Goal: Information Seeking & Learning: Find specific fact

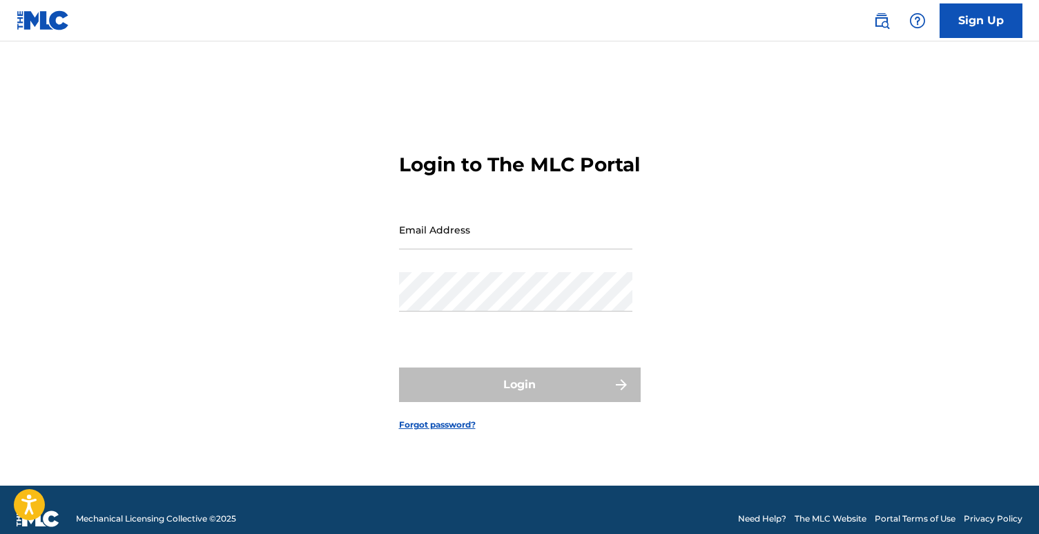
click at [506, 249] on input "Email Address" at bounding box center [515, 229] width 233 height 39
type input "[EMAIL_ADDRESS][DOMAIN_NAME]"
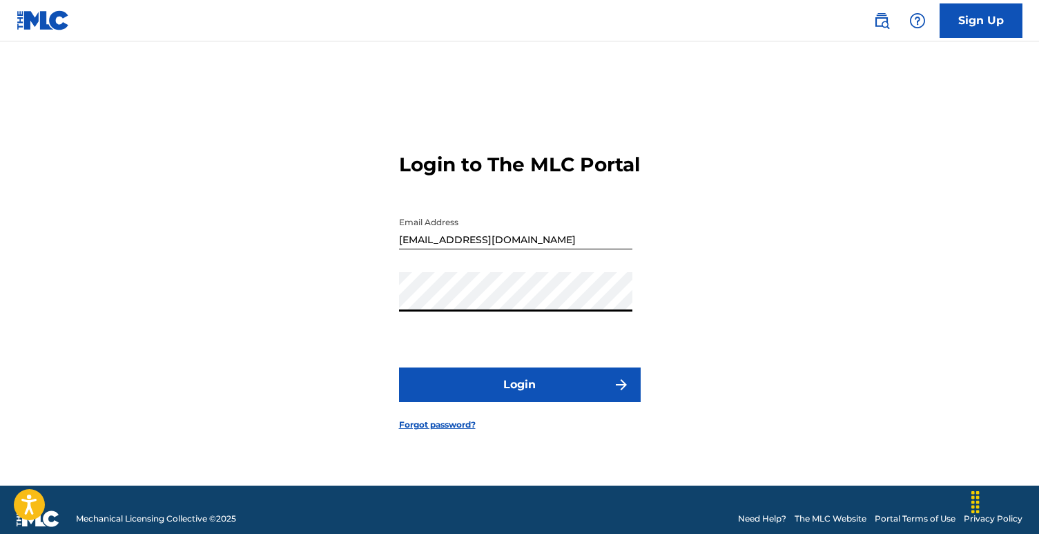
click at [399, 367] on button "Login" at bounding box center [520, 384] width 242 height 35
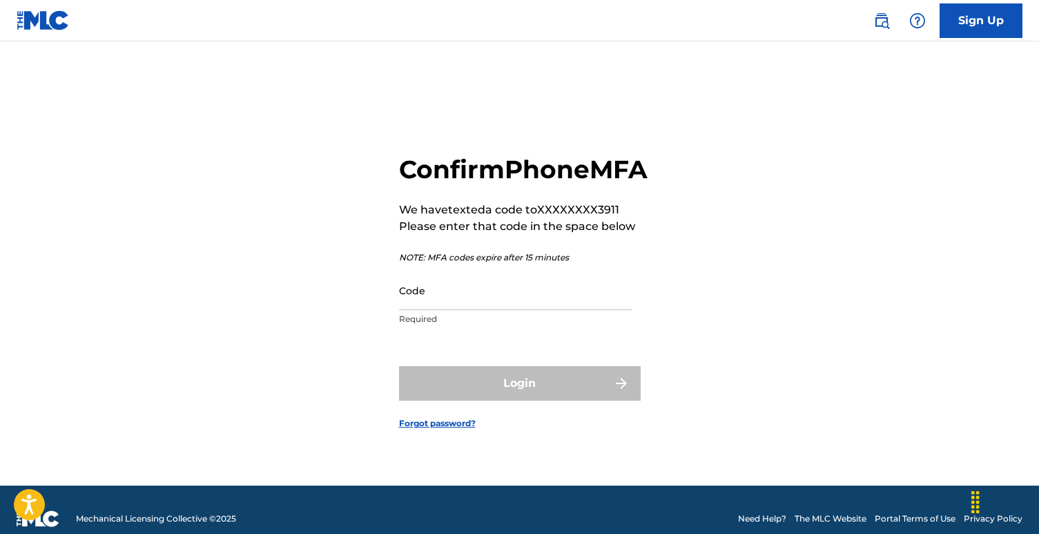
click at [438, 310] on input "Code" at bounding box center [515, 290] width 233 height 39
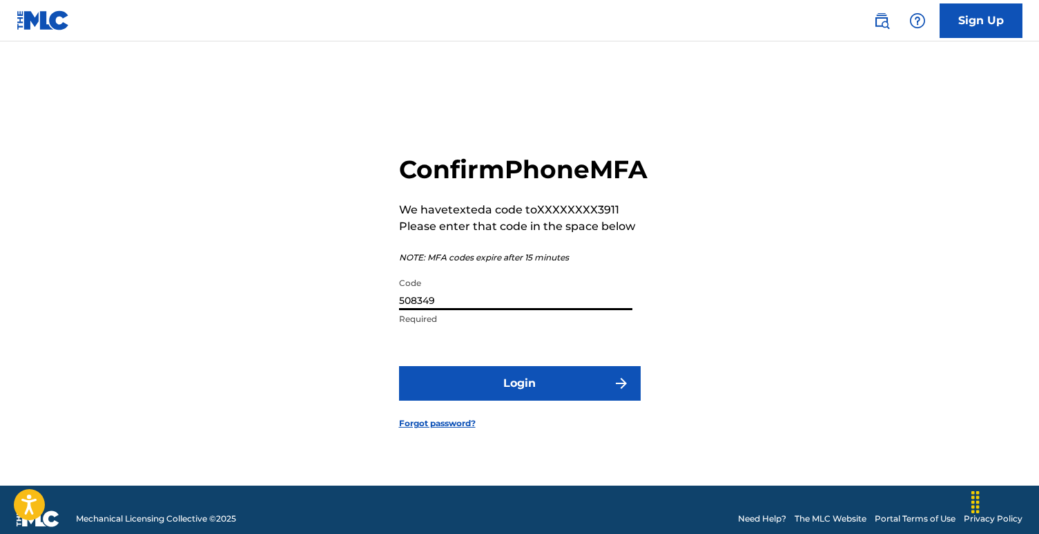
type input "508349"
click at [448, 394] on button "Login" at bounding box center [520, 383] width 242 height 35
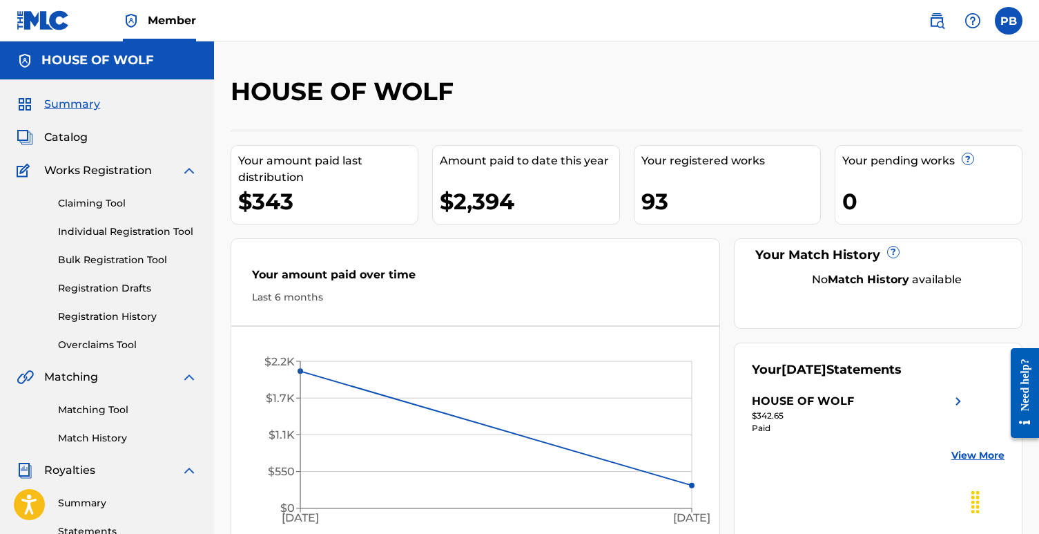
click at [68, 137] on span "Catalog" at bounding box center [66, 137] width 44 height 17
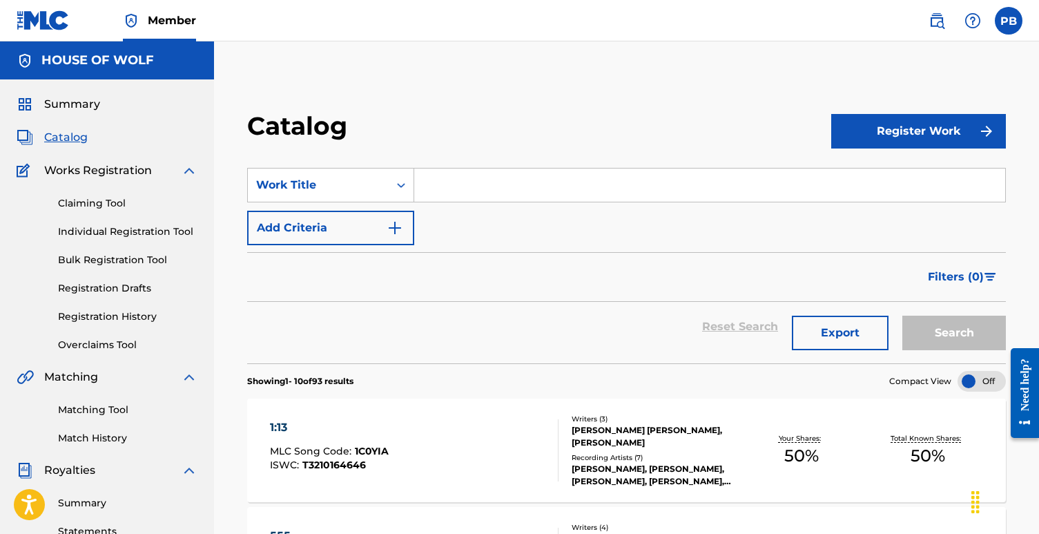
click at [454, 182] on input "Search Form" at bounding box center [709, 185] width 591 height 33
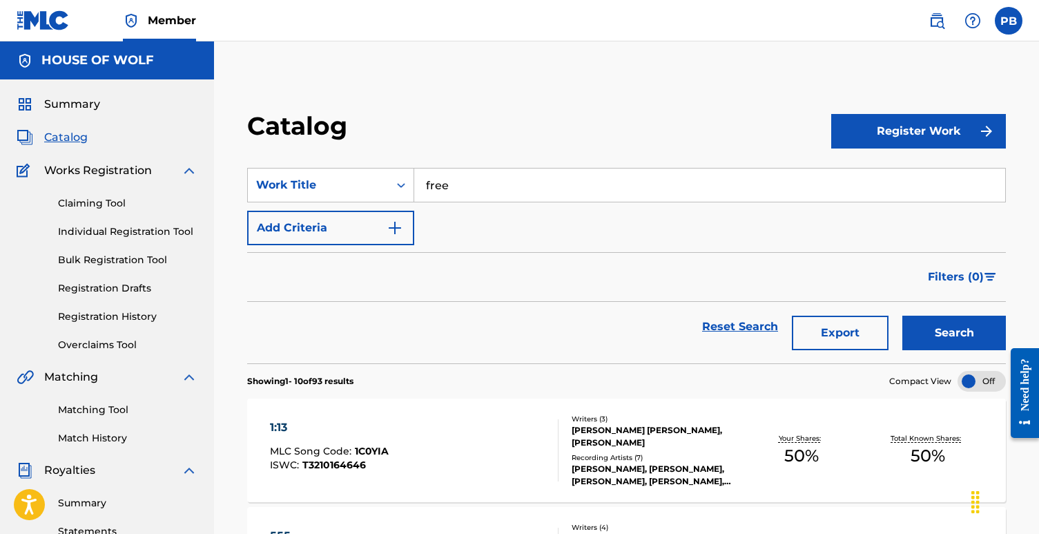
click at [931, 327] on button "Search" at bounding box center [955, 333] width 104 height 35
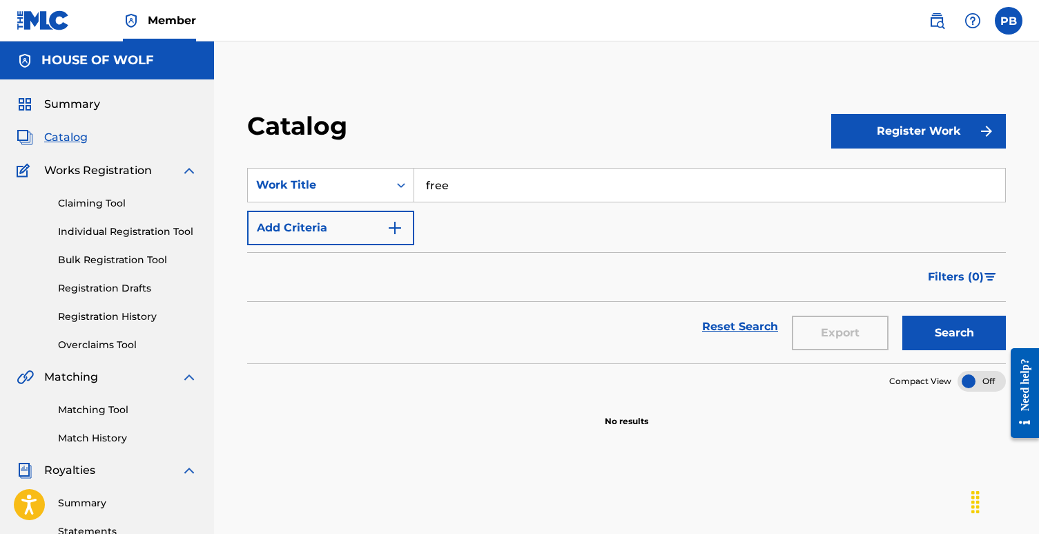
click at [457, 187] on input "free" at bounding box center [709, 185] width 591 height 33
click at [903, 316] on button "Search" at bounding box center [955, 333] width 104 height 35
click at [70, 134] on span "Catalog" at bounding box center [66, 137] width 44 height 17
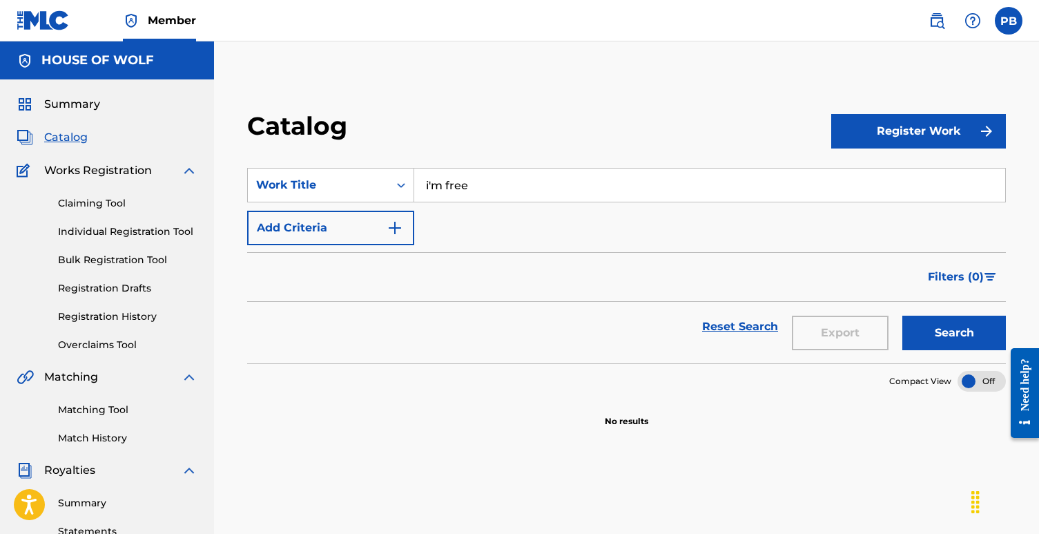
click at [637, 193] on input "i'm free" at bounding box center [709, 185] width 591 height 33
type input "i"
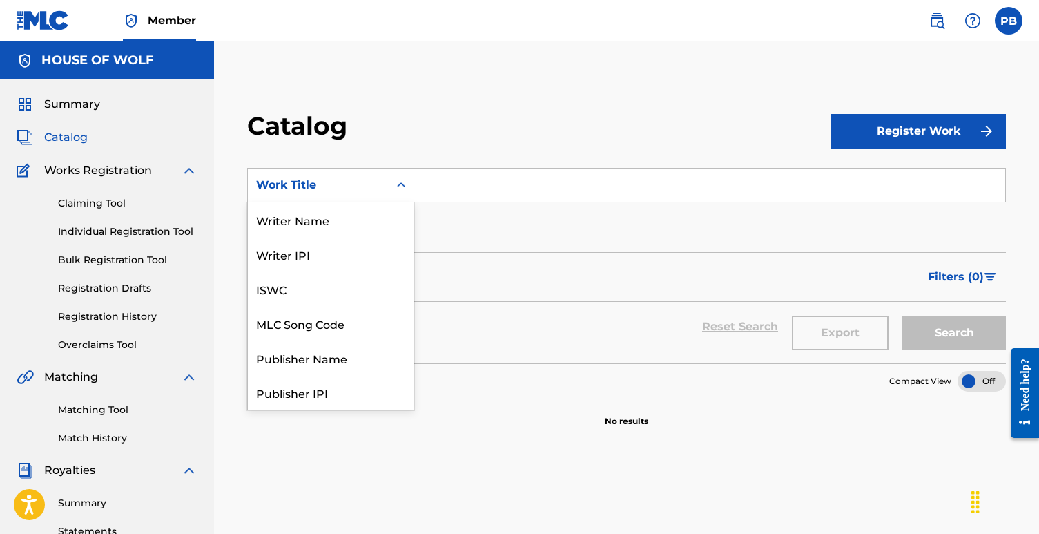
click at [398, 189] on icon "Search Form" at bounding box center [401, 185] width 14 height 14
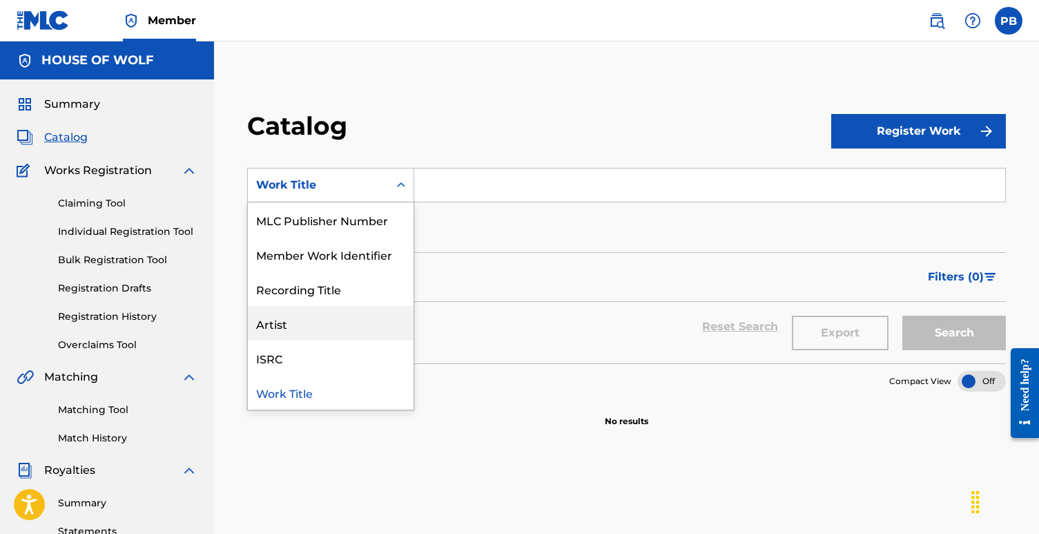
click at [316, 320] on div "Artist" at bounding box center [331, 323] width 166 height 35
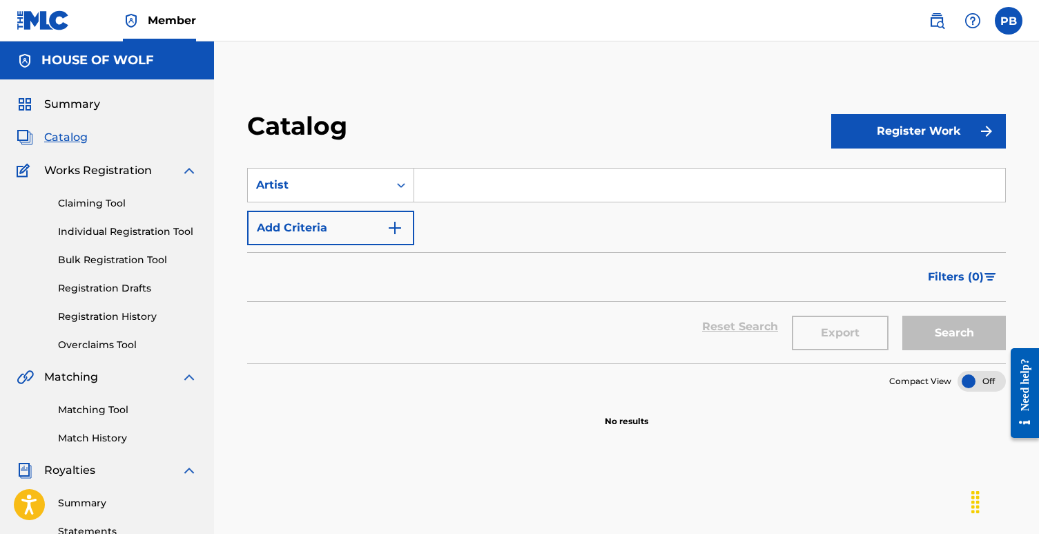
click at [452, 189] on input "Search Form" at bounding box center [709, 185] width 591 height 33
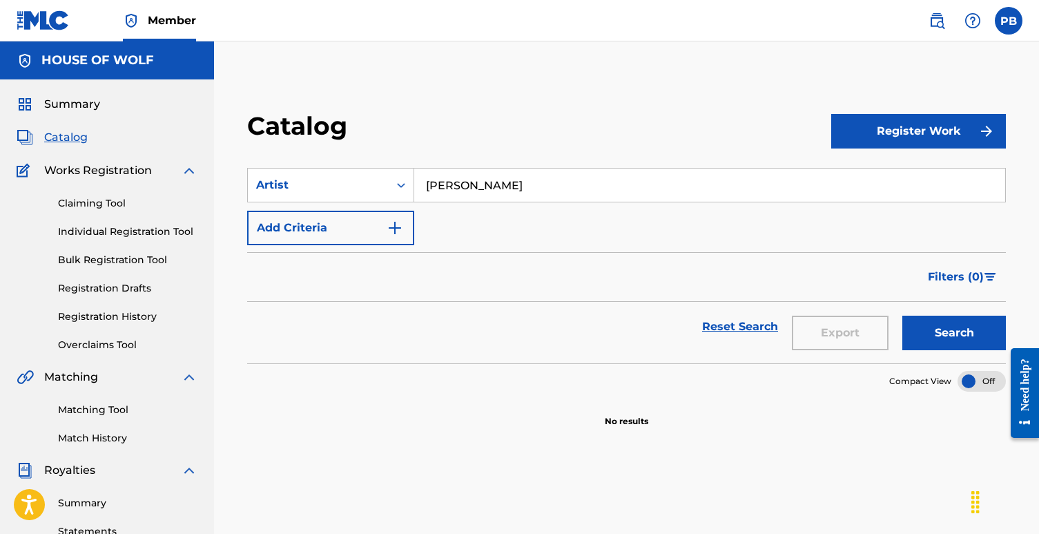
type input "paris hilton"
click at [960, 328] on button "Search" at bounding box center [955, 333] width 104 height 35
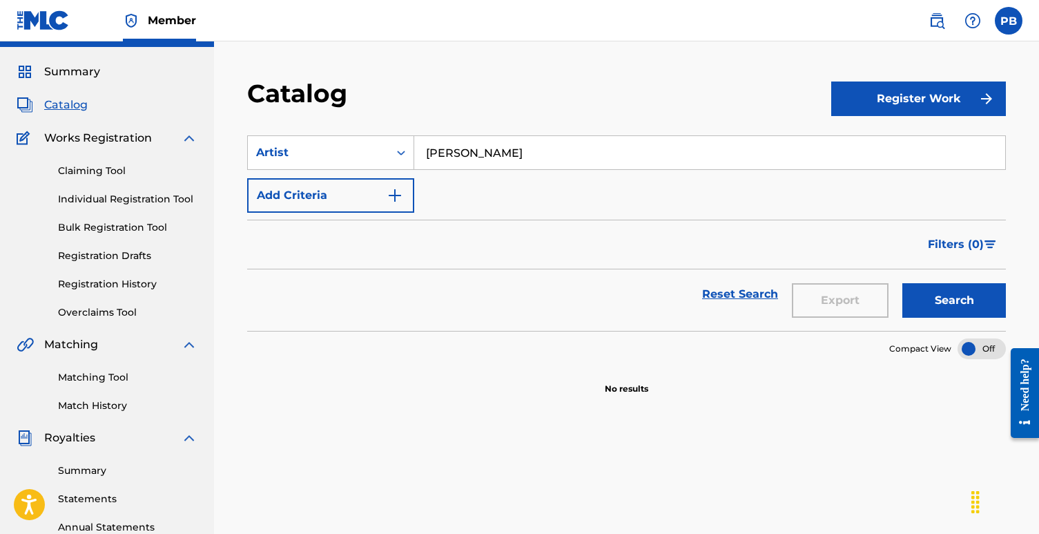
scroll to position [0, 0]
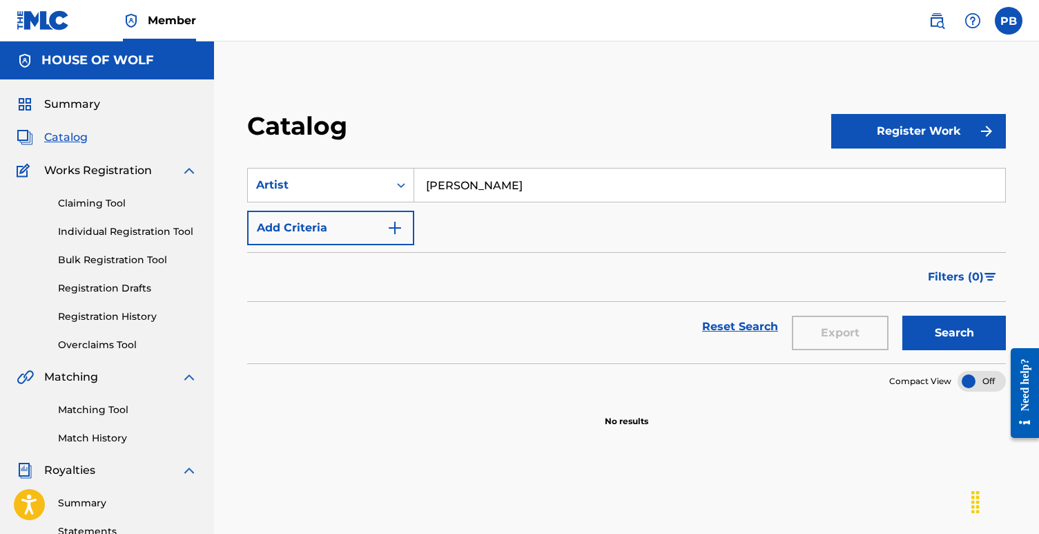
click at [79, 140] on span "Catalog" at bounding box center [66, 137] width 44 height 17
click at [488, 189] on input "paris hilton" at bounding box center [709, 185] width 591 height 33
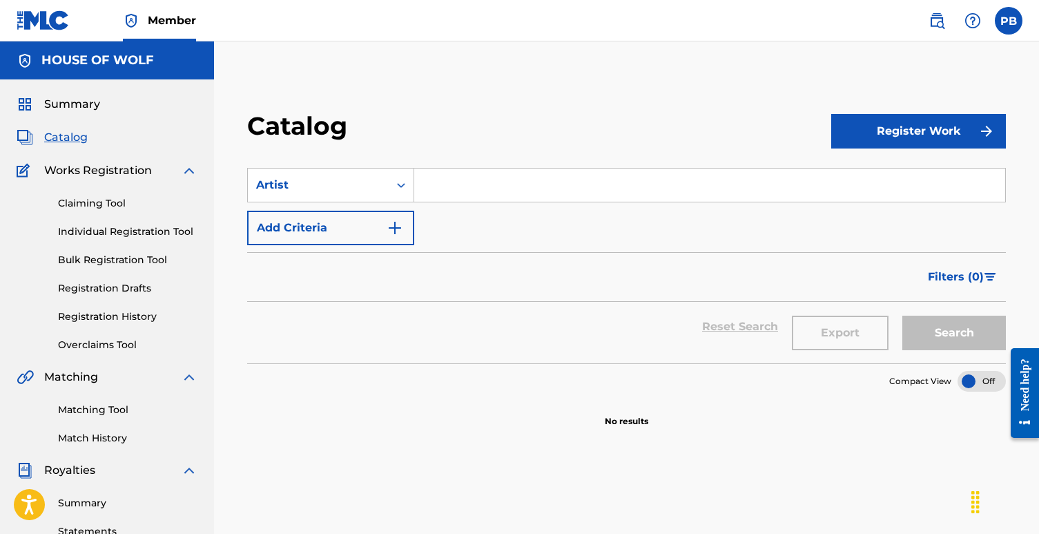
click at [68, 102] on span "Summary" at bounding box center [72, 104] width 56 height 17
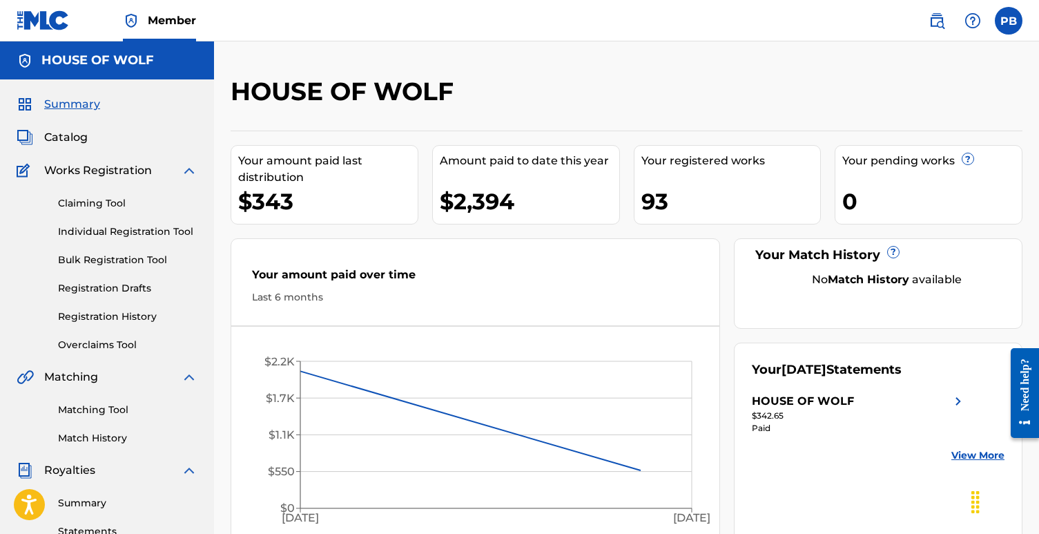
click at [66, 136] on span "Catalog" at bounding box center [66, 137] width 44 height 17
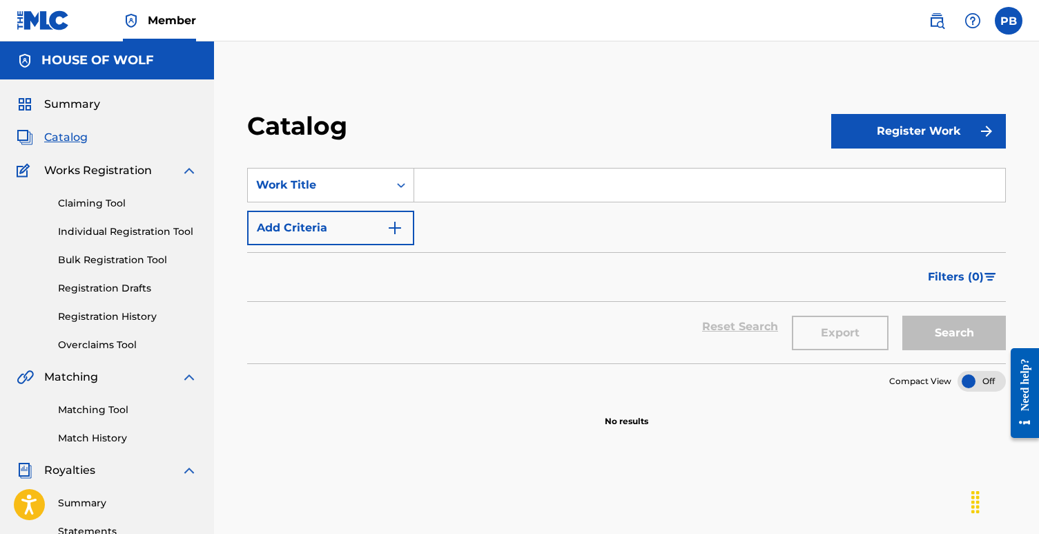
click at [78, 54] on h5 "HOUSE OF WOLF" at bounding box center [97, 60] width 113 height 16
click at [65, 94] on div "Summary Catalog Works Registration Claiming Tool Individual Registration Tool B…" at bounding box center [107, 434] width 214 height 711
click at [55, 102] on span "Summary" at bounding box center [72, 104] width 56 height 17
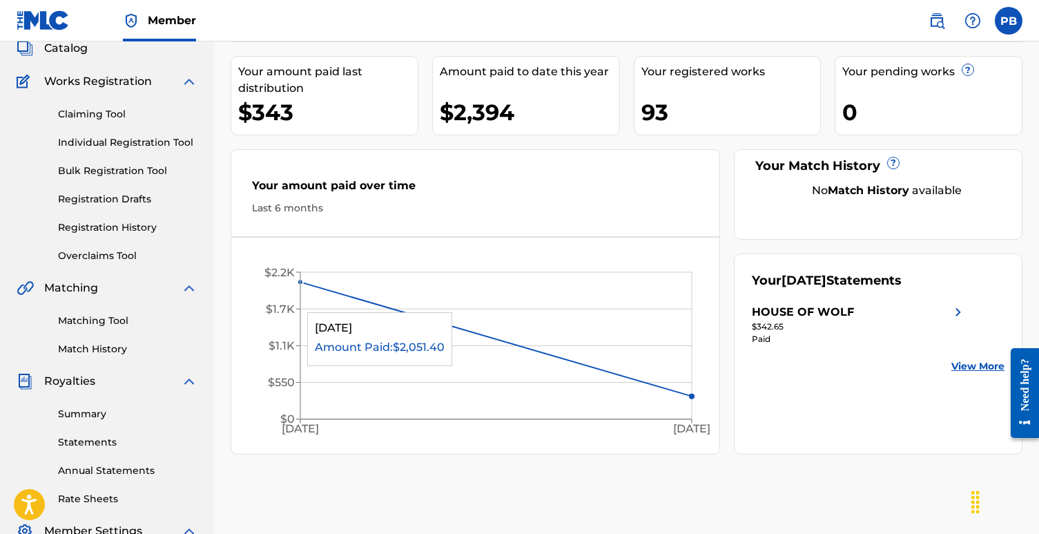
scroll to position [52, 0]
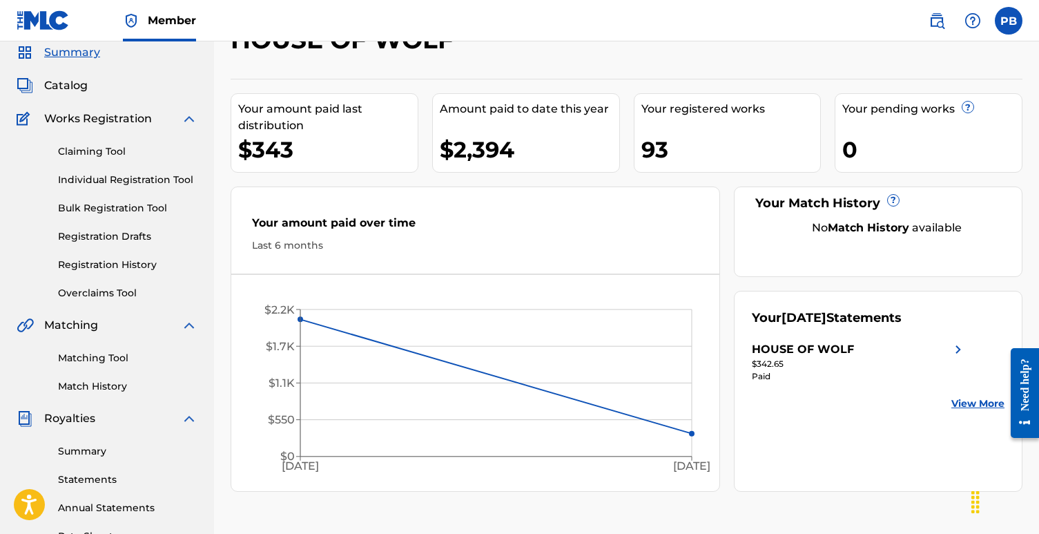
click at [93, 451] on link "Summary" at bounding box center [128, 451] width 140 height 15
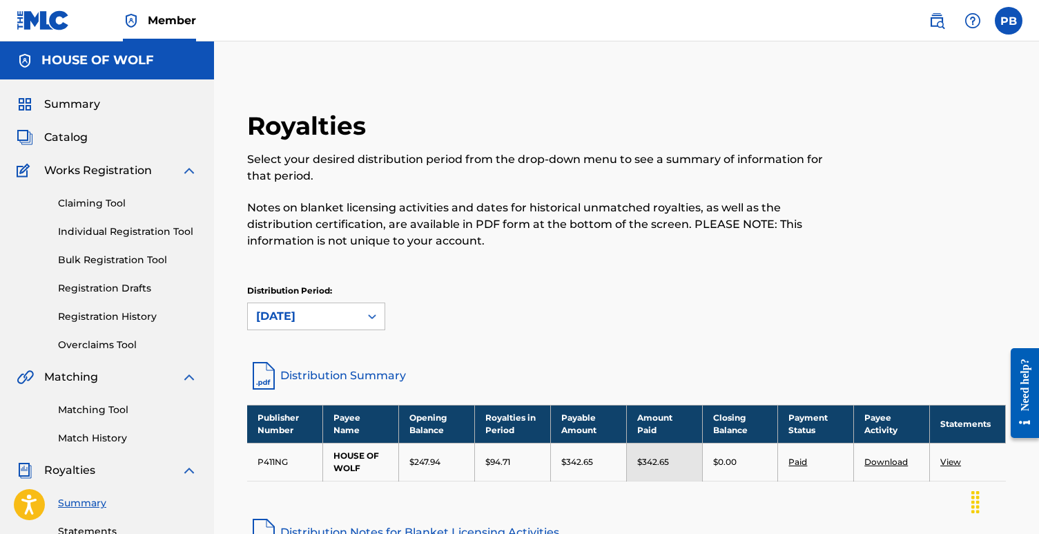
click at [82, 137] on span "Catalog" at bounding box center [66, 137] width 44 height 17
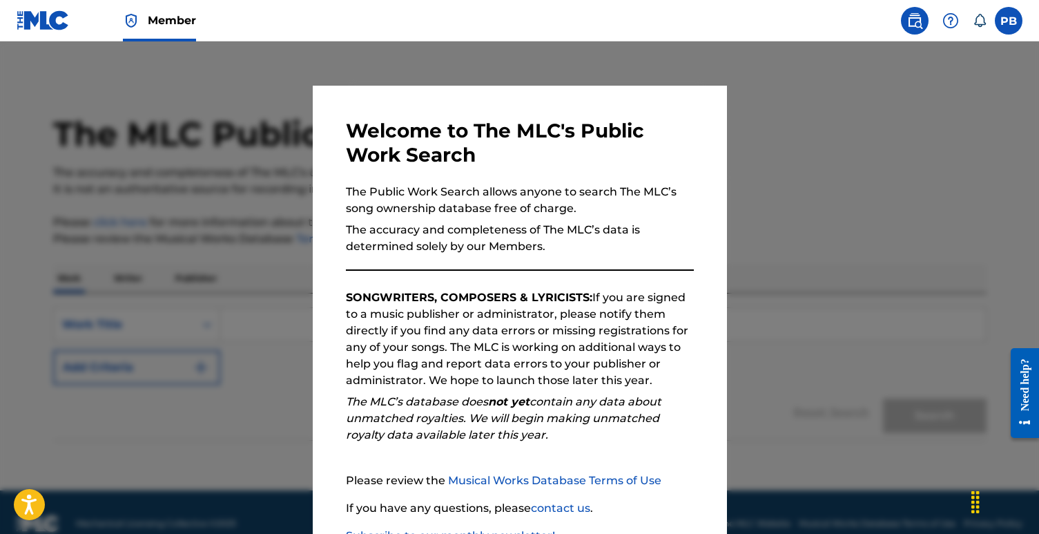
click at [813, 177] on div at bounding box center [519, 308] width 1039 height 534
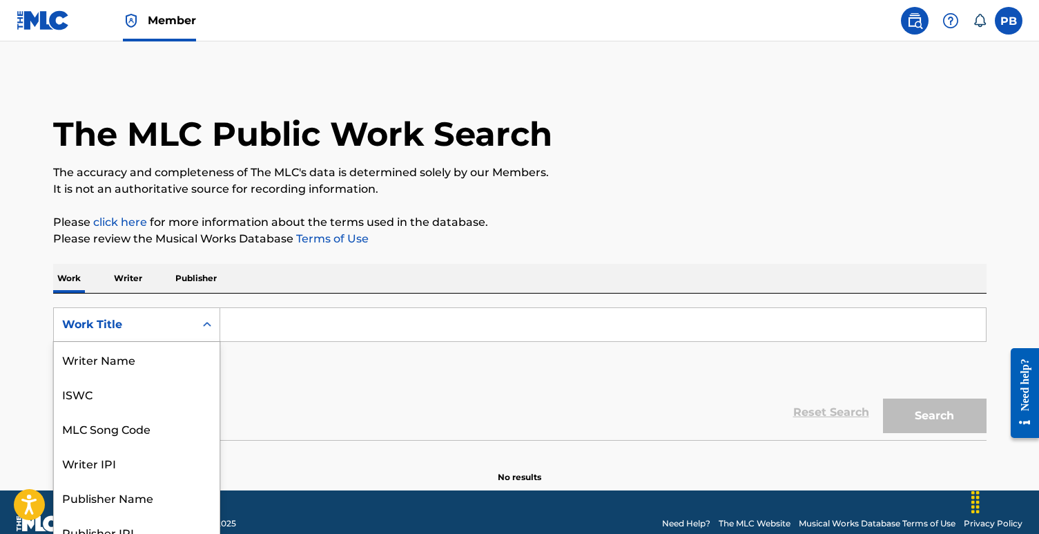
scroll to position [15, 0]
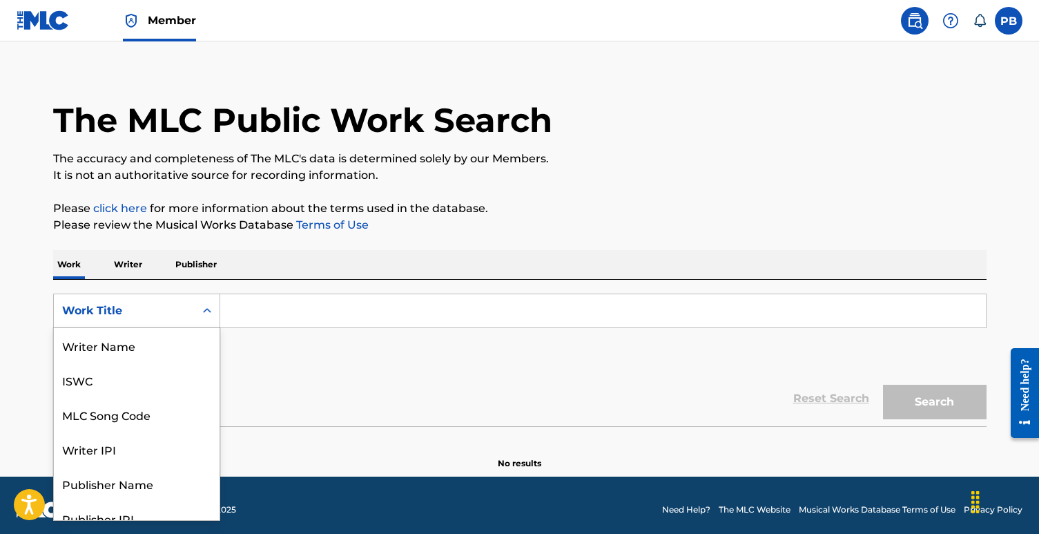
click at [198, 322] on div "Search Form" at bounding box center [207, 310] width 25 height 25
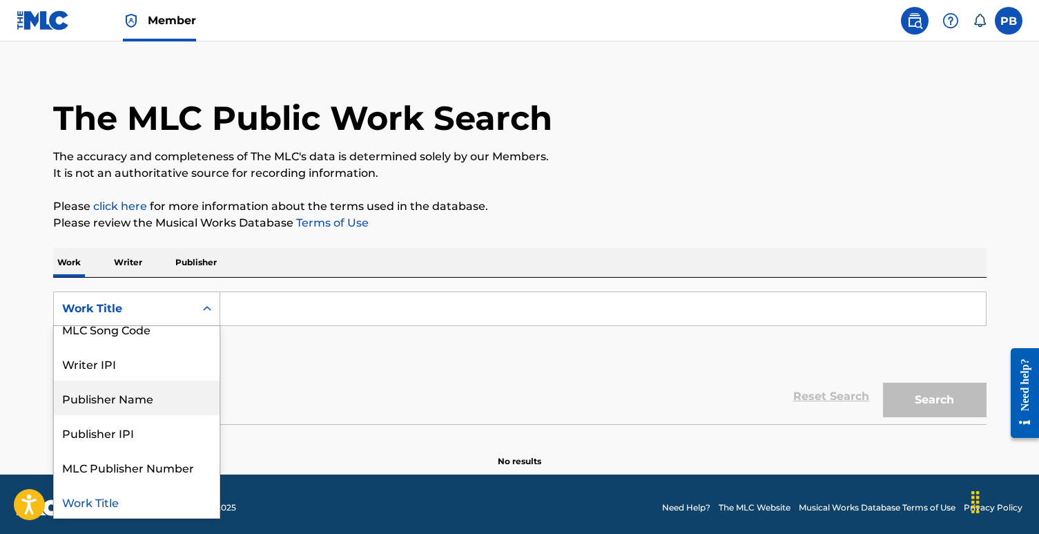
scroll to position [84, 0]
click at [141, 403] on div "Publisher Name" at bounding box center [137, 397] width 166 height 35
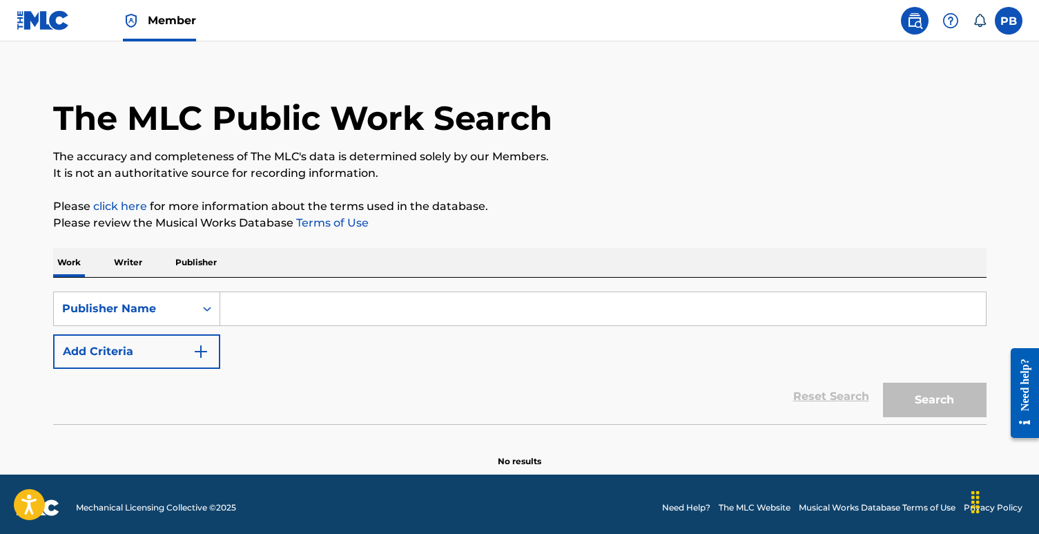
click at [265, 310] on input "Search Form" at bounding box center [603, 308] width 766 height 33
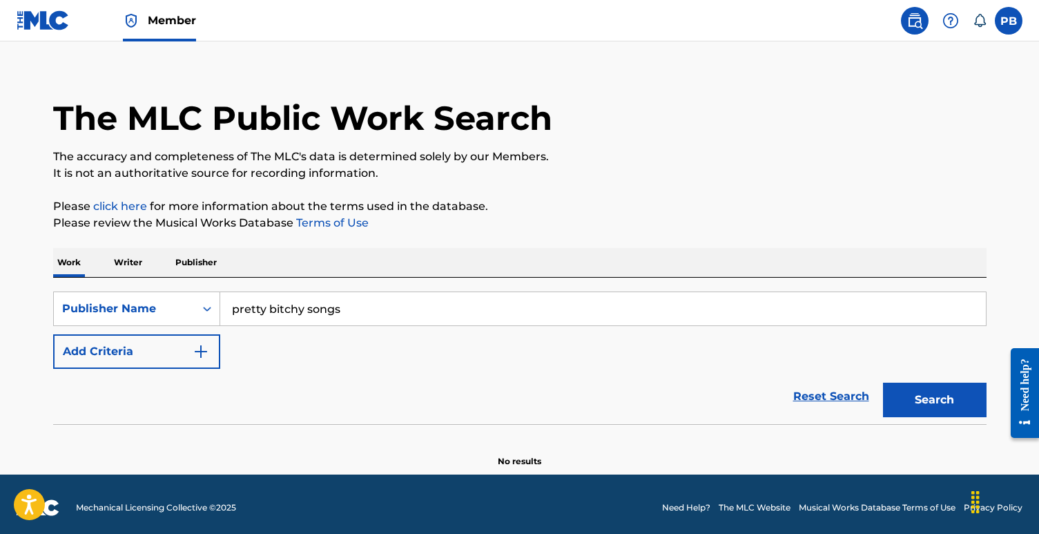
type input "pretty bitchy songs"
click at [943, 392] on button "Search" at bounding box center [935, 400] width 104 height 35
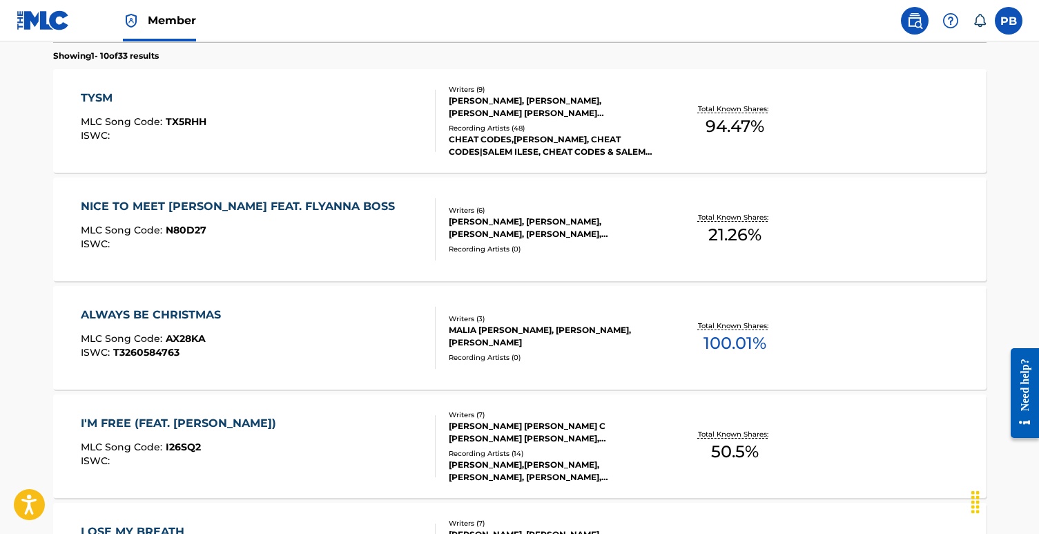
scroll to position [425, 0]
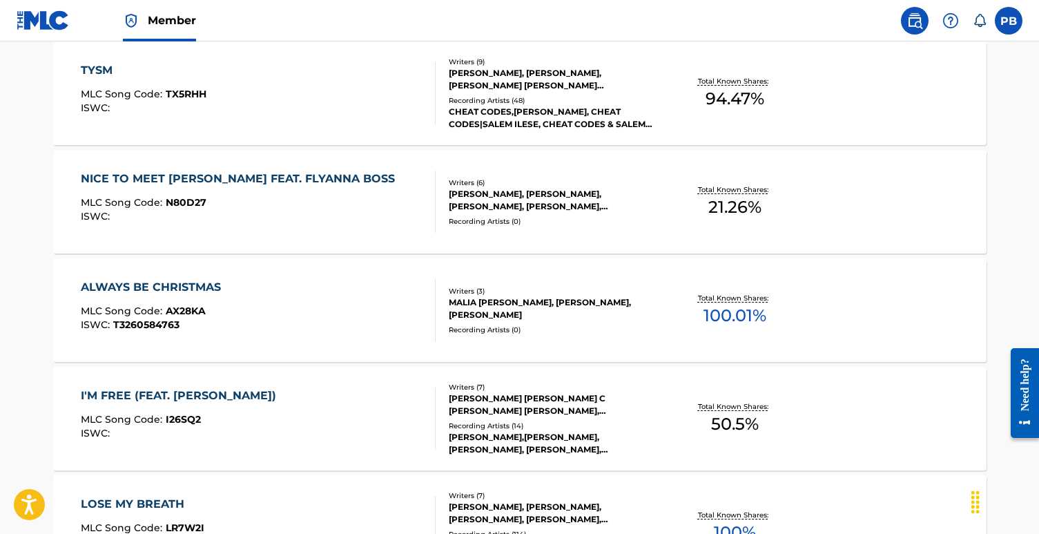
click at [200, 392] on div "I'M FREE (FEAT. [PERSON_NAME])" at bounding box center [182, 395] width 202 height 17
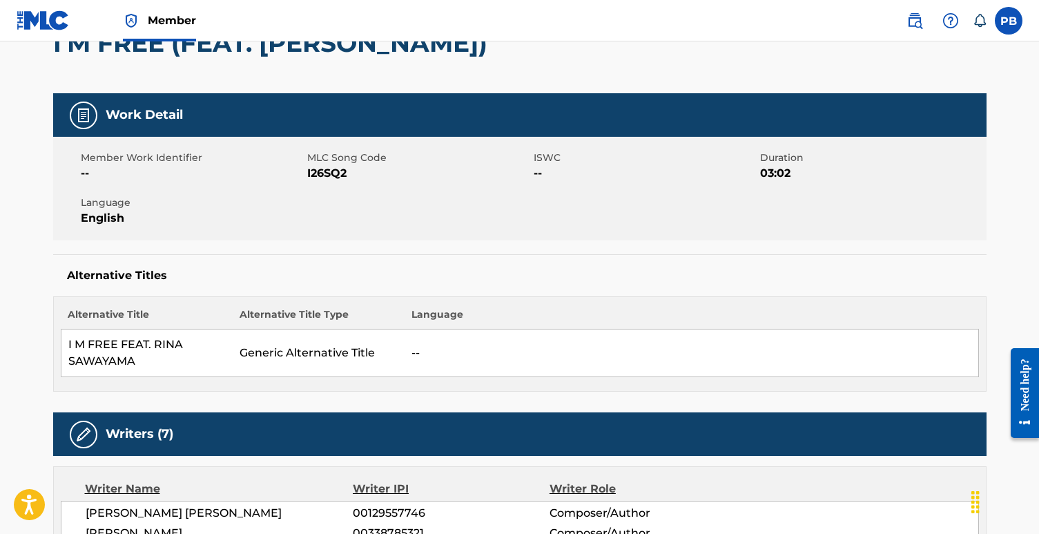
scroll to position [130, 0]
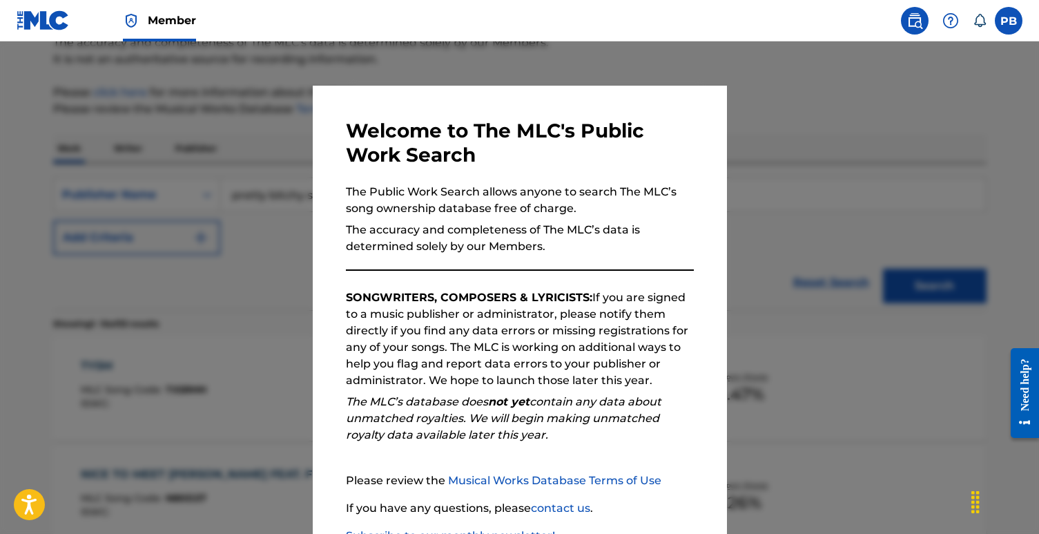
scroll to position [461, 0]
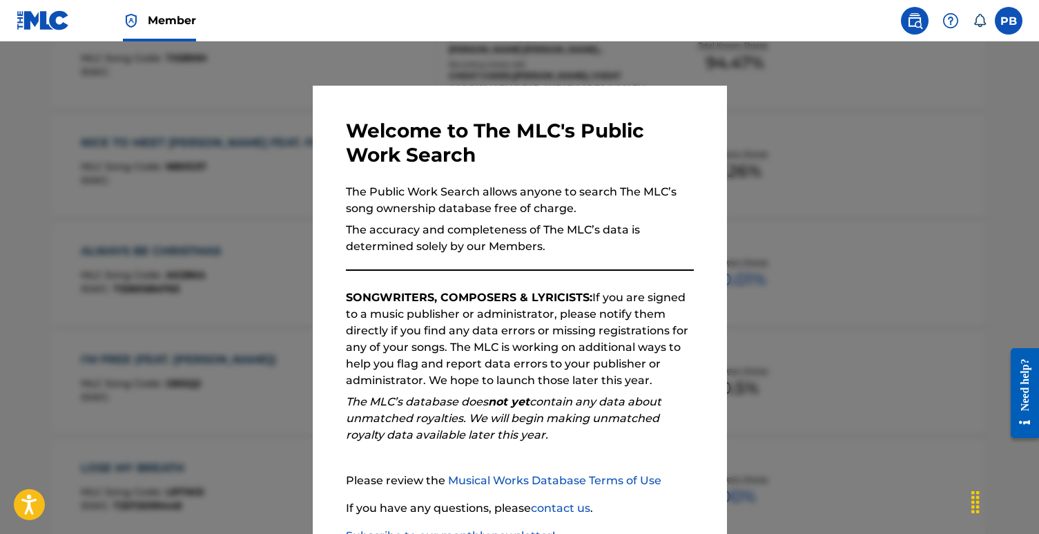
click at [786, 194] on div at bounding box center [519, 308] width 1039 height 534
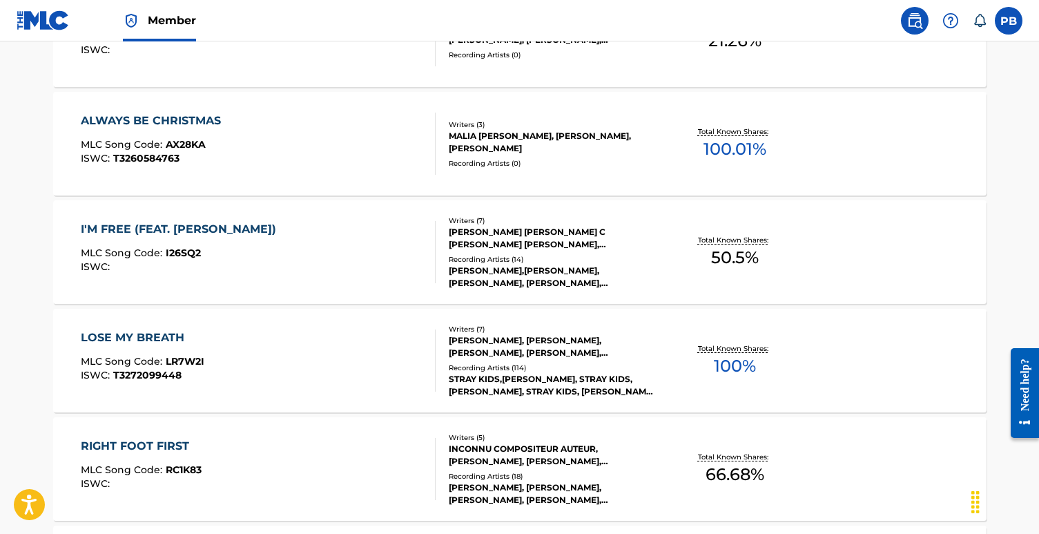
scroll to position [564, 0]
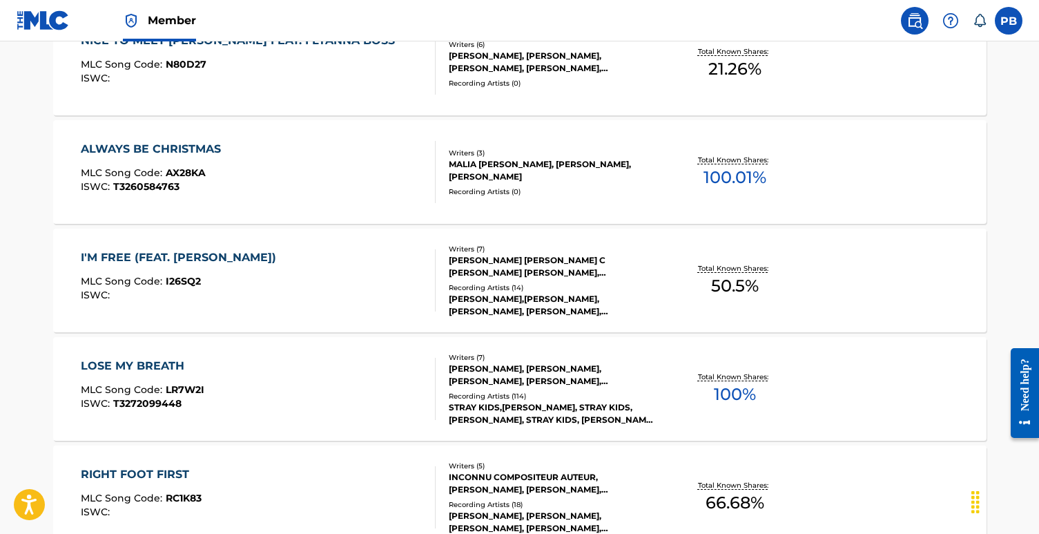
click at [221, 245] on div "I'M FREE (FEAT. [PERSON_NAME]) MLC Song Code : I26SQ2 ISWC : Writers ( 7 ) [PER…" at bounding box center [520, 281] width 934 height 104
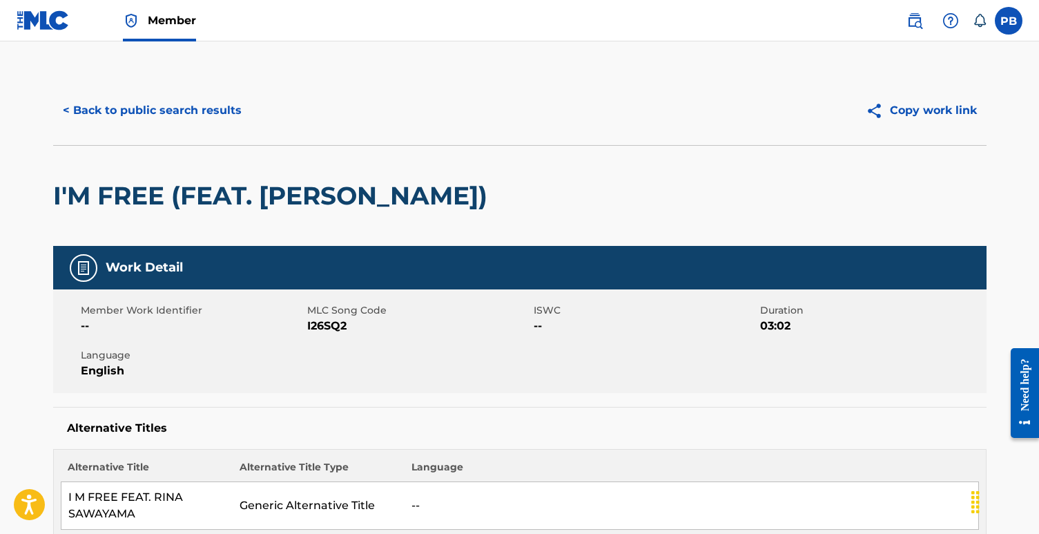
click at [902, 109] on button "Copy work link" at bounding box center [921, 110] width 131 height 35
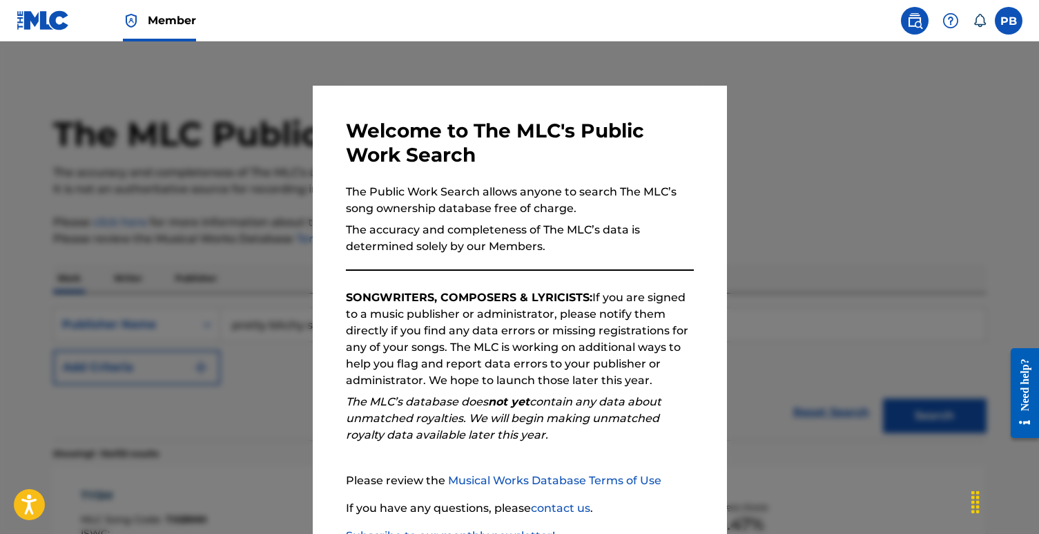
scroll to position [599, 0]
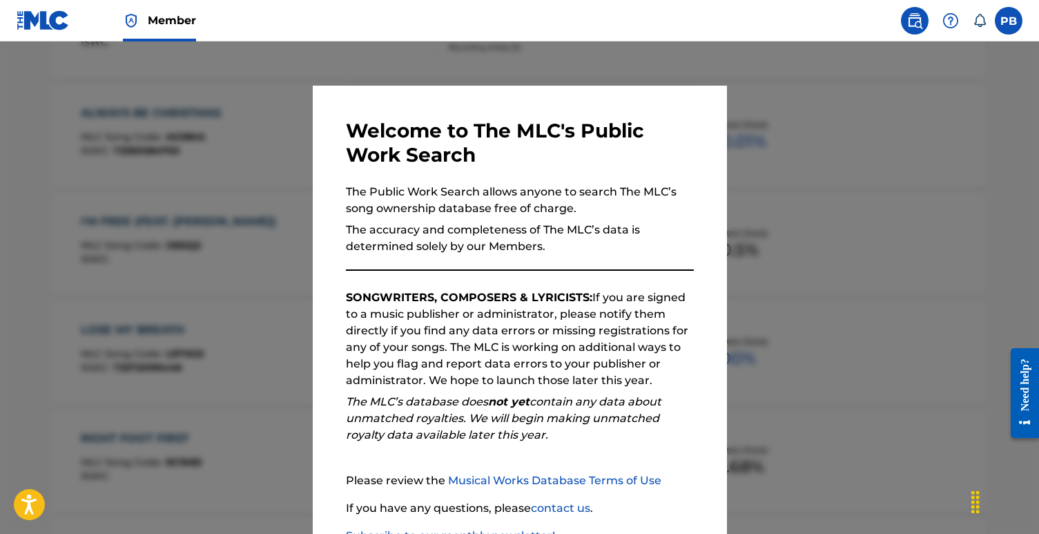
click at [204, 242] on div at bounding box center [519, 308] width 1039 height 534
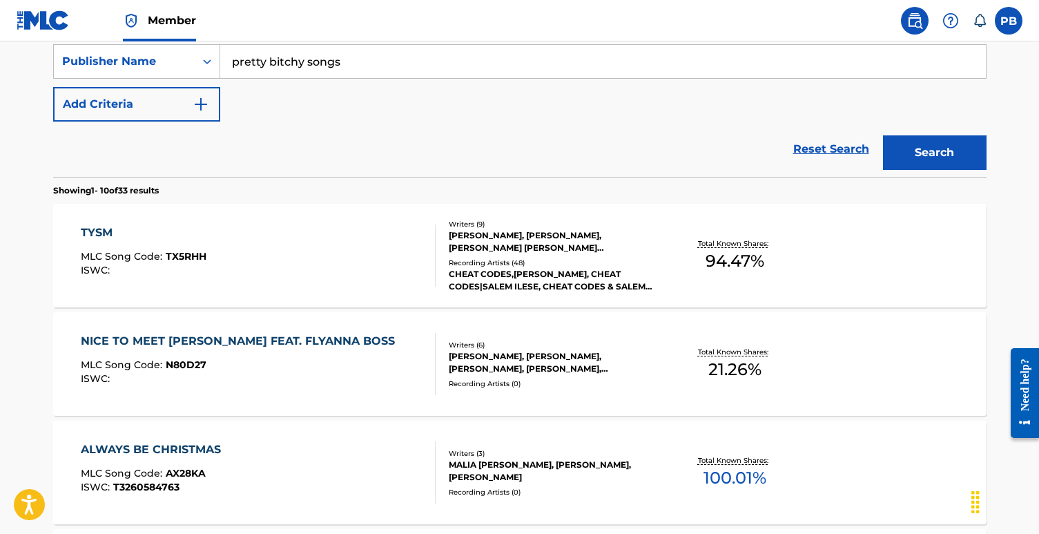
scroll to position [0, 0]
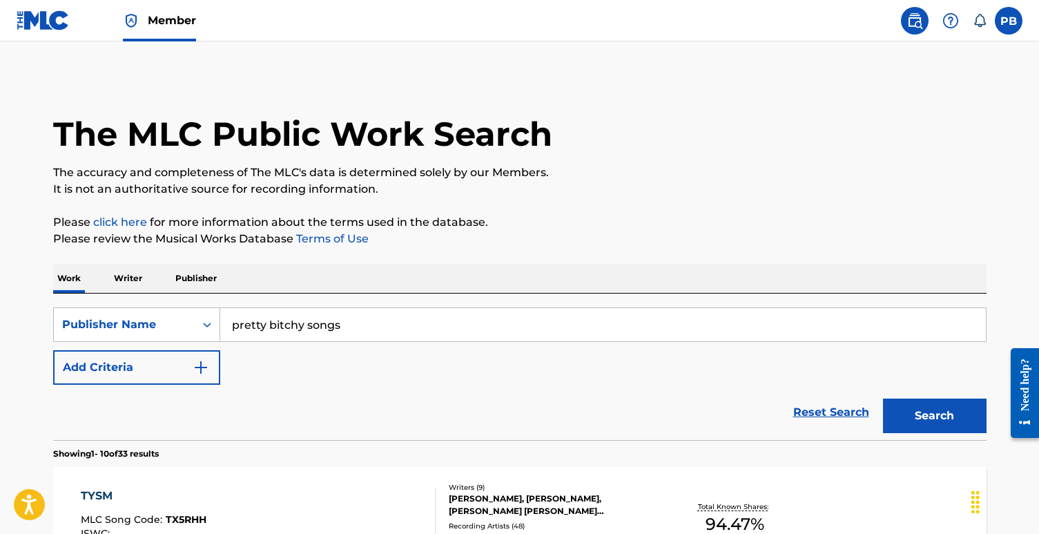
click at [323, 318] on input "pretty bitchy songs" at bounding box center [603, 324] width 766 height 33
type input "house of wolf songs"
click at [919, 419] on button "Search" at bounding box center [935, 415] width 104 height 35
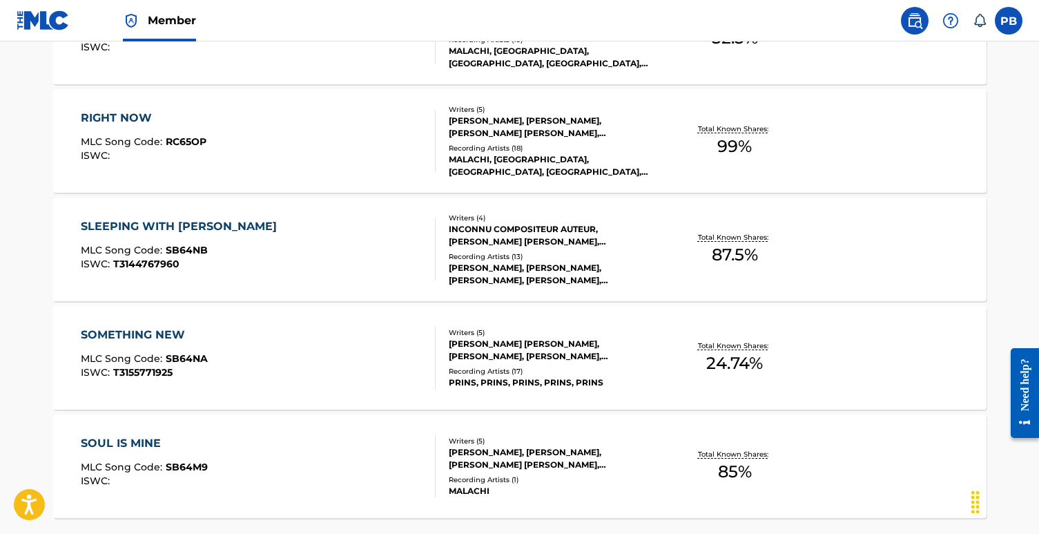
scroll to position [1157, 0]
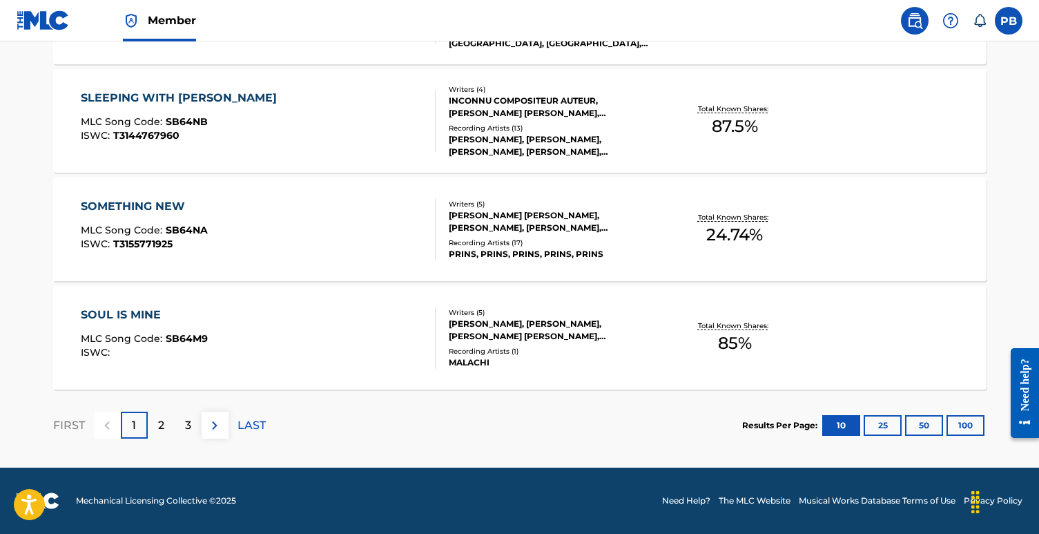
click at [164, 419] on div "2" at bounding box center [161, 425] width 27 height 27
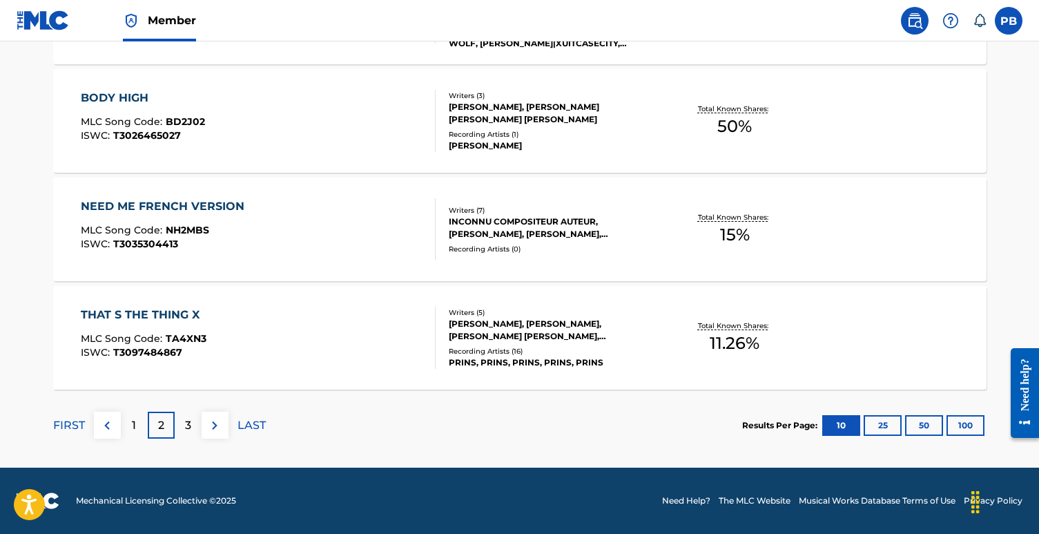
click at [182, 423] on div "3" at bounding box center [188, 425] width 27 height 27
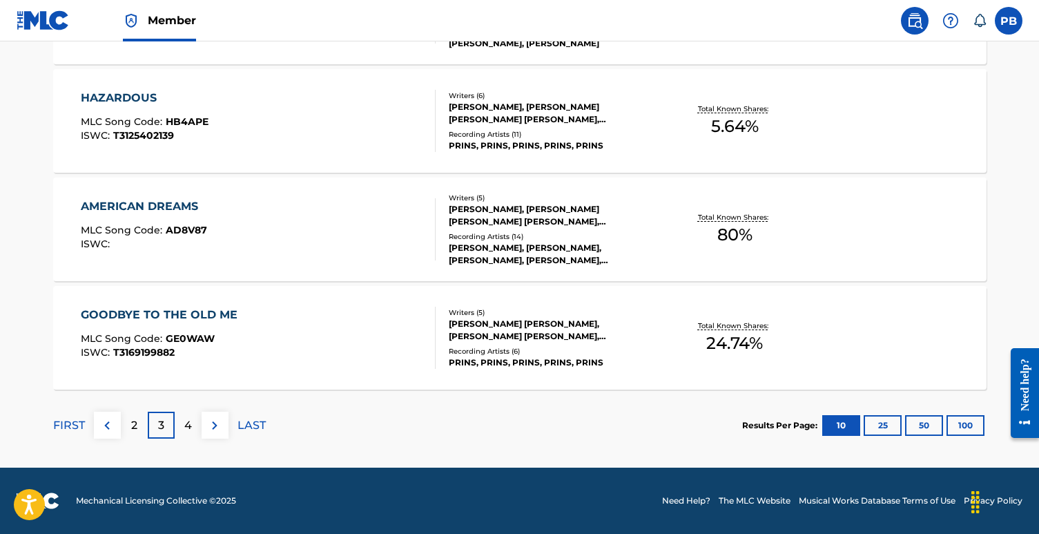
click at [186, 423] on p "4" at bounding box center [188, 425] width 8 height 17
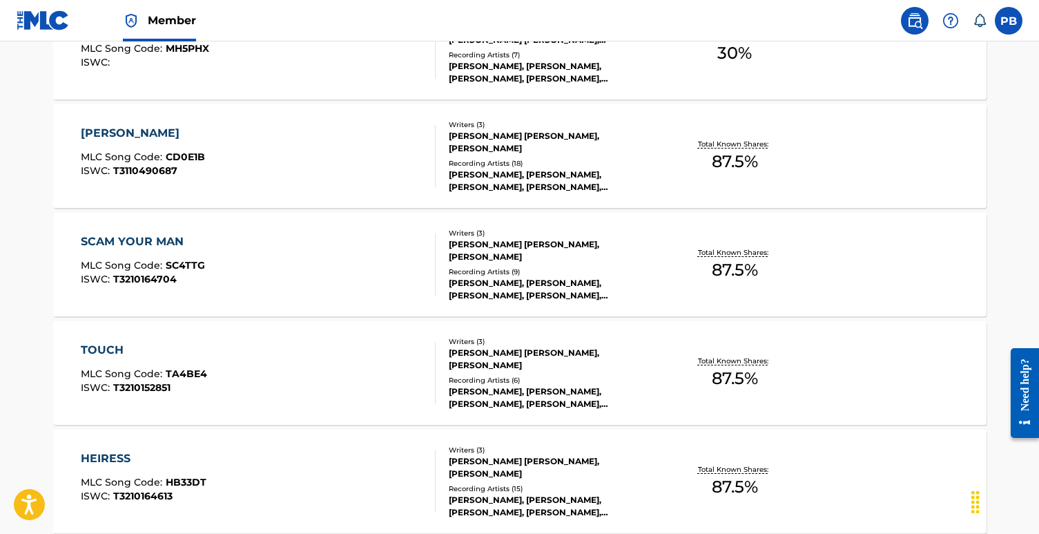
scroll to position [1157, 0]
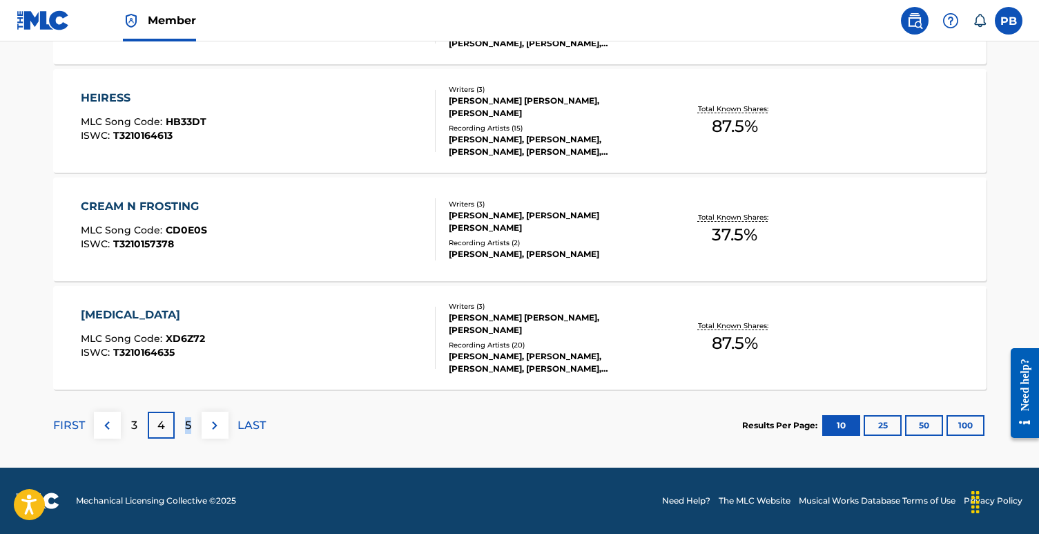
click at [180, 433] on div "5" at bounding box center [188, 425] width 27 height 27
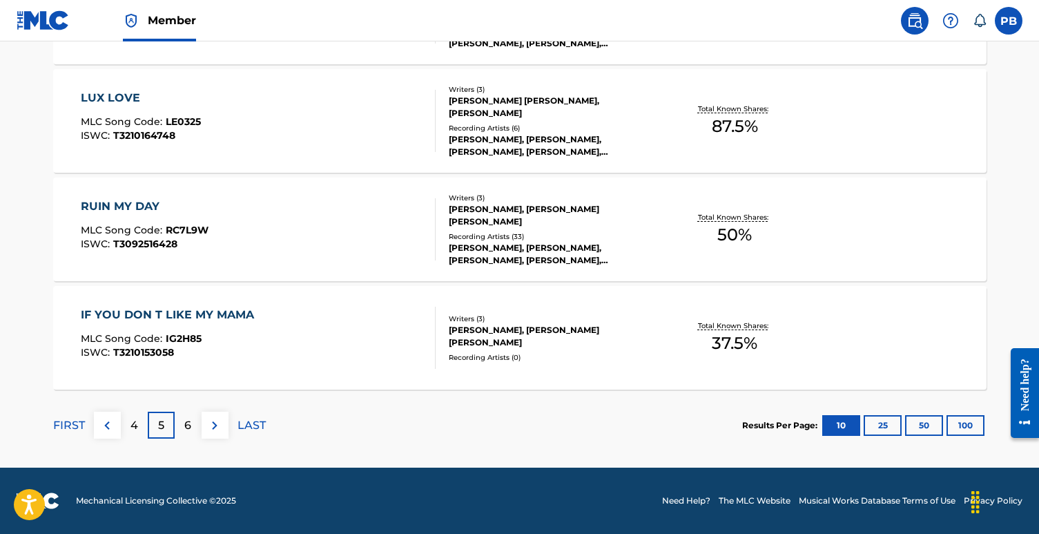
click at [181, 422] on div "6" at bounding box center [188, 425] width 27 height 27
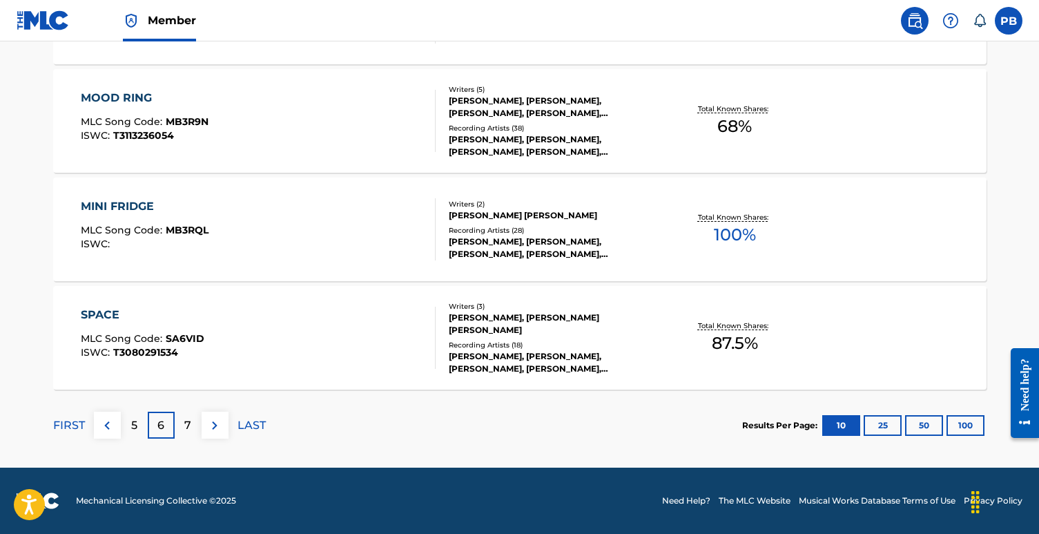
click at [191, 425] on p "7" at bounding box center [187, 425] width 7 height 17
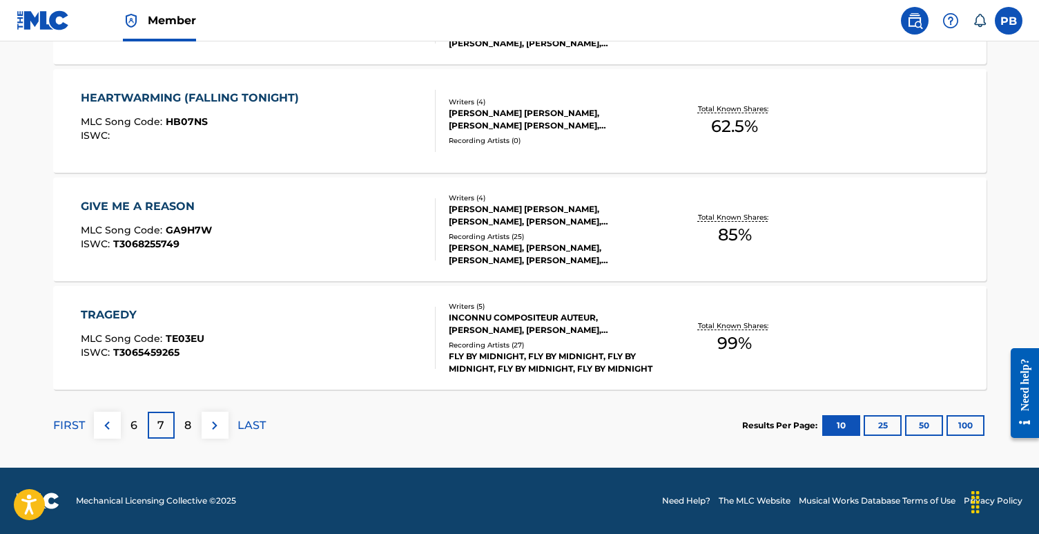
click at [189, 430] on p "8" at bounding box center [187, 425] width 7 height 17
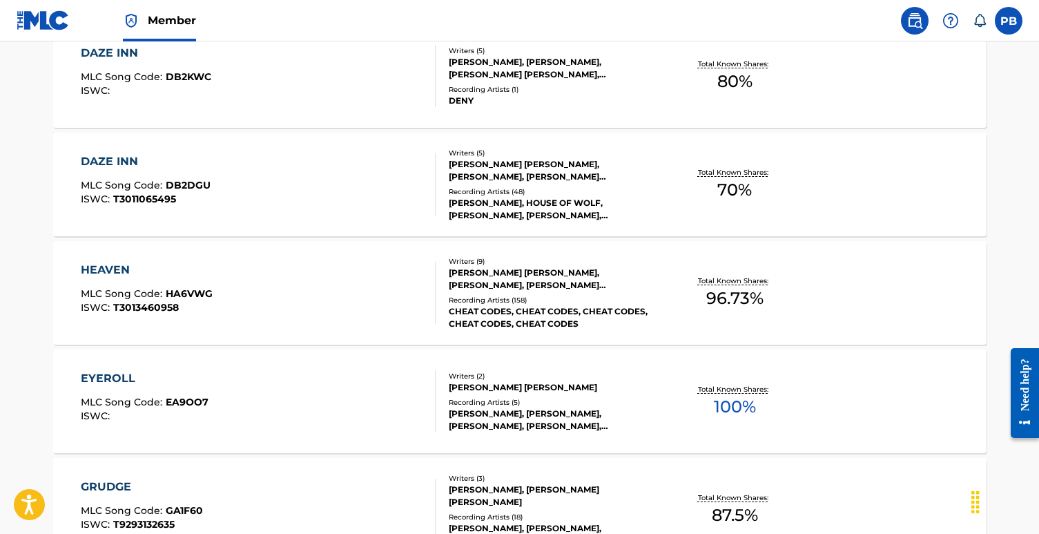
scroll to position [642, 0]
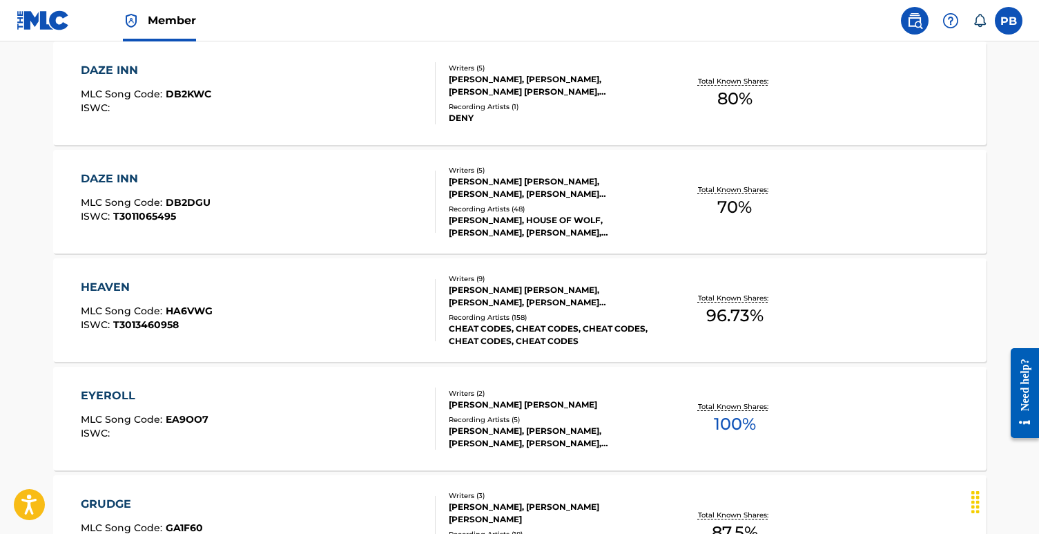
click at [98, 284] on div "HEAVEN" at bounding box center [147, 287] width 132 height 17
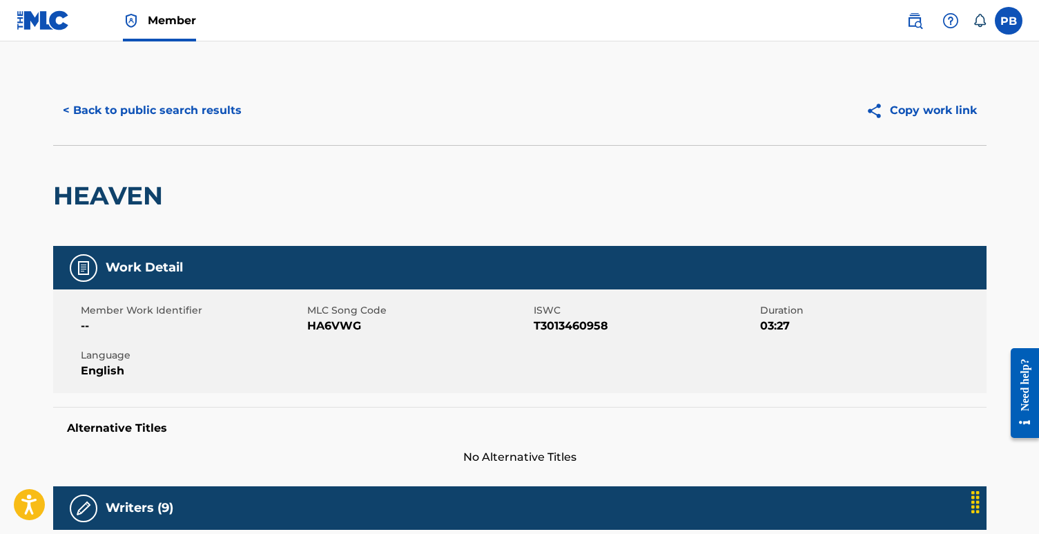
click at [928, 114] on button "Copy work link" at bounding box center [921, 110] width 131 height 35
click at [148, 115] on button "< Back to public search results" at bounding box center [152, 110] width 198 height 35
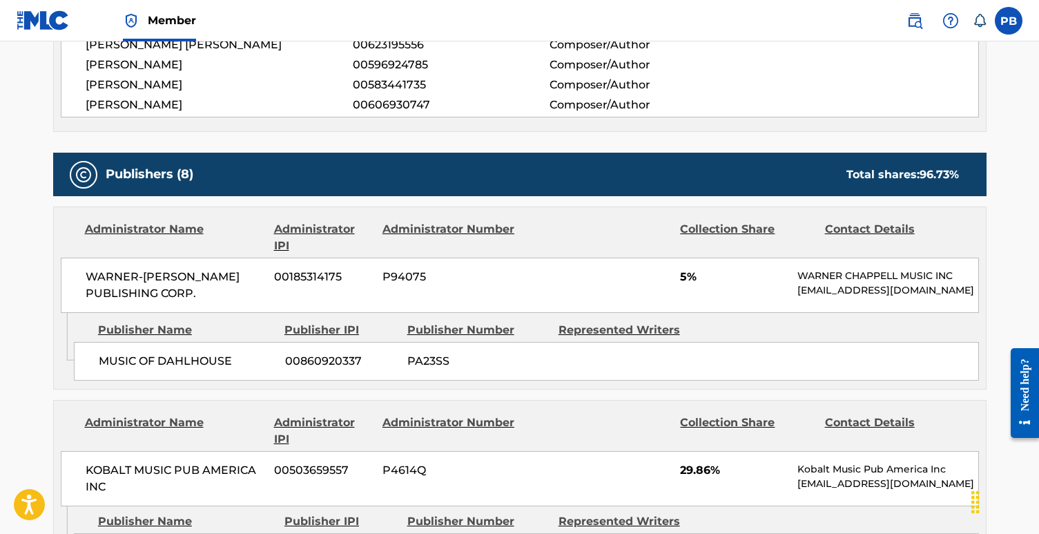
scroll to position [678, 0]
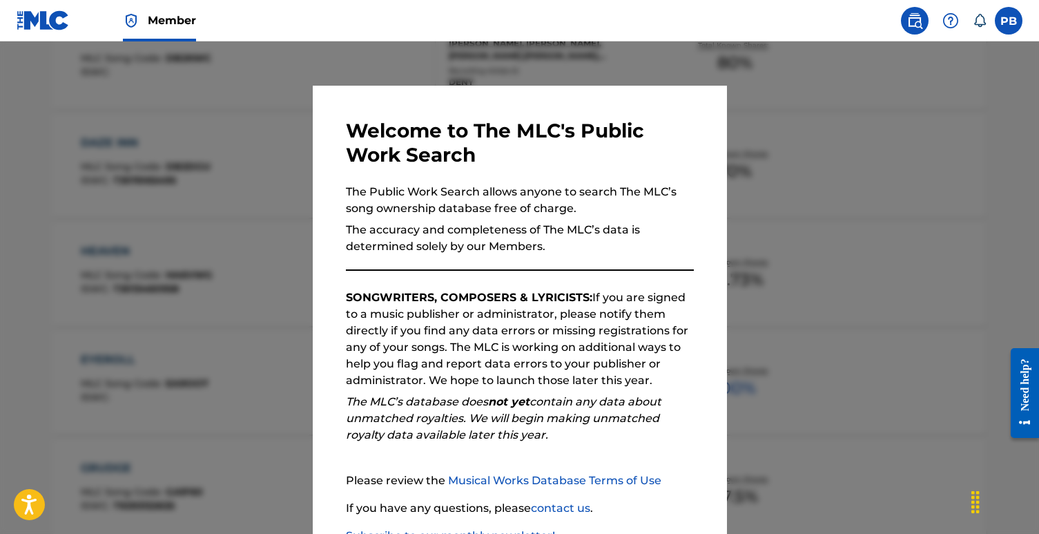
click at [135, 288] on div at bounding box center [519, 308] width 1039 height 534
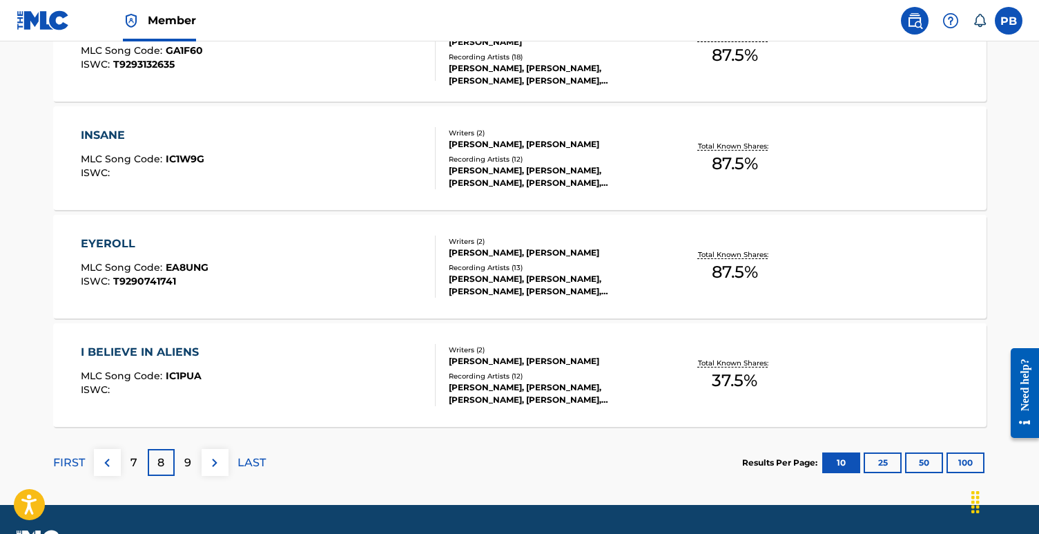
scroll to position [1157, 0]
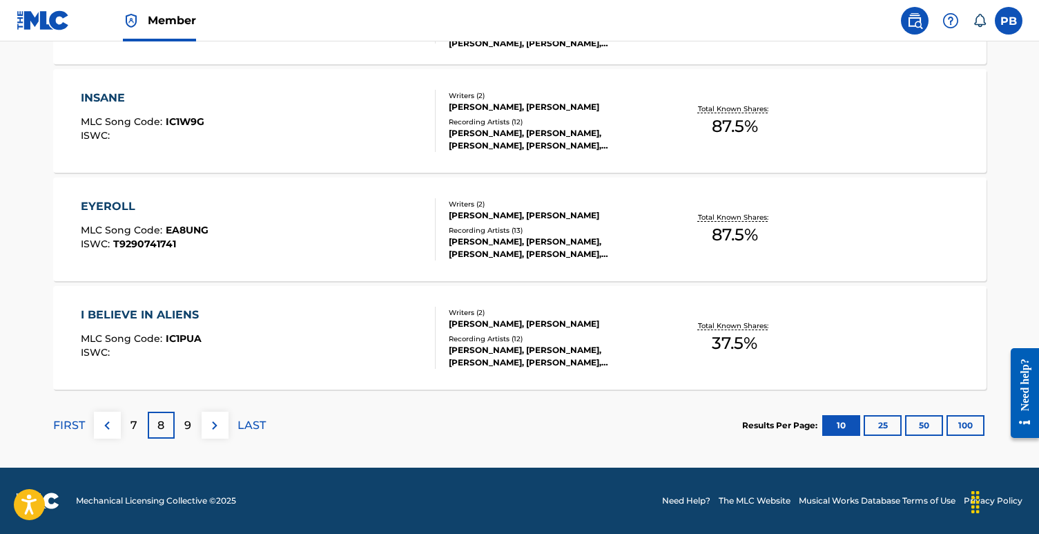
click at [189, 430] on p "9" at bounding box center [187, 425] width 7 height 17
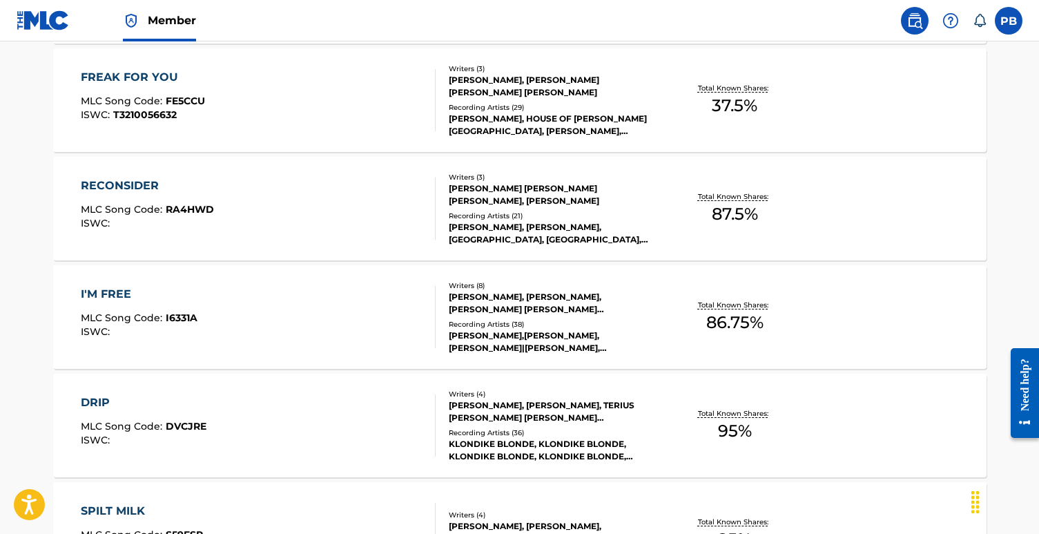
scroll to position [702, 0]
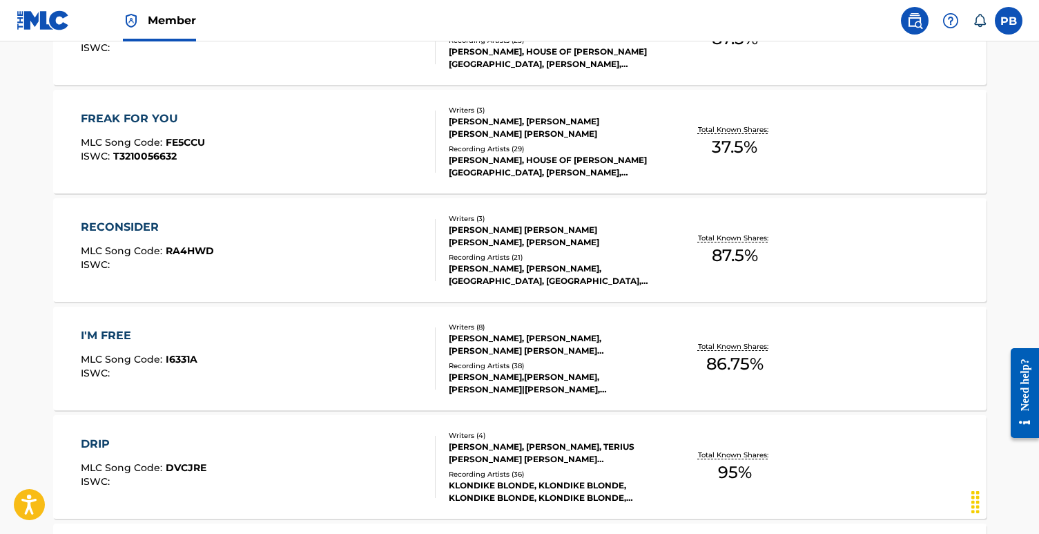
click at [119, 333] on div "I'M FREE" at bounding box center [139, 335] width 117 height 17
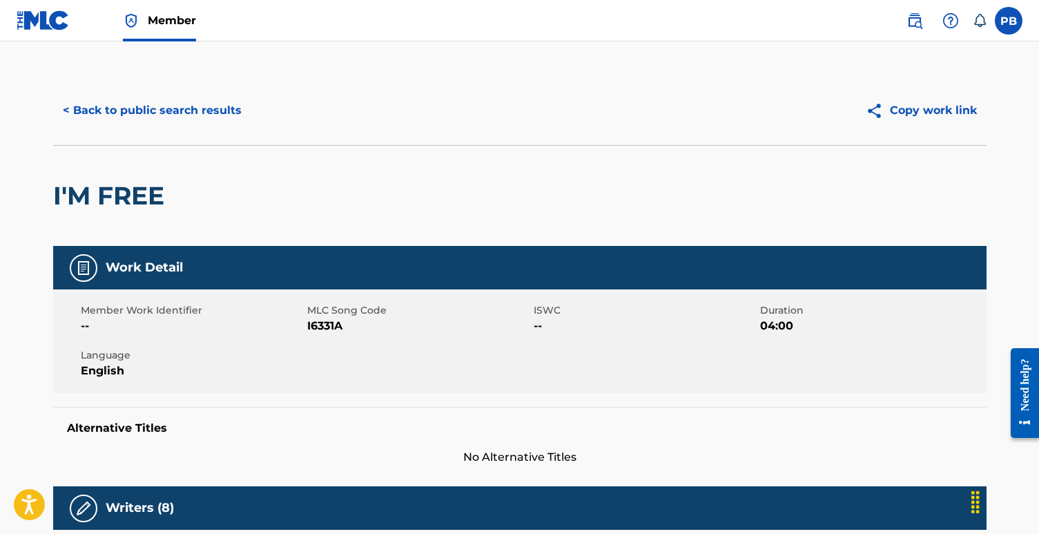
click at [924, 114] on button "Copy work link" at bounding box center [921, 110] width 131 height 35
click at [130, 115] on button "< Back to public search results" at bounding box center [152, 110] width 198 height 35
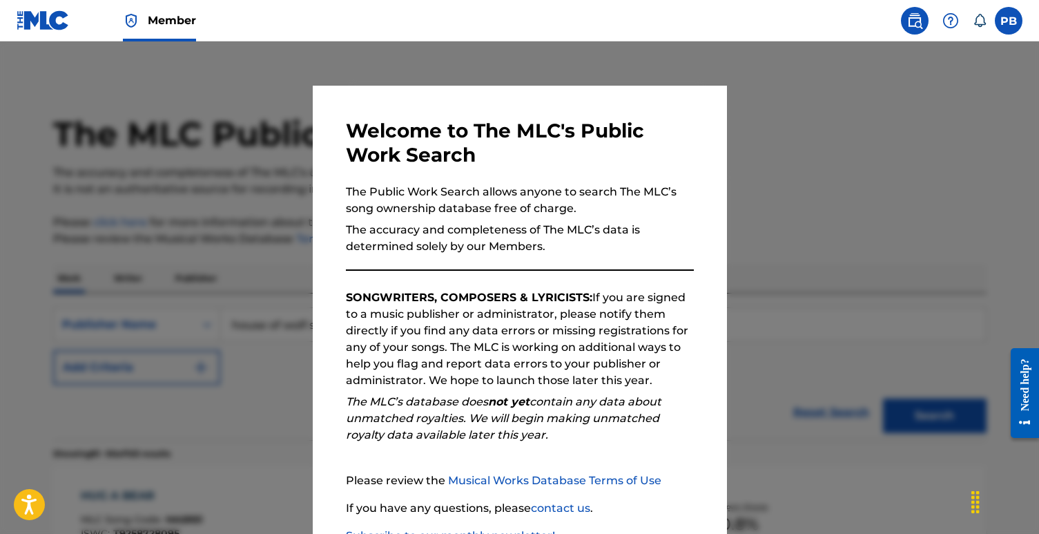
scroll to position [738, 0]
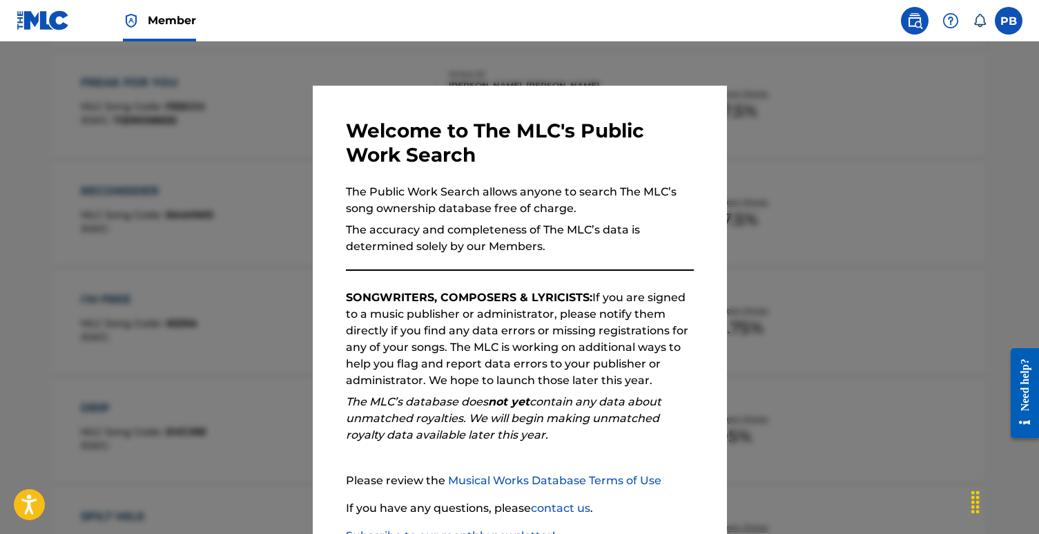
click at [190, 258] on div at bounding box center [519, 308] width 1039 height 534
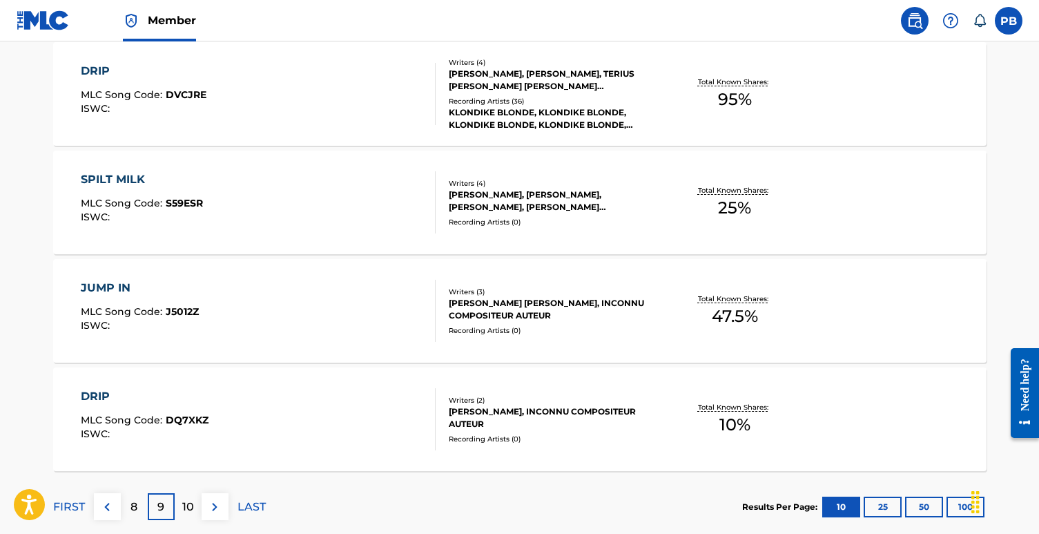
scroll to position [1157, 0]
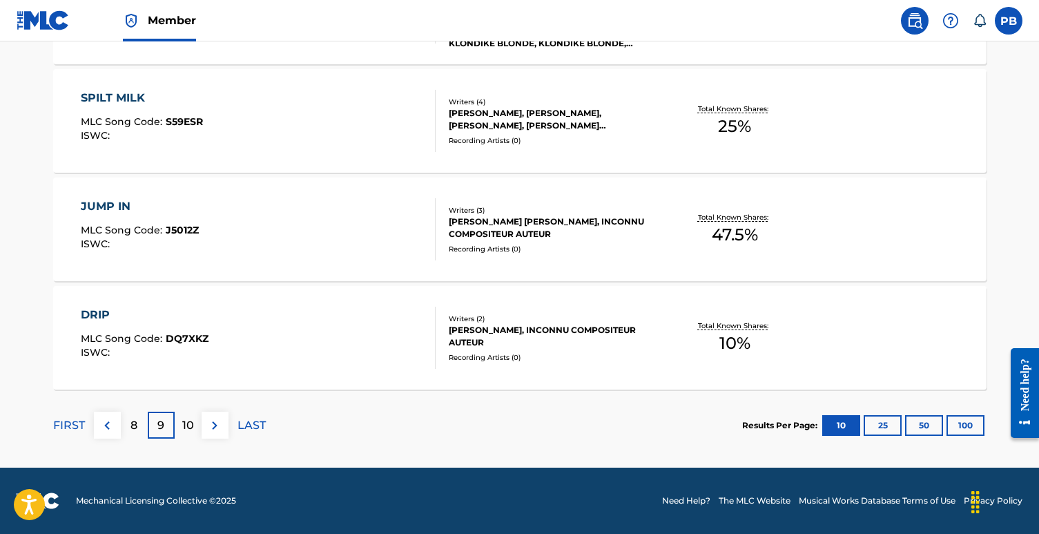
click at [180, 425] on div "10" at bounding box center [188, 425] width 27 height 27
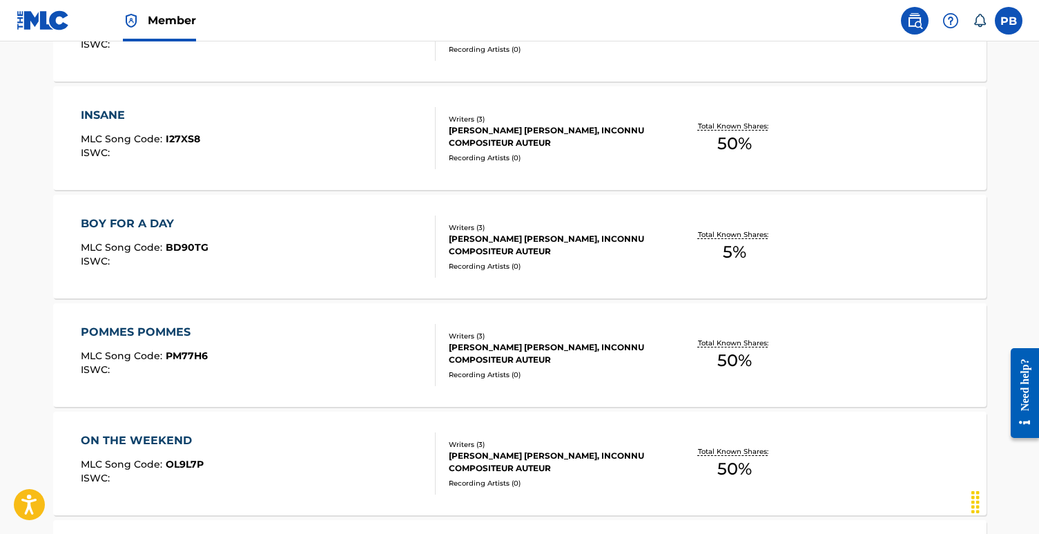
scroll to position [920, 0]
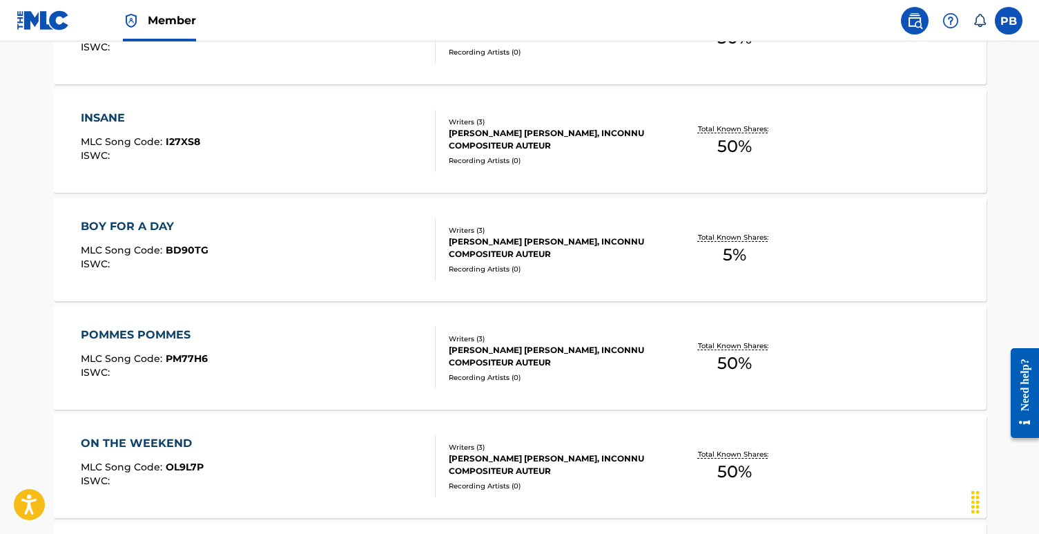
click at [149, 224] on div "BOY FOR A DAY" at bounding box center [145, 226] width 128 height 17
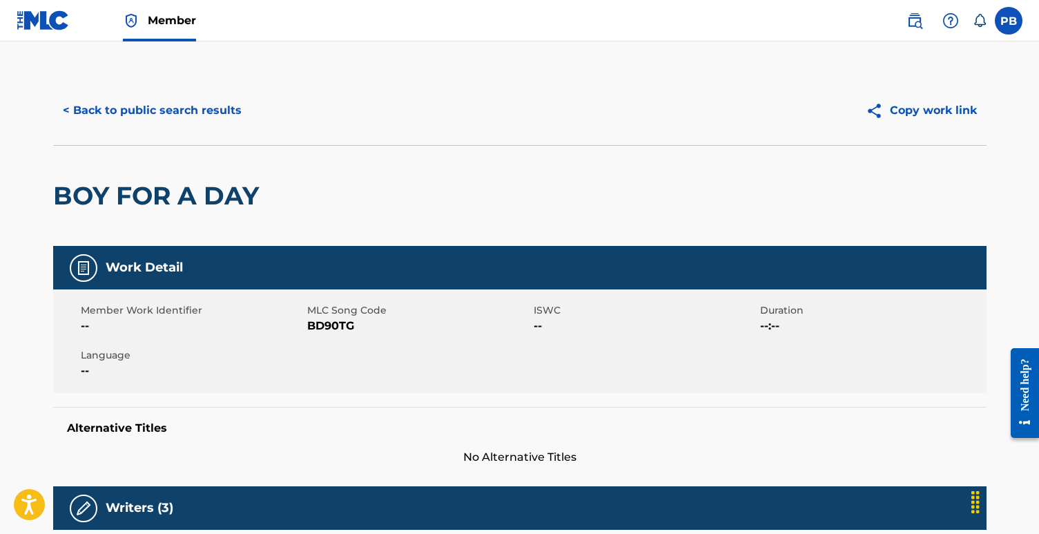
click at [121, 115] on button "< Back to public search results" at bounding box center [152, 110] width 198 height 35
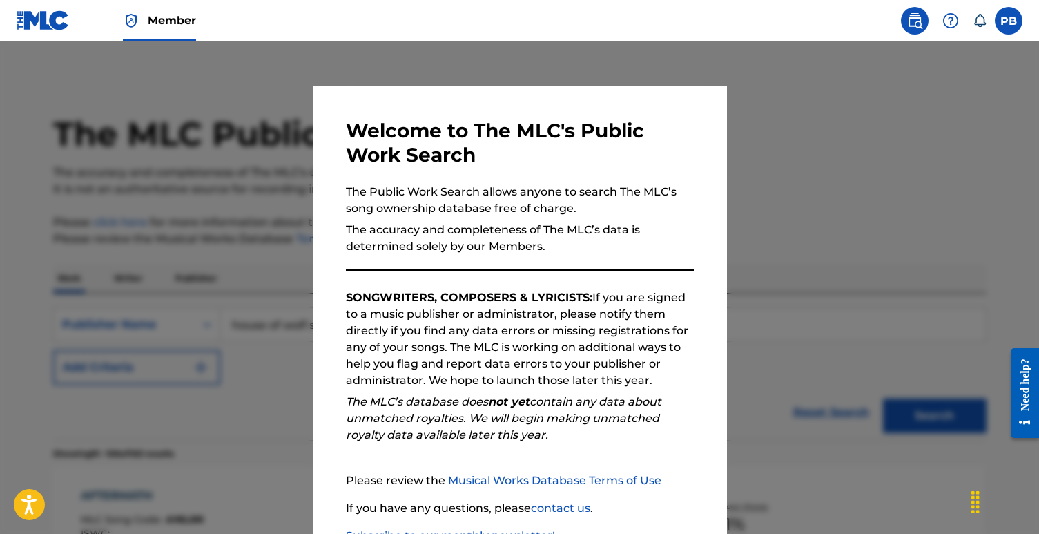
scroll to position [956, 0]
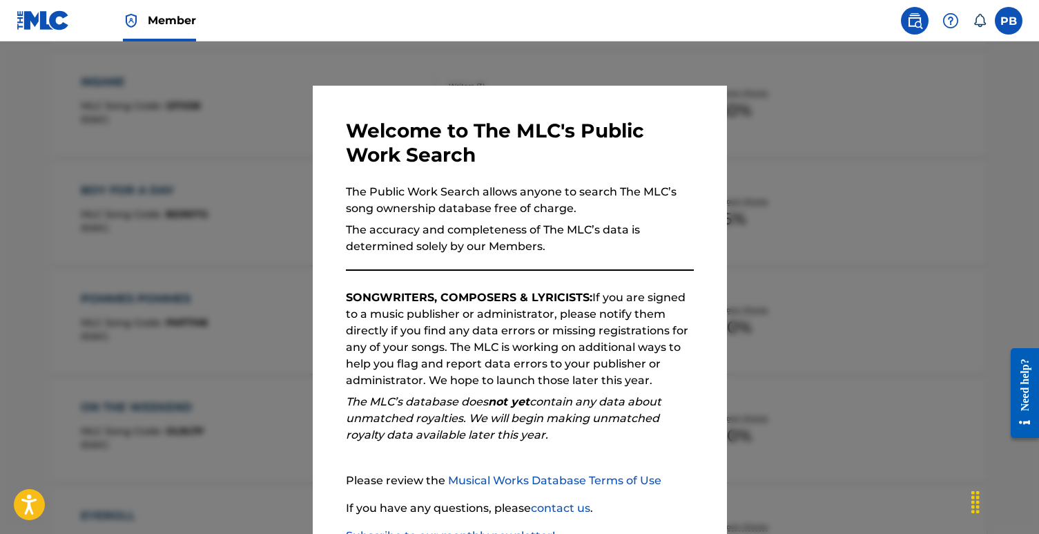
click at [53, 353] on div at bounding box center [519, 308] width 1039 height 534
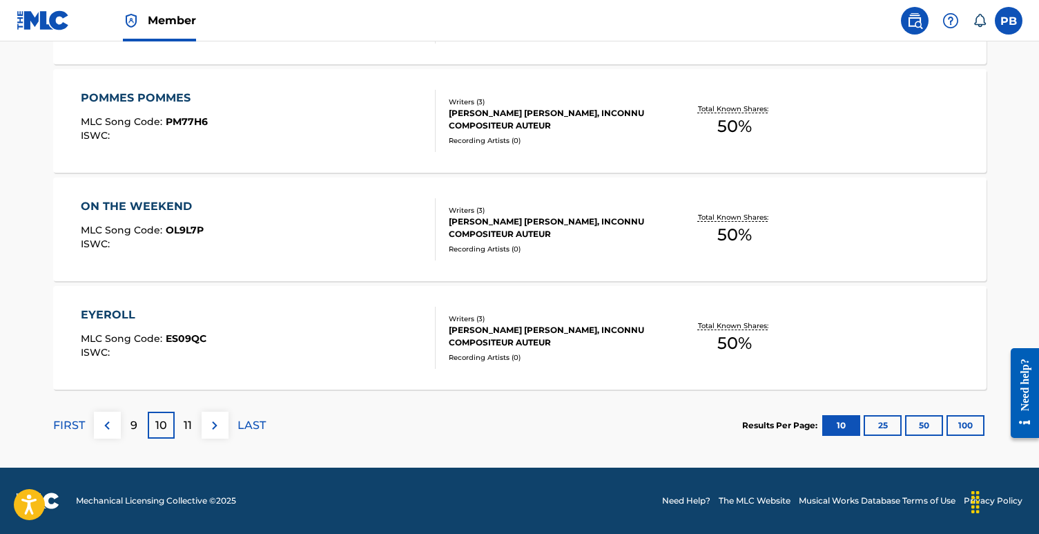
click at [180, 417] on div "11" at bounding box center [188, 425] width 27 height 27
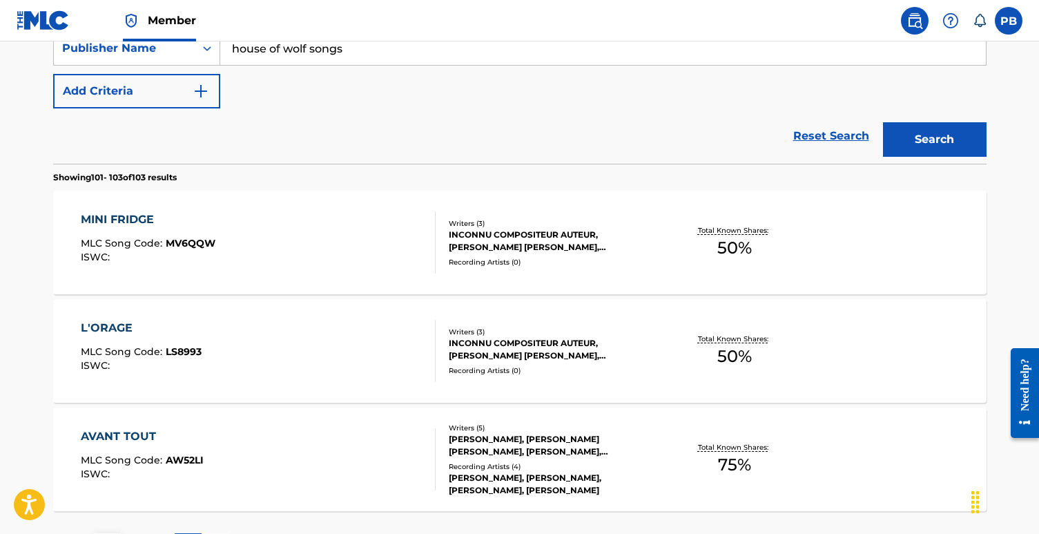
scroll to position [398, 0]
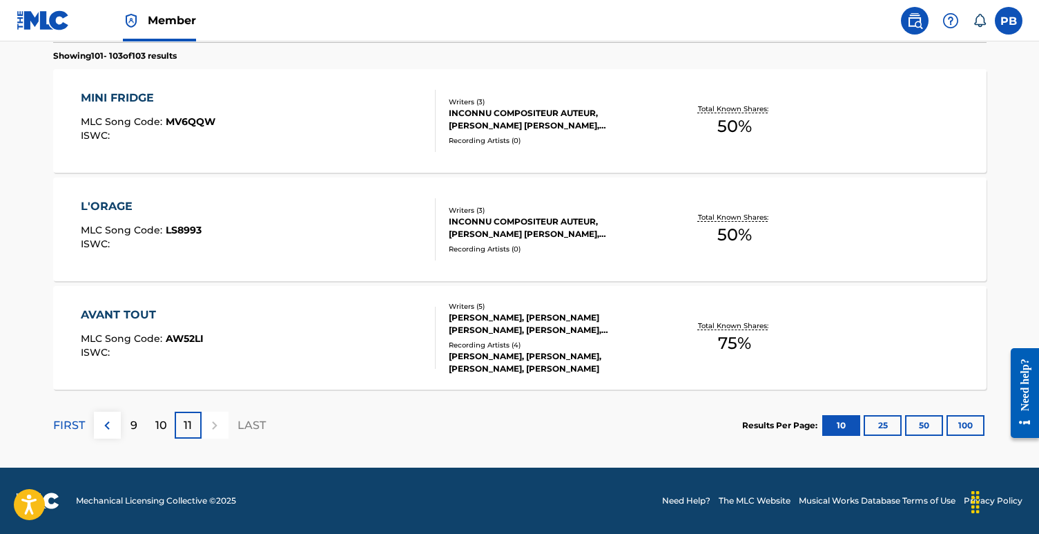
click at [149, 422] on div "10" at bounding box center [161, 425] width 27 height 27
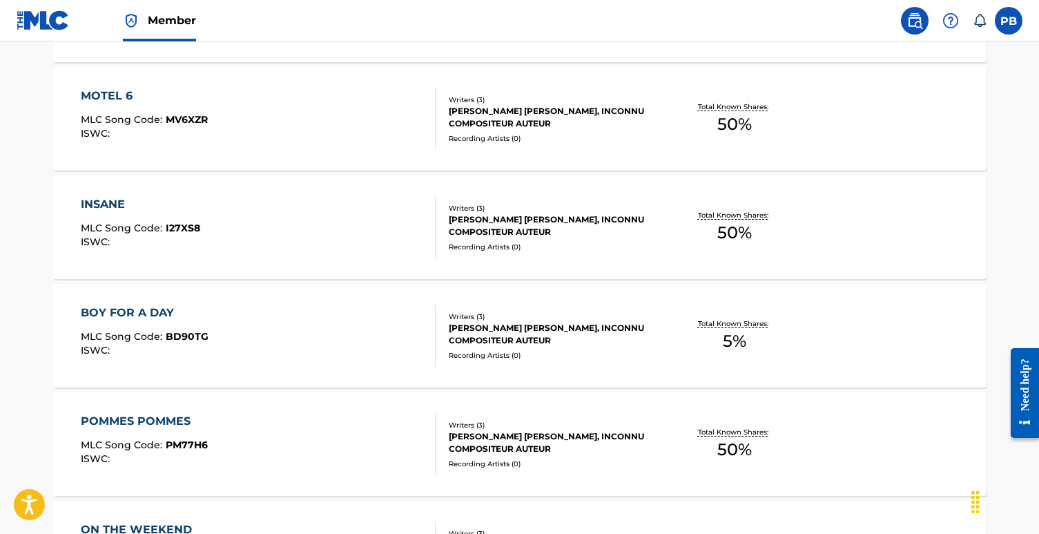
scroll to position [863, 0]
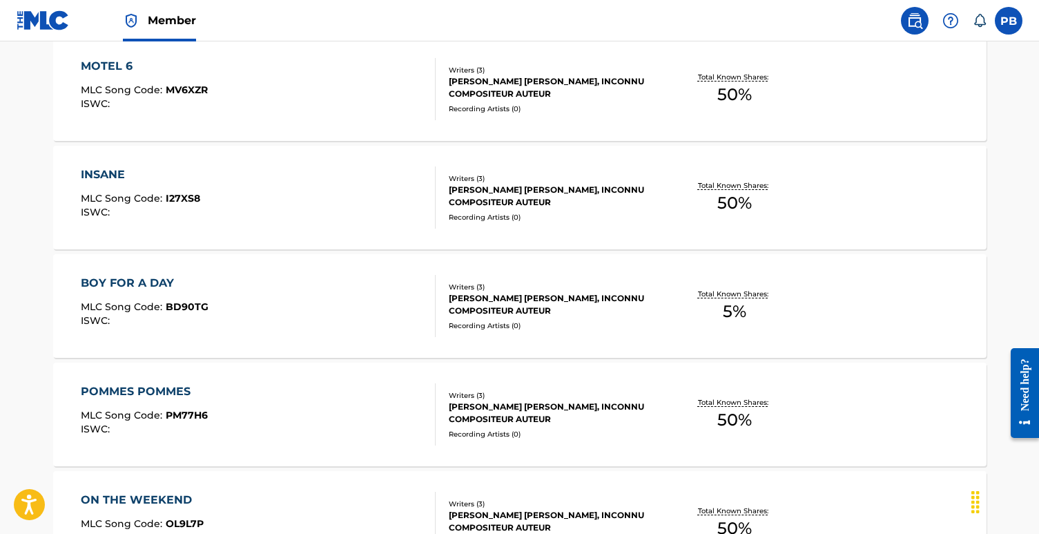
click at [130, 279] on div "BOY FOR A DAY" at bounding box center [145, 283] width 128 height 17
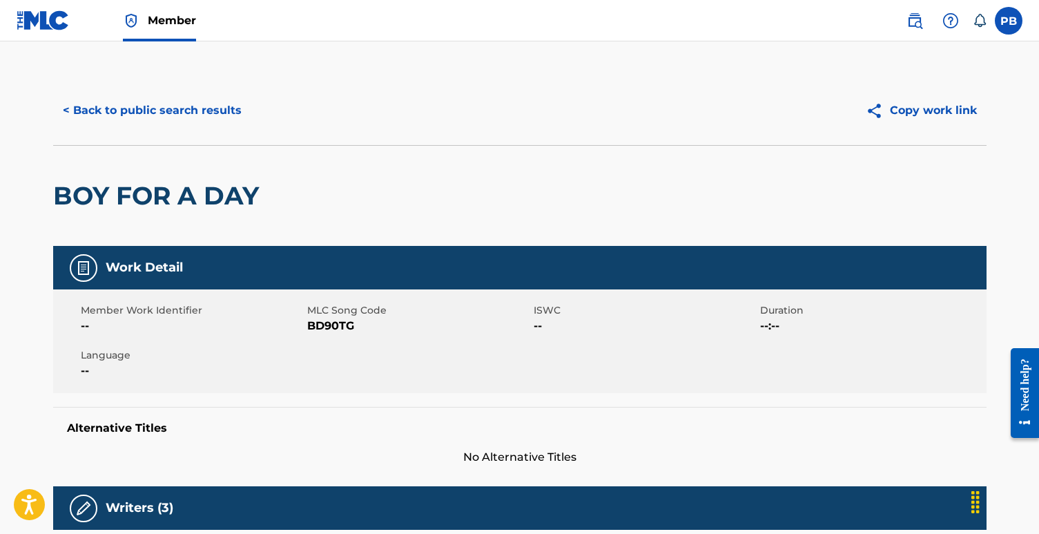
click at [88, 99] on button "< Back to public search results" at bounding box center [152, 110] width 198 height 35
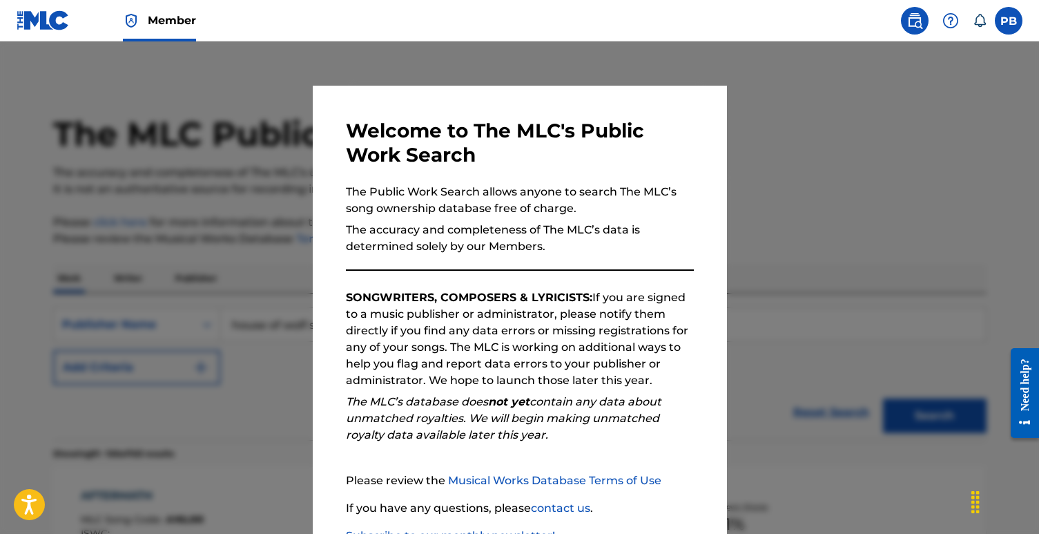
scroll to position [899, 0]
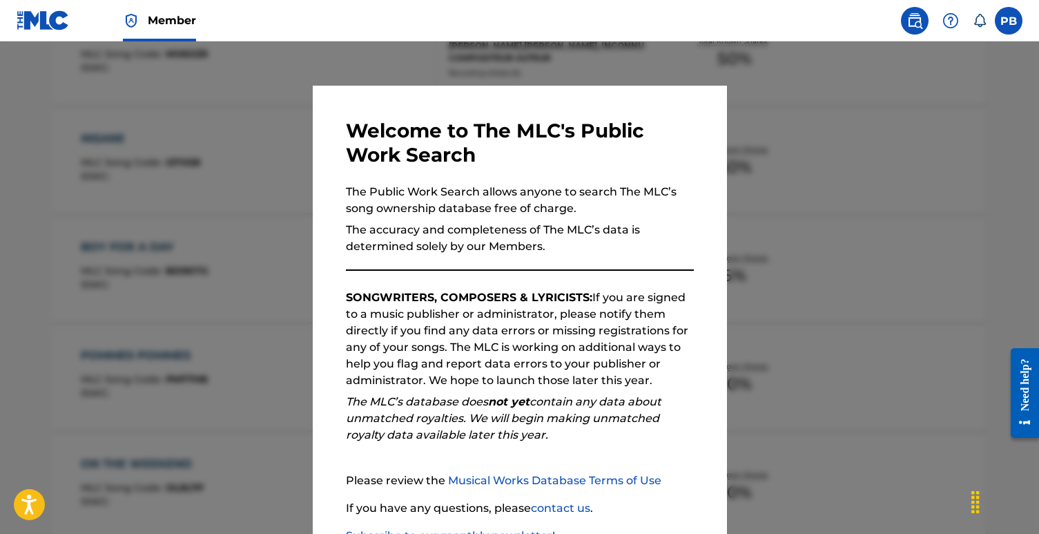
click at [41, 284] on div at bounding box center [519, 308] width 1039 height 534
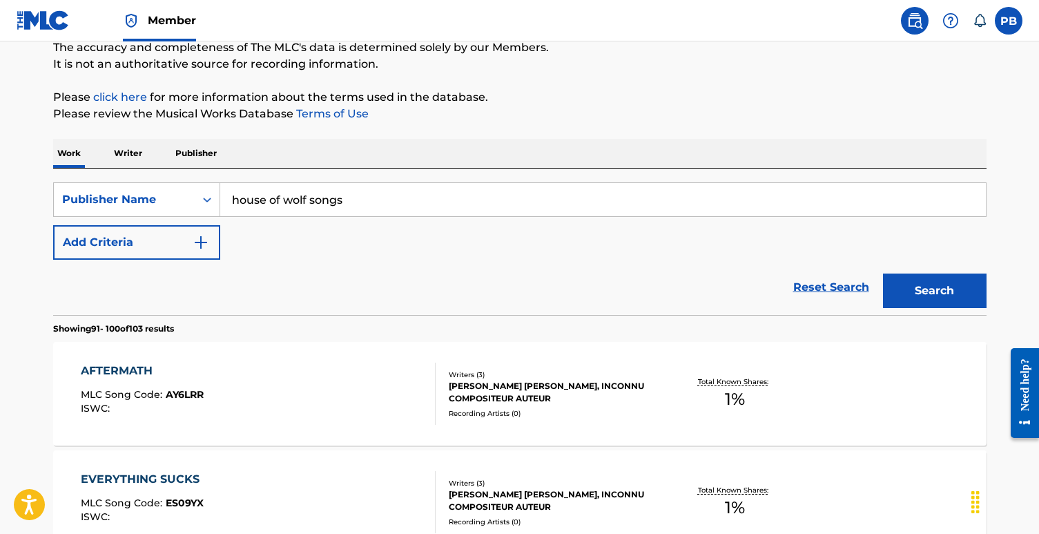
scroll to position [73, 0]
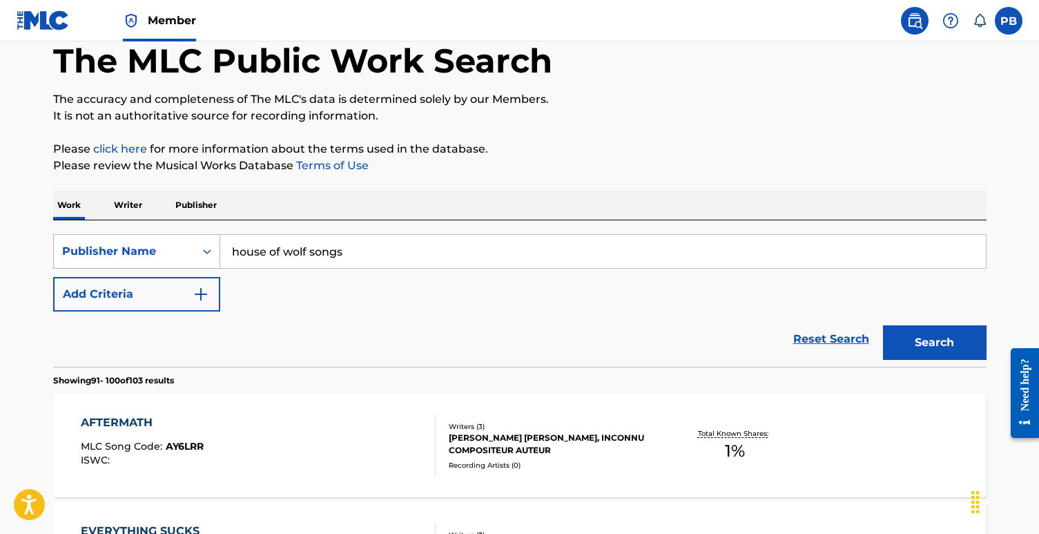
click at [204, 254] on icon "Search Form" at bounding box center [207, 251] width 14 height 14
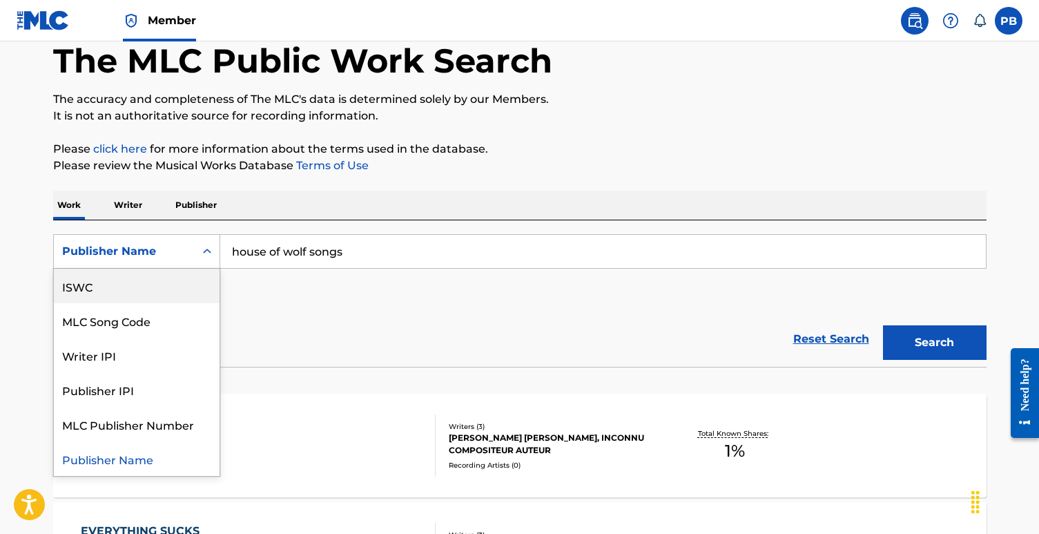
scroll to position [0, 0]
click at [150, 290] on div "Work Title" at bounding box center [137, 286] width 166 height 35
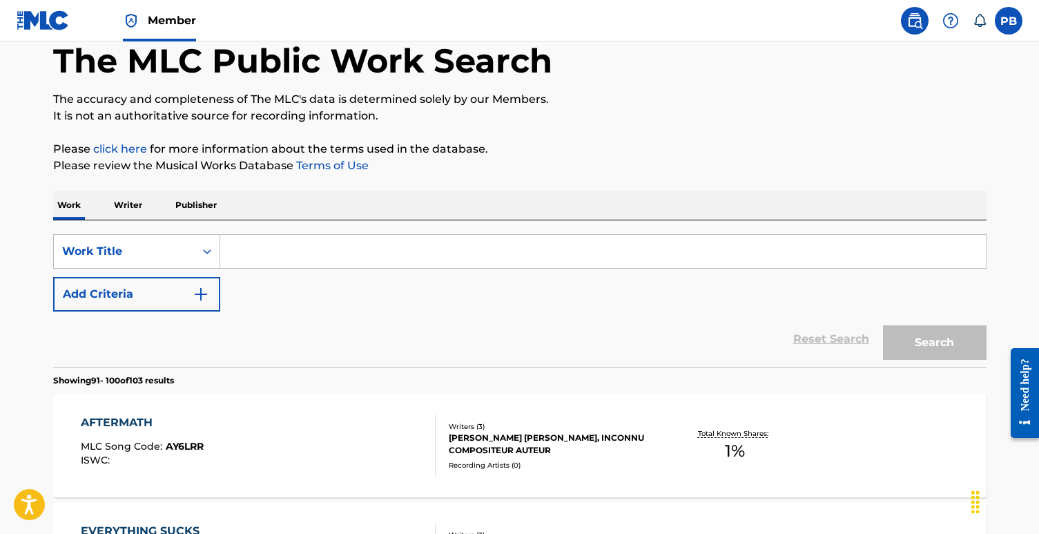
click at [309, 245] on input "Search Form" at bounding box center [603, 251] width 766 height 33
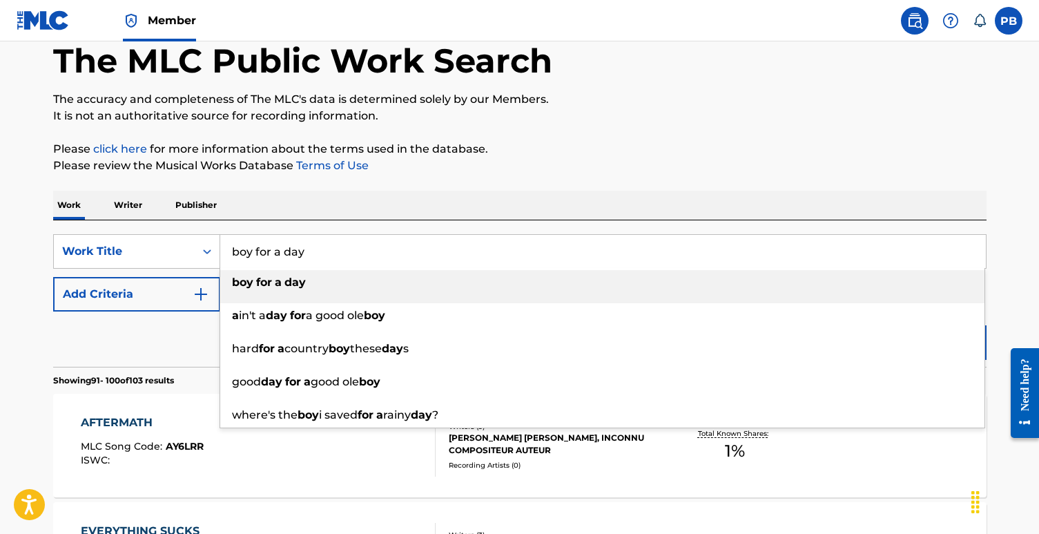
type input "boy for a day"
click at [294, 284] on strong "day" at bounding box center [295, 282] width 21 height 13
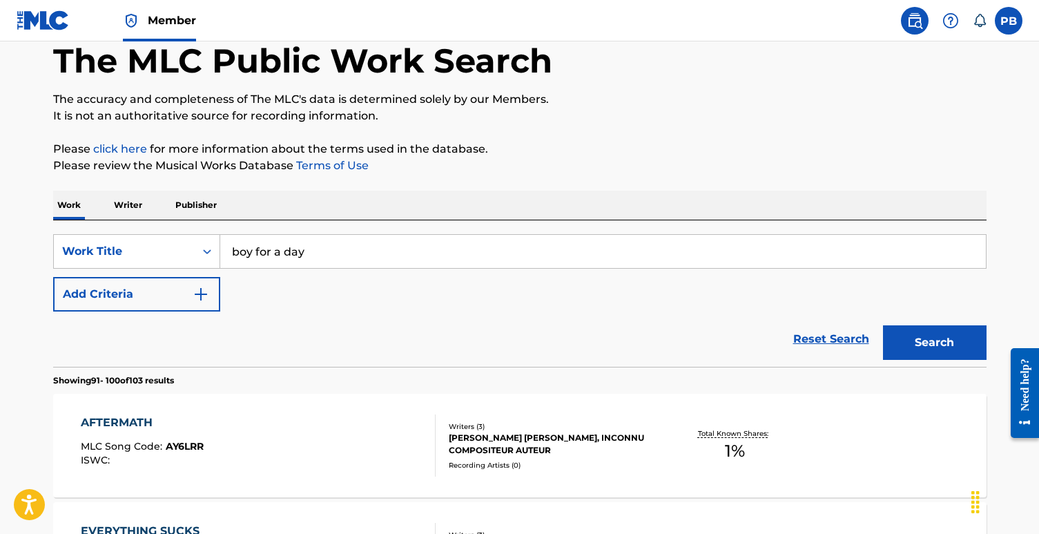
click at [947, 345] on button "Search" at bounding box center [935, 342] width 104 height 35
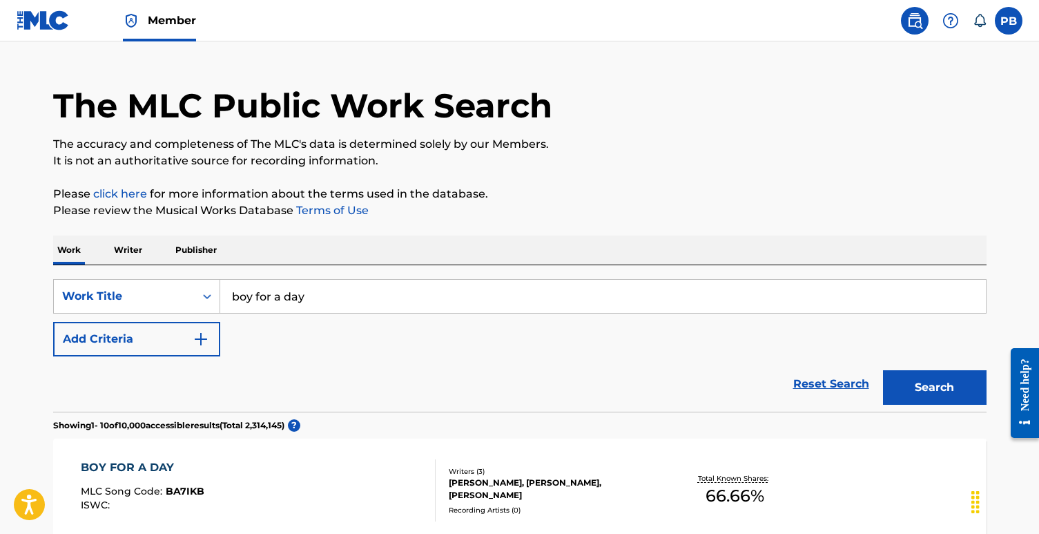
scroll to position [23, 0]
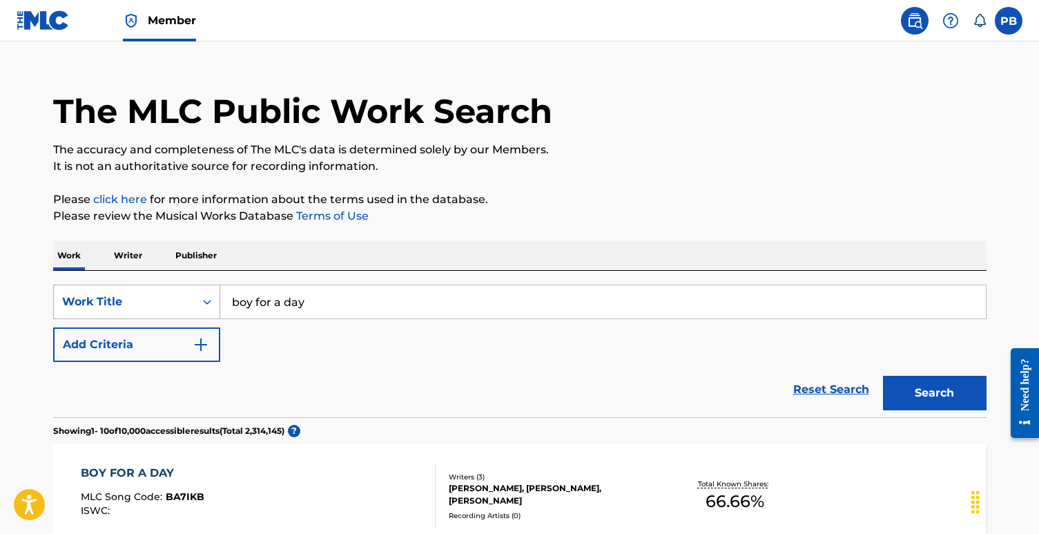
click at [186, 298] on div "Work Title" at bounding box center [124, 302] width 141 height 26
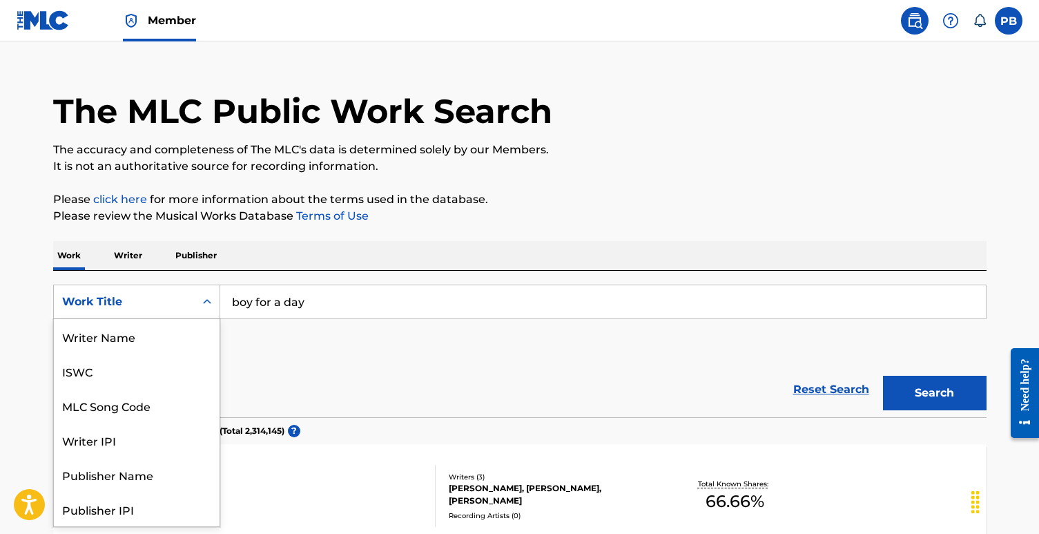
scroll to position [69, 0]
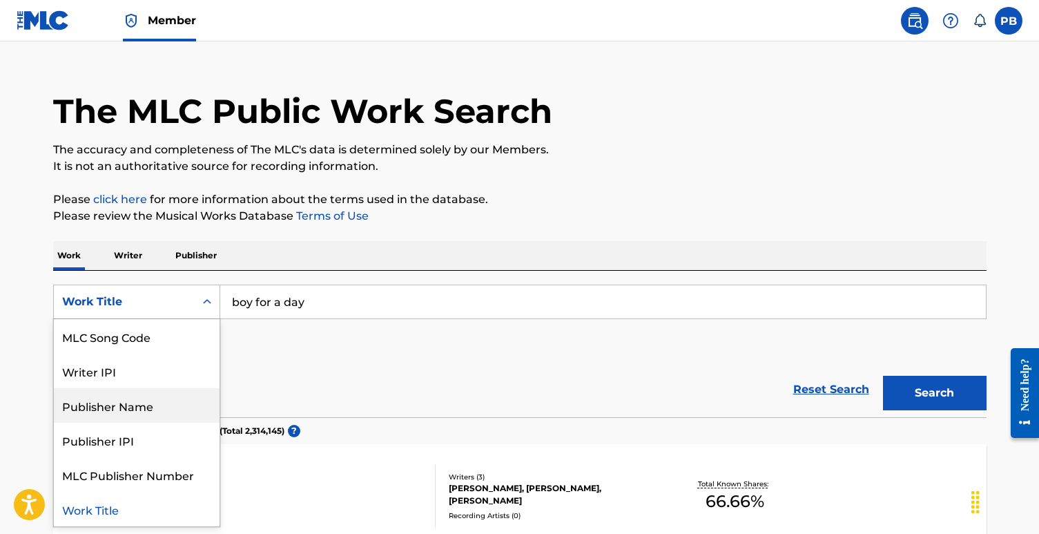
click at [162, 403] on div "Publisher Name" at bounding box center [137, 405] width 166 height 35
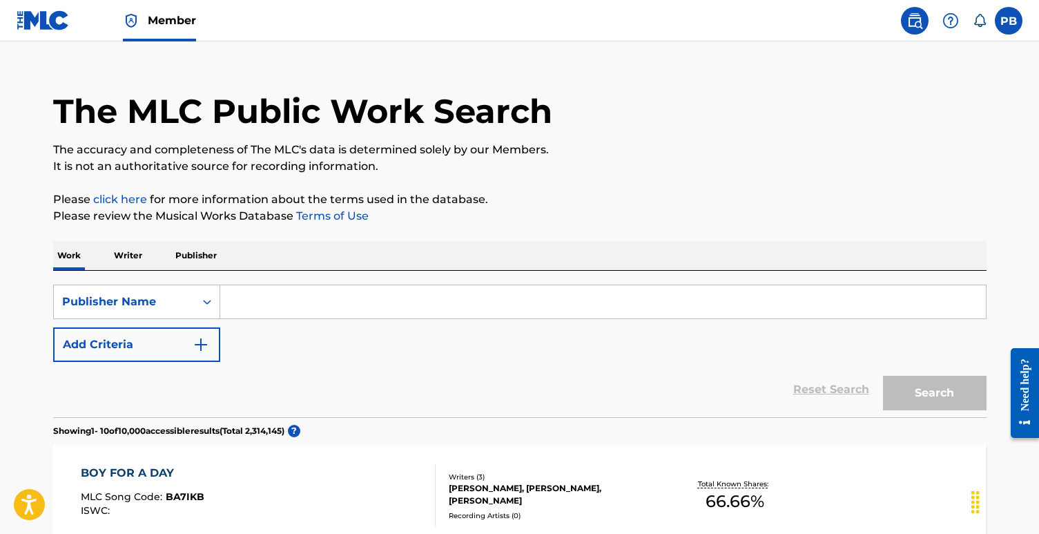
click at [273, 291] on input "Search Form" at bounding box center [603, 301] width 766 height 33
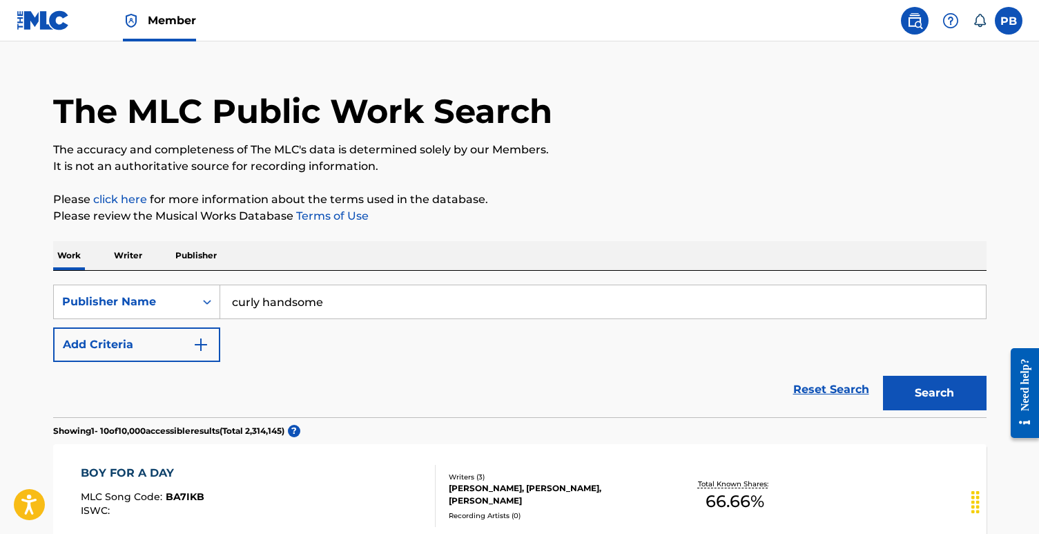
type input "curly handsome"
click at [883, 376] on button "Search" at bounding box center [935, 393] width 104 height 35
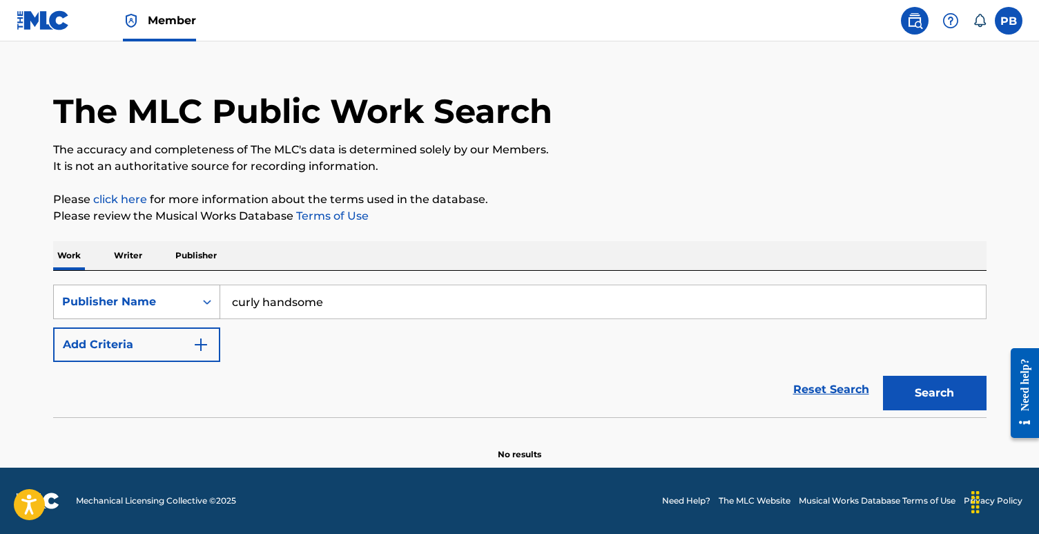
click at [181, 302] on div "Publisher Name" at bounding box center [124, 302] width 124 height 17
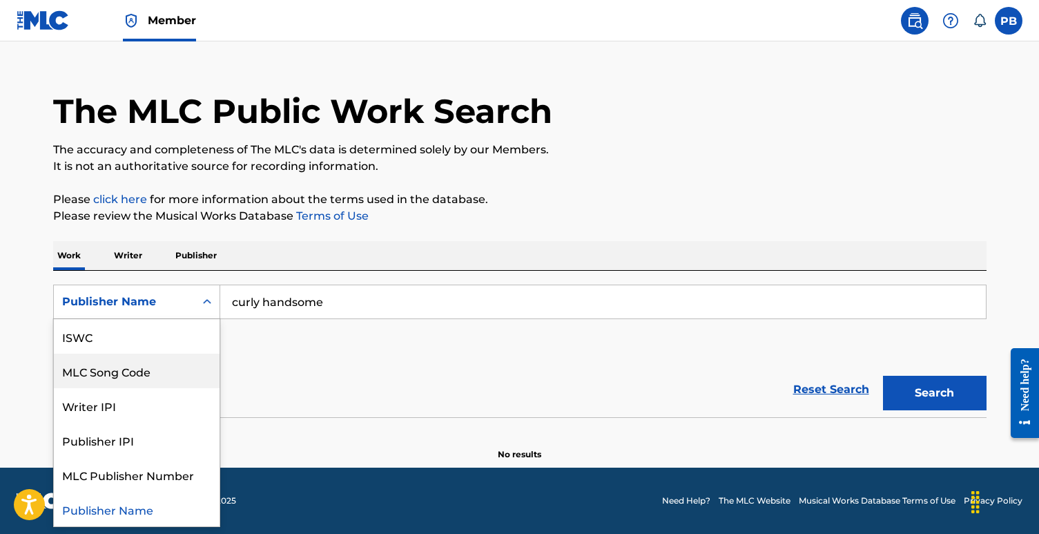
scroll to position [0, 0]
click at [123, 365] on div "Writer Name" at bounding box center [137, 371] width 166 height 35
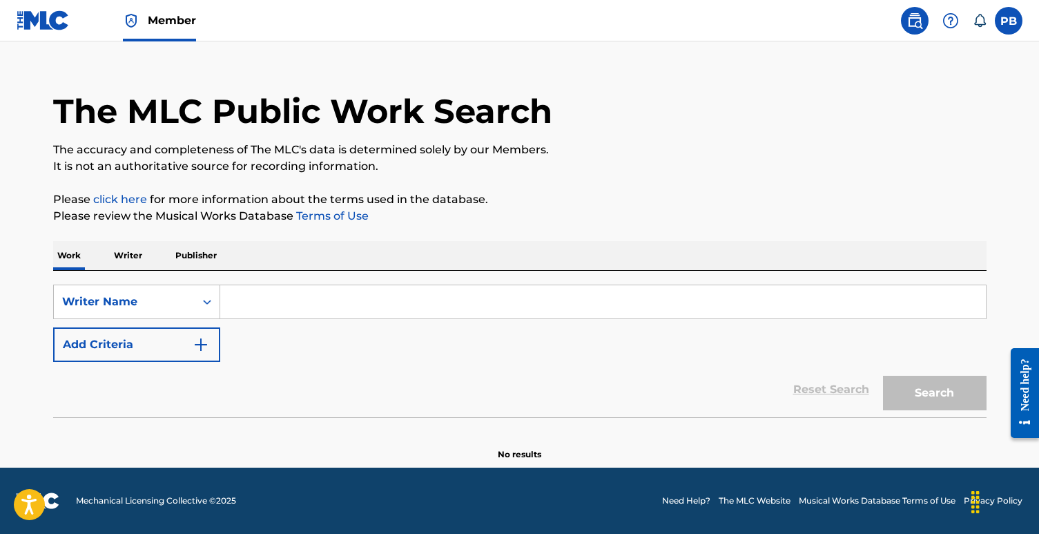
click at [293, 307] on input "Search Form" at bounding box center [603, 301] width 766 height 33
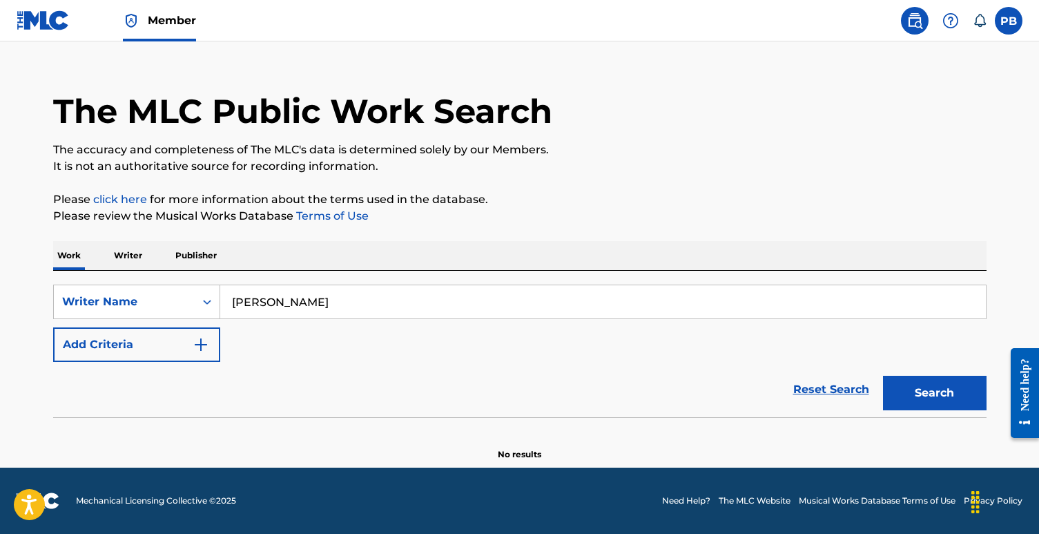
type input "[PERSON_NAME]"
click at [969, 396] on button "Search" at bounding box center [935, 393] width 104 height 35
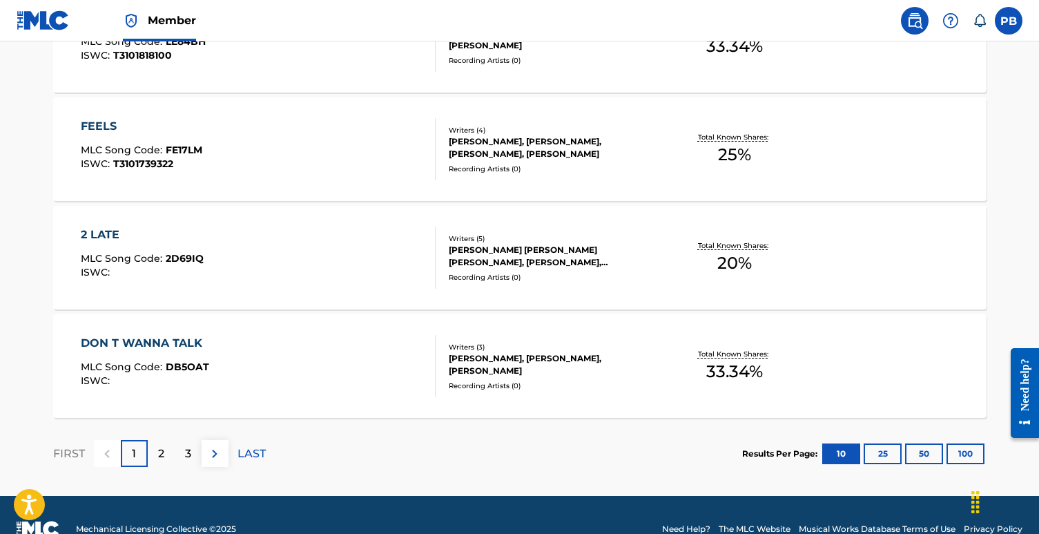
scroll to position [1157, 0]
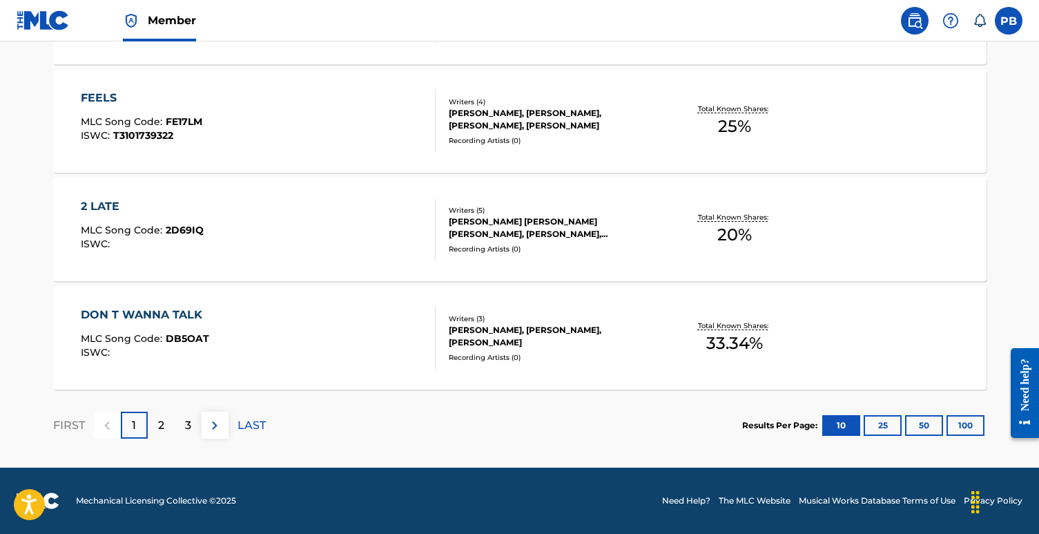
click at [156, 422] on div "2" at bounding box center [161, 425] width 27 height 27
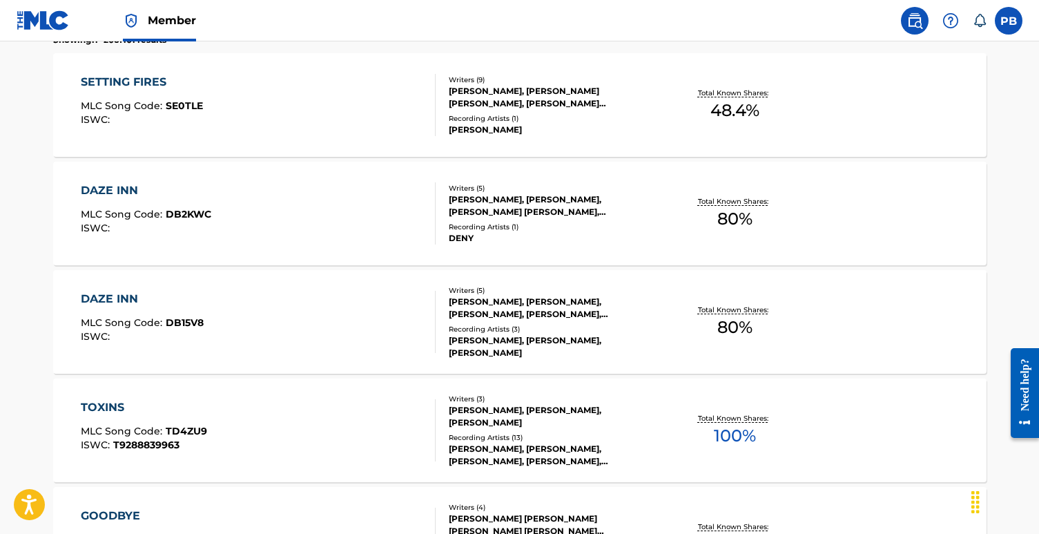
scroll to position [396, 0]
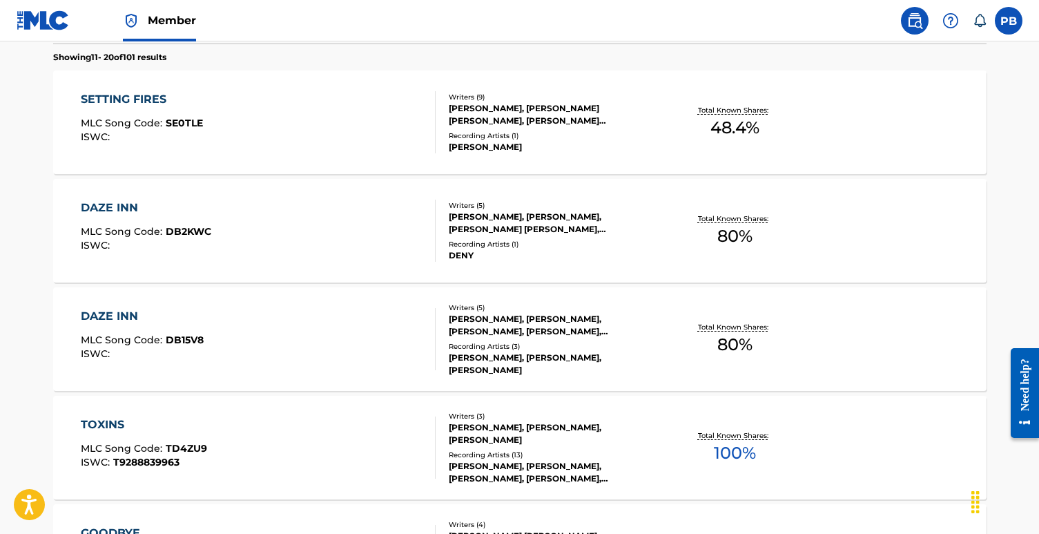
click at [531, 316] on div "[PERSON_NAME], [PERSON_NAME], [PERSON_NAME], [PERSON_NAME], [PERSON_NAME] [PERS…" at bounding box center [553, 325] width 209 height 25
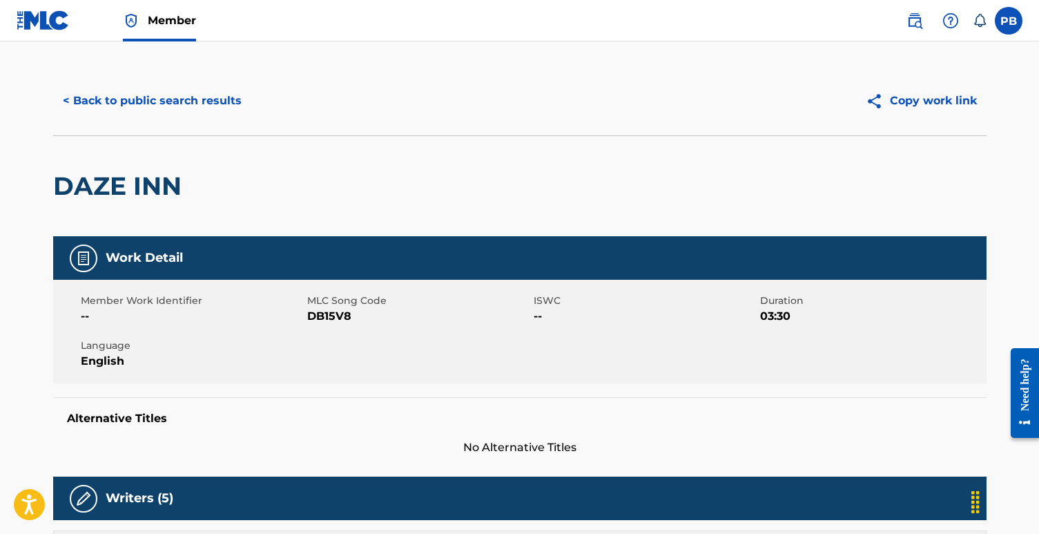
scroll to position [8, 0]
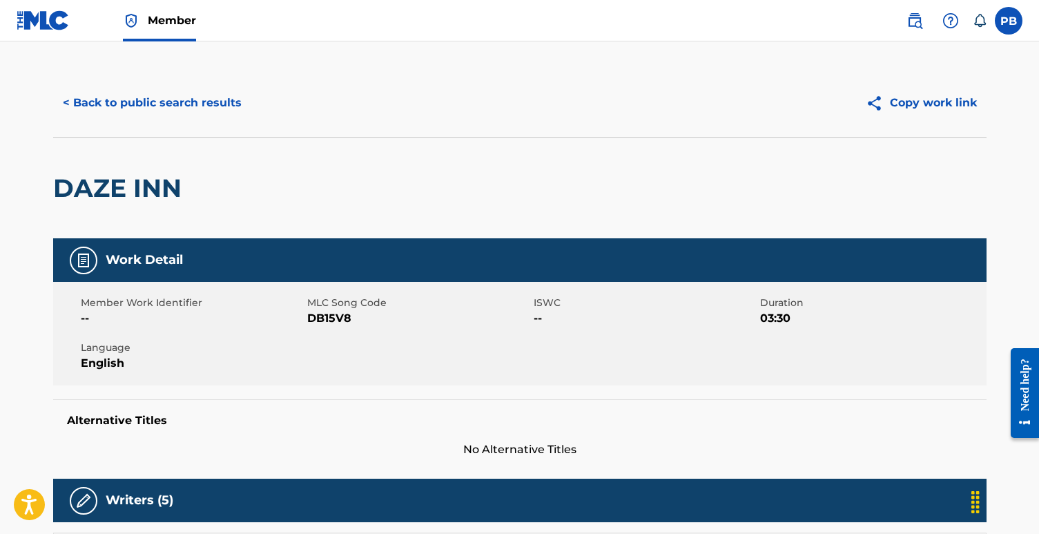
click at [155, 102] on button "< Back to public search results" at bounding box center [152, 103] width 198 height 35
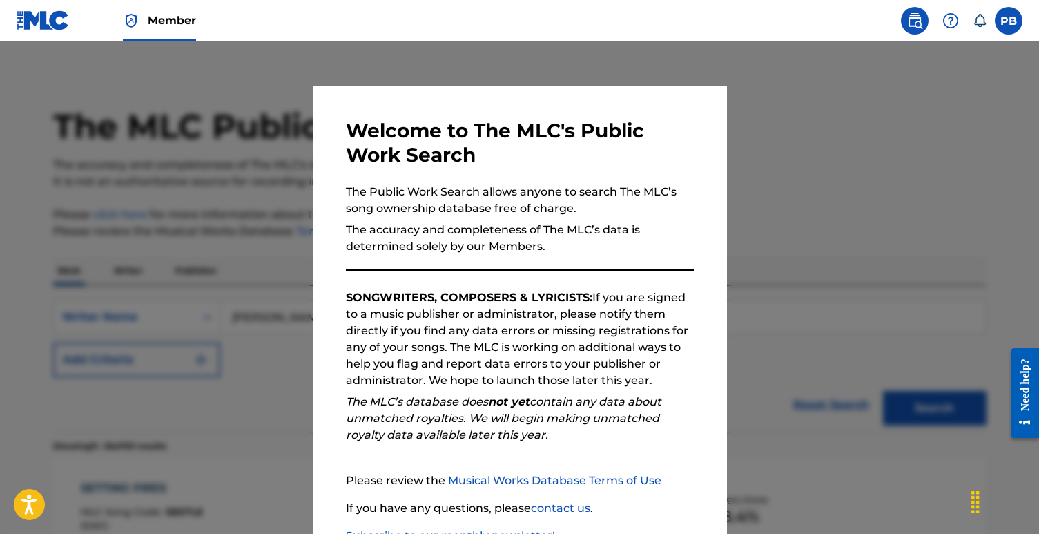
scroll to position [432, 0]
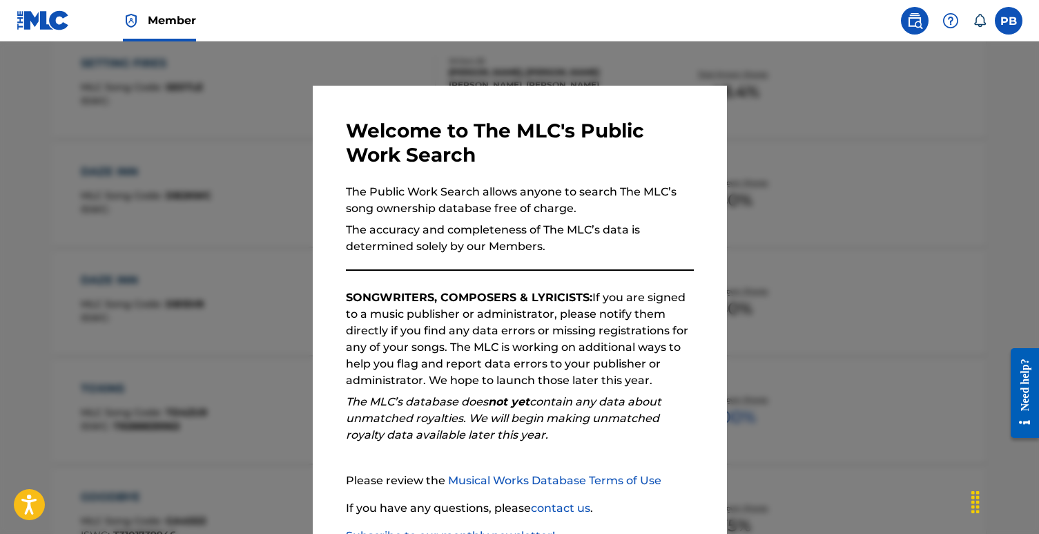
click at [199, 364] on div at bounding box center [519, 308] width 1039 height 534
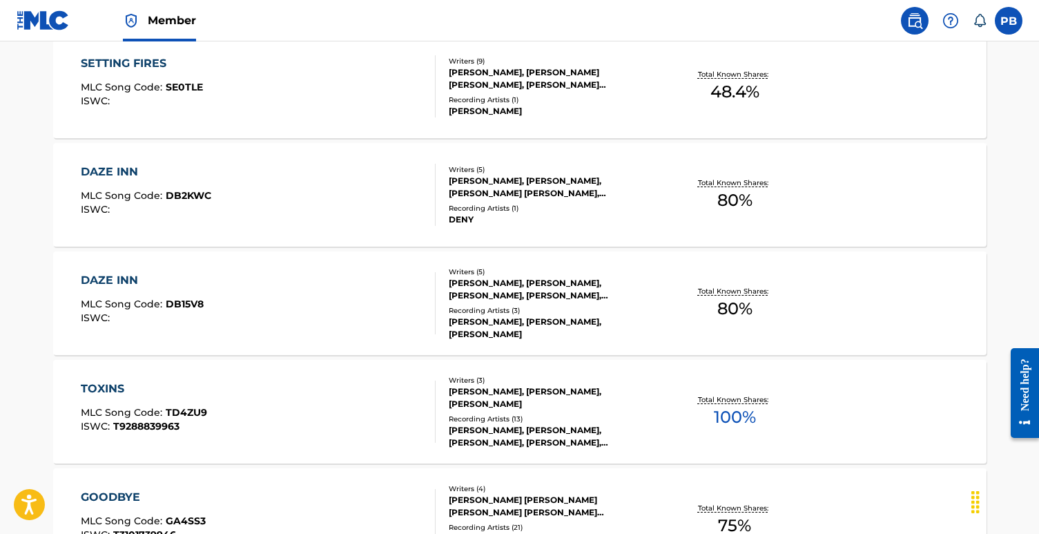
click at [519, 182] on div "[PERSON_NAME], [PERSON_NAME], [PERSON_NAME] [PERSON_NAME], [PERSON_NAME], [PERS…" at bounding box center [553, 187] width 209 height 25
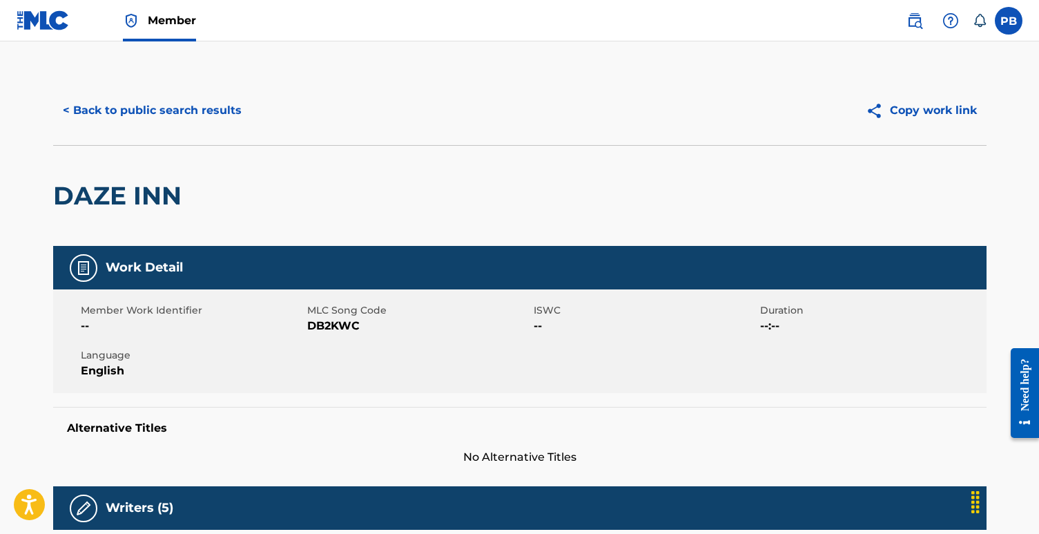
click at [131, 113] on button "< Back to public search results" at bounding box center [152, 110] width 198 height 35
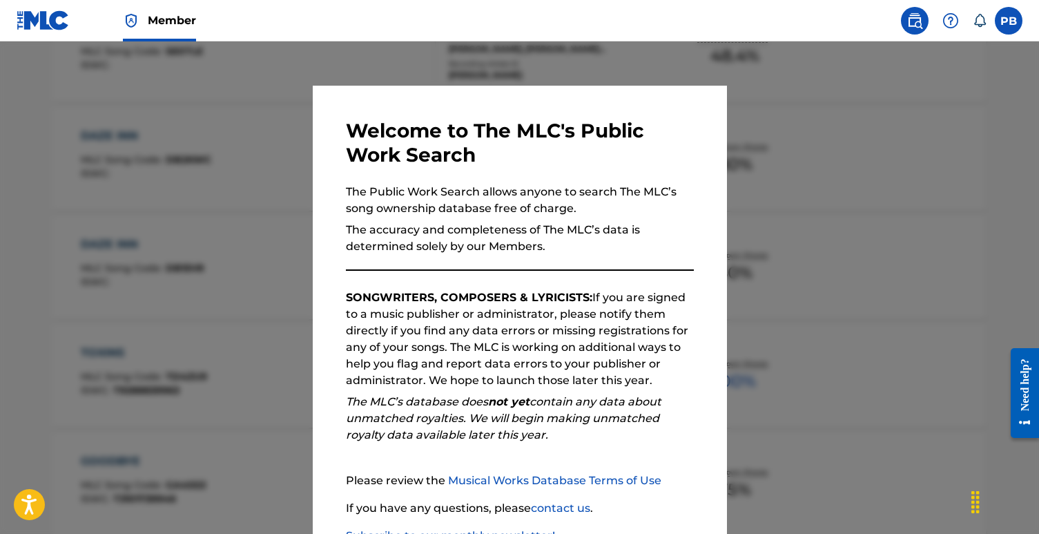
click at [123, 273] on div at bounding box center [519, 308] width 1039 height 534
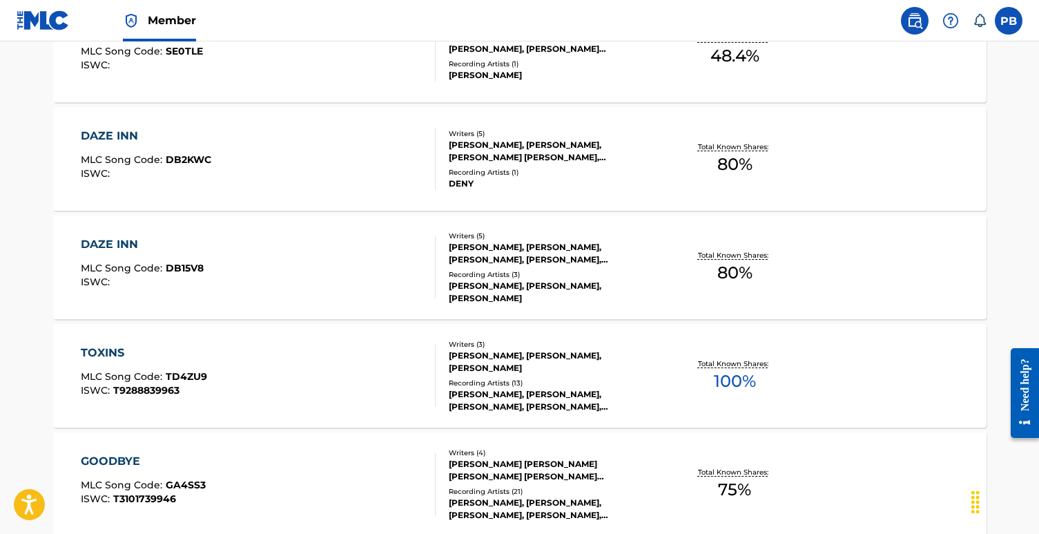
click at [347, 364] on div "TOXINS MLC Song Code : TD4ZU9 ISWC : T9288839963" at bounding box center [258, 376] width 355 height 62
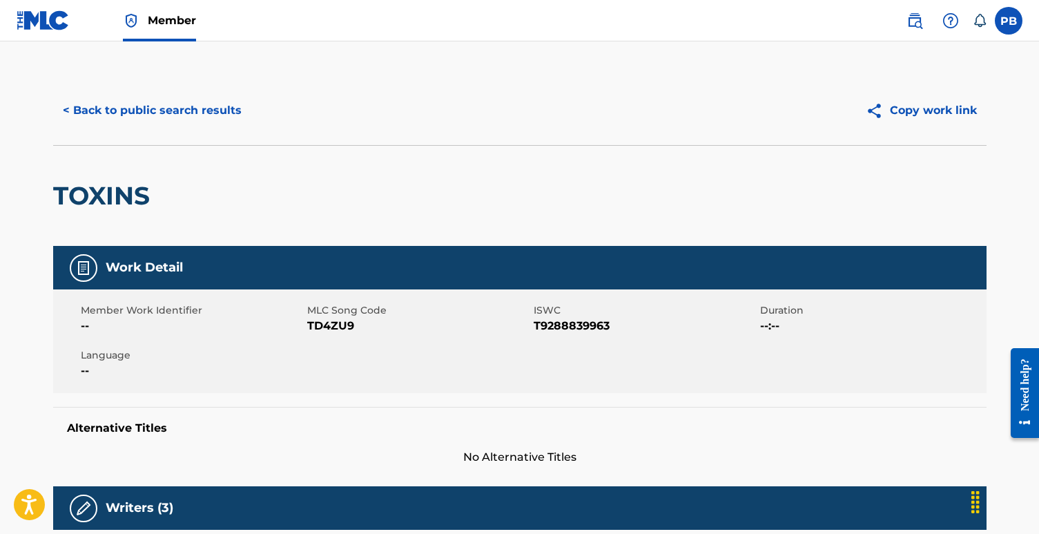
click at [100, 114] on button "< Back to public search results" at bounding box center [152, 110] width 198 height 35
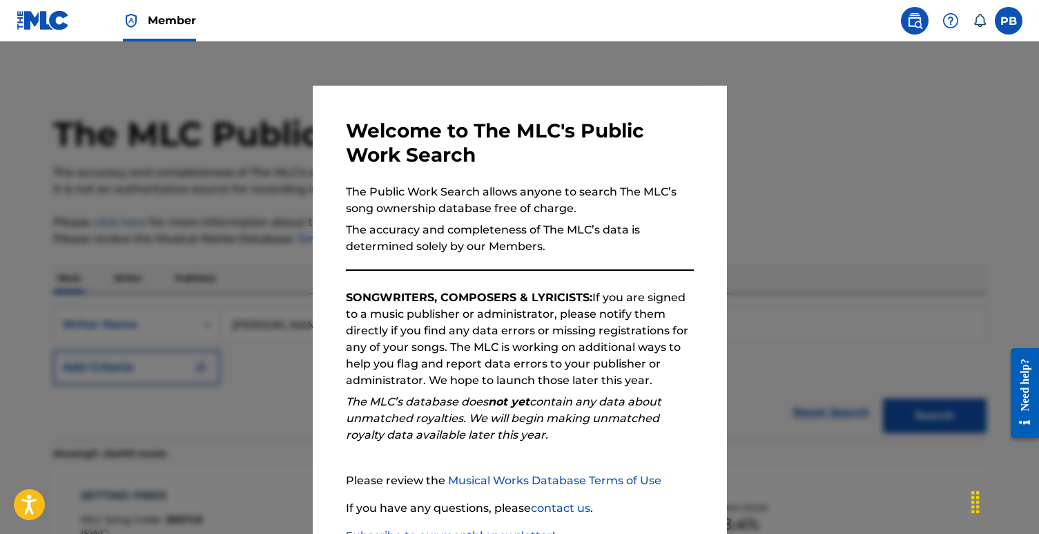
scroll to position [504, 0]
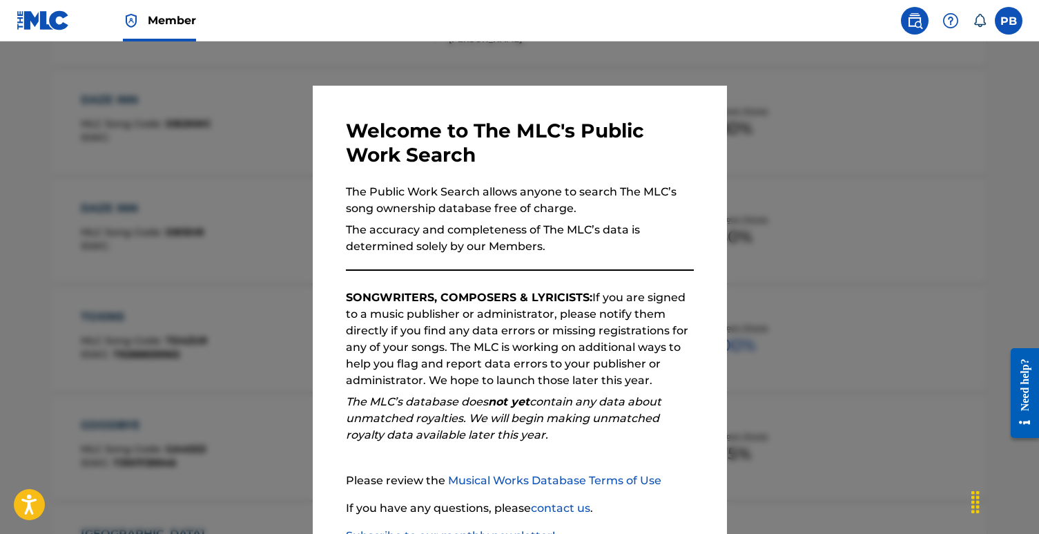
click at [120, 411] on div at bounding box center [519, 308] width 1039 height 534
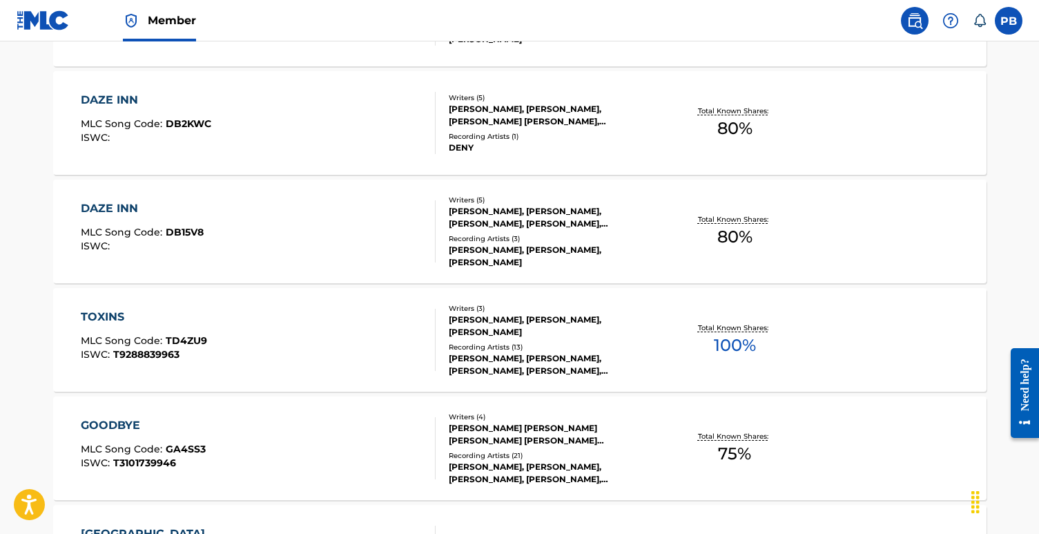
click at [378, 200] on div "DAZE INN MLC Song Code : DB15V8 ISWC :" at bounding box center [258, 231] width 355 height 62
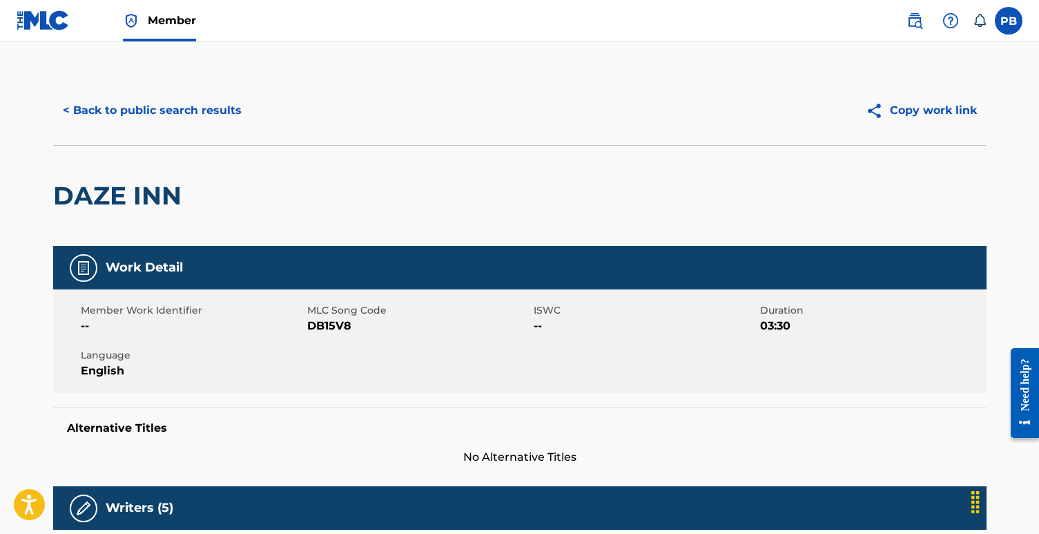
click at [901, 110] on button "Copy work link" at bounding box center [921, 110] width 131 height 35
click at [195, 111] on button "< Back to public search results" at bounding box center [152, 110] width 198 height 35
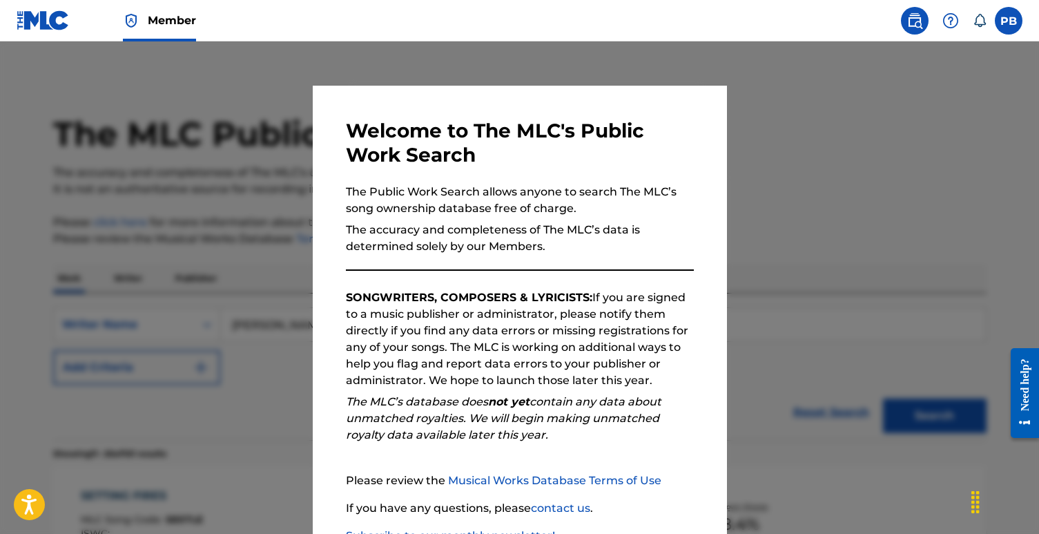
scroll to position [540, 0]
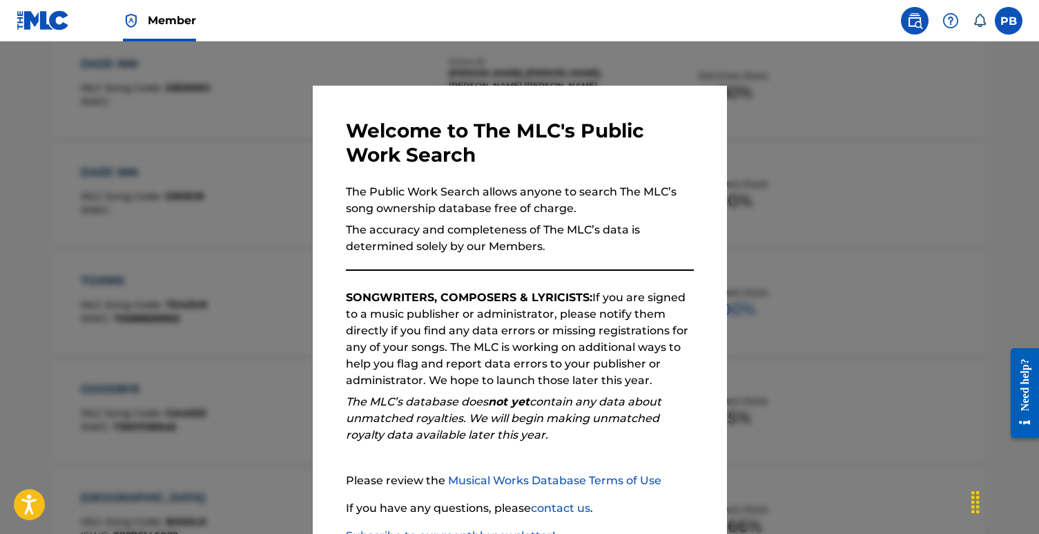
click at [157, 290] on div at bounding box center [519, 308] width 1039 height 534
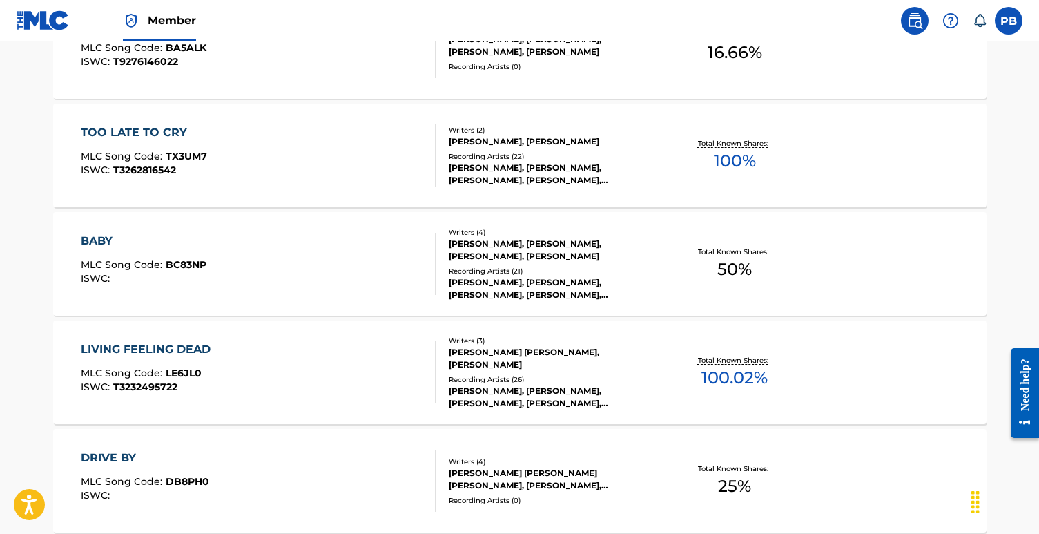
scroll to position [1151, 0]
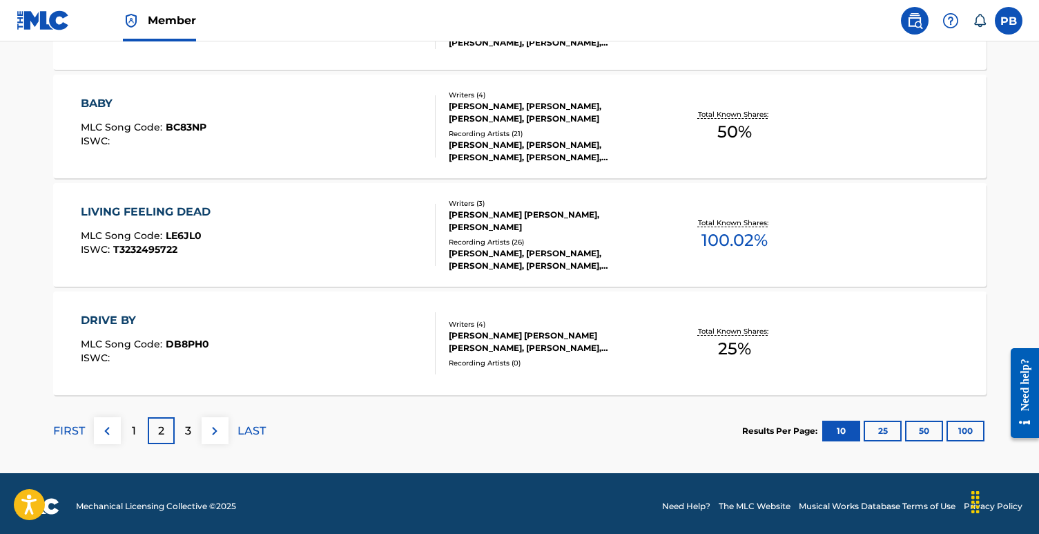
click at [189, 427] on p "3" at bounding box center [188, 431] width 6 height 17
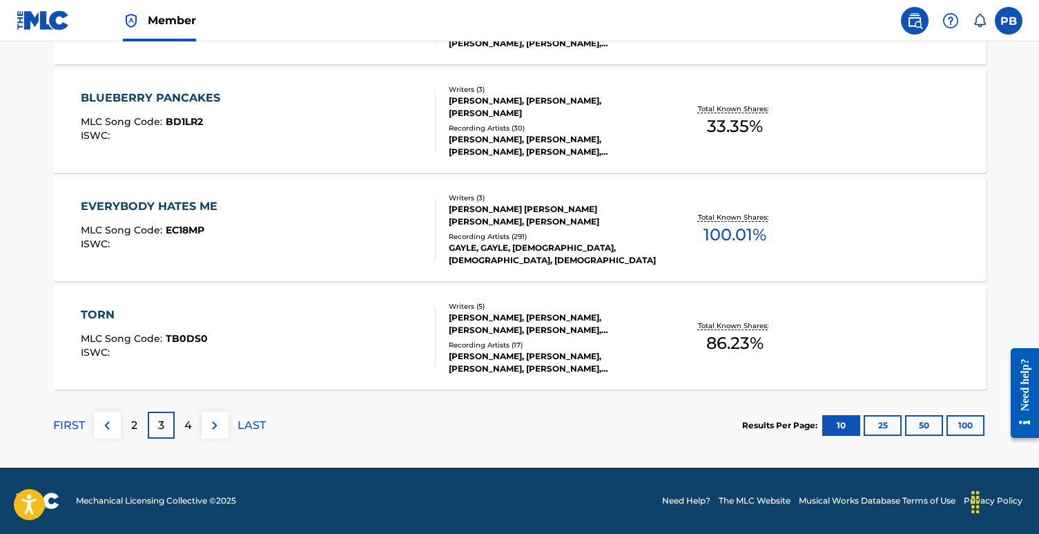
click at [185, 423] on p "4" at bounding box center [188, 425] width 8 height 17
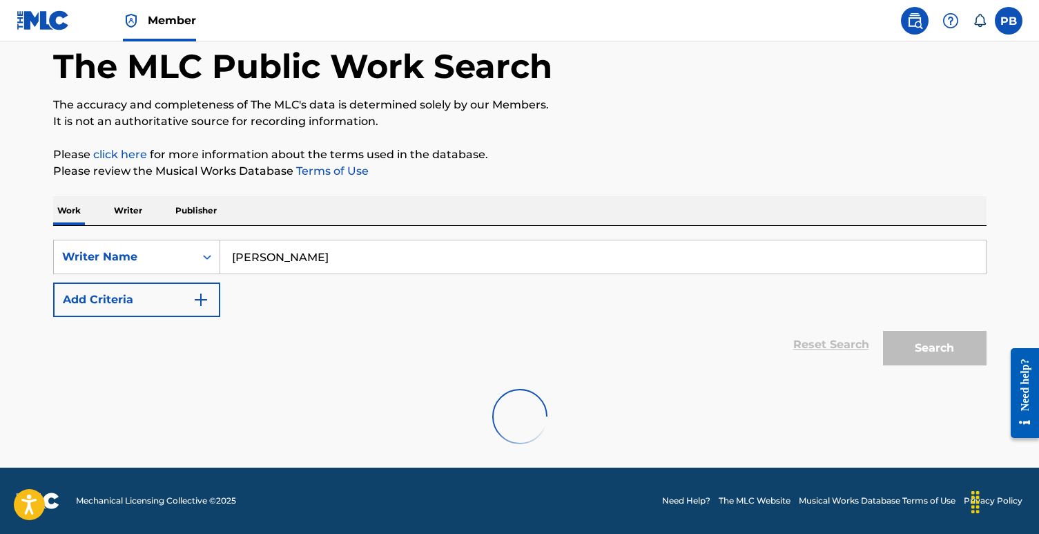
scroll to position [1157, 0]
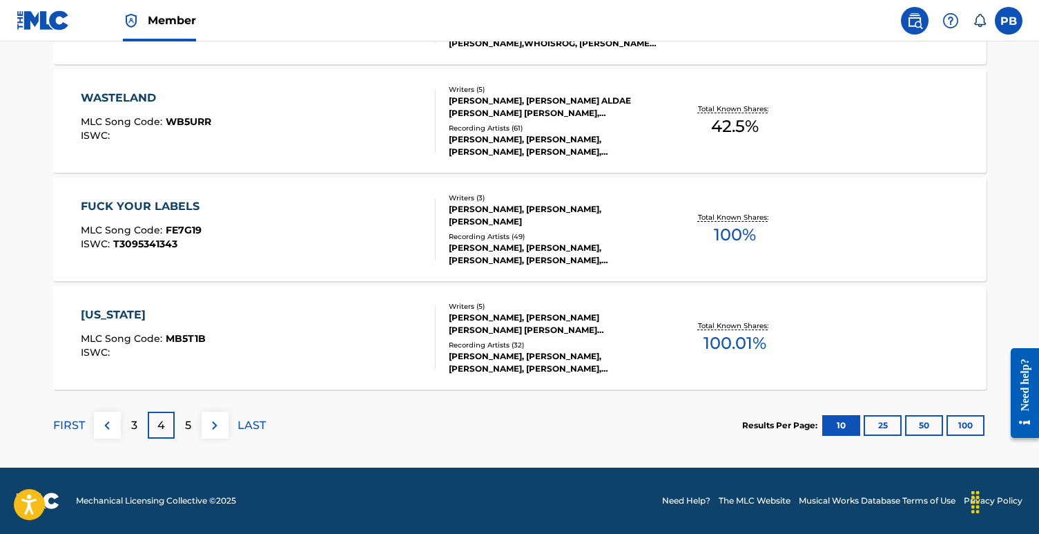
click at [185, 424] on p "5" at bounding box center [188, 425] width 6 height 17
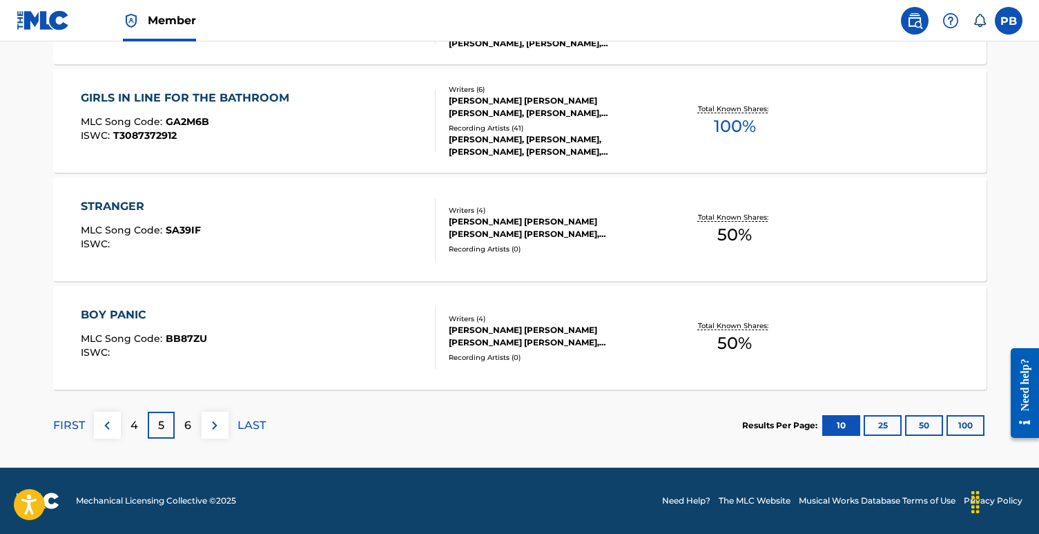
click at [191, 427] on p "6" at bounding box center [187, 425] width 7 height 17
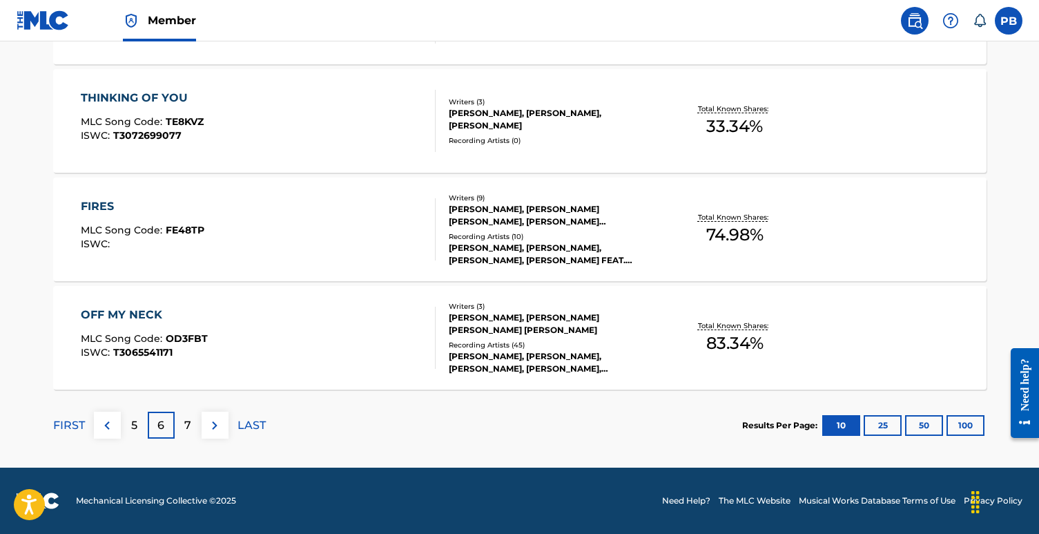
click at [185, 423] on p "7" at bounding box center [187, 425] width 7 height 17
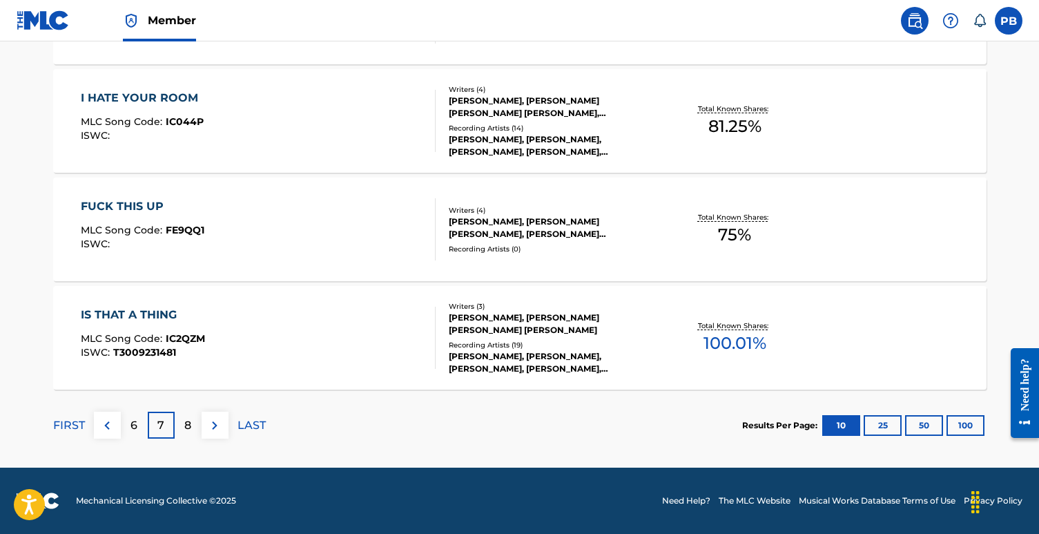
click at [184, 429] on p "8" at bounding box center [187, 425] width 7 height 17
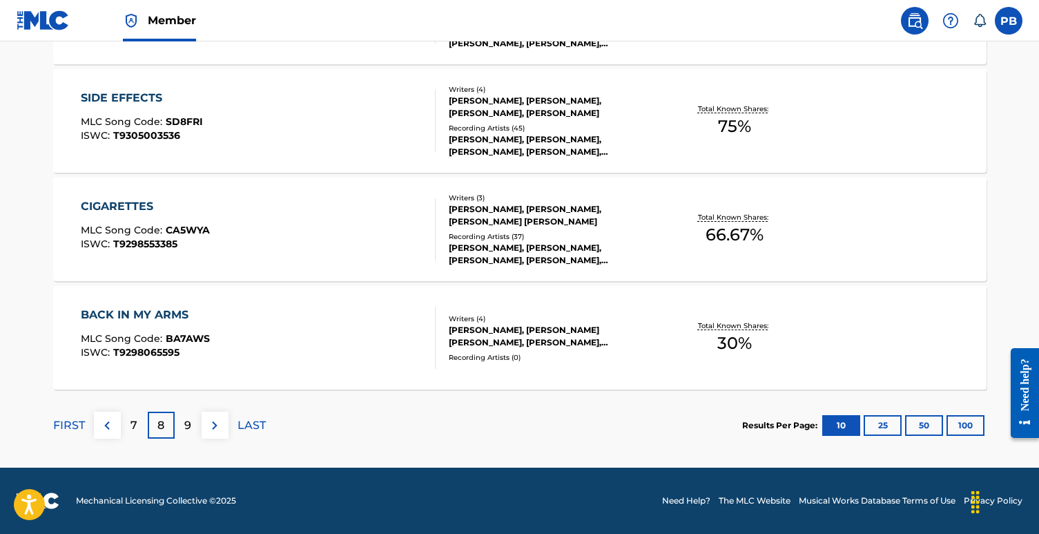
click at [186, 430] on p "9" at bounding box center [187, 425] width 7 height 17
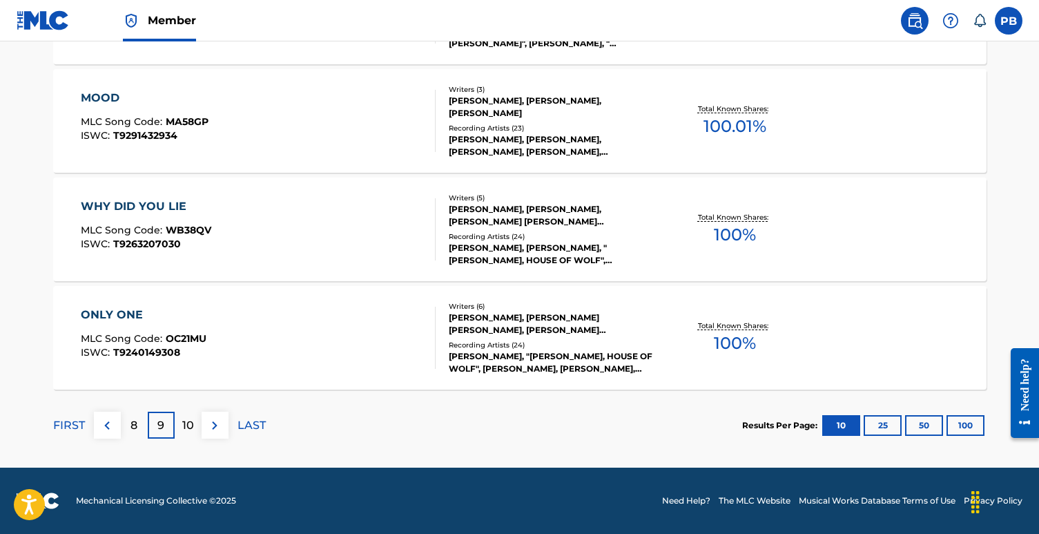
click at [484, 322] on div "[PERSON_NAME], [PERSON_NAME] [PERSON_NAME], [PERSON_NAME] [PERSON_NAME], [PERSO…" at bounding box center [553, 323] width 209 height 25
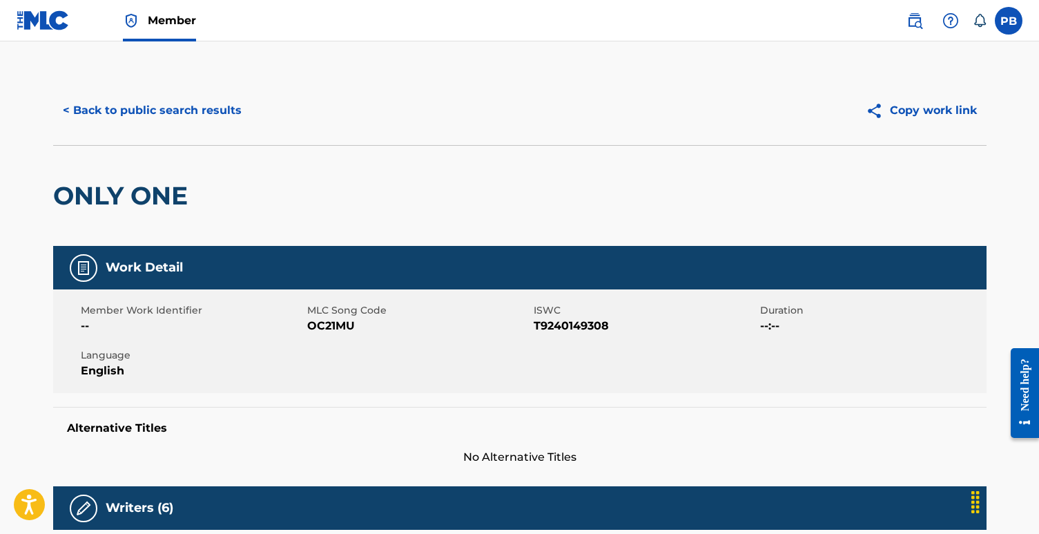
click at [910, 115] on button "Copy work link" at bounding box center [921, 110] width 131 height 35
click at [191, 113] on button "< Back to public search results" at bounding box center [152, 110] width 198 height 35
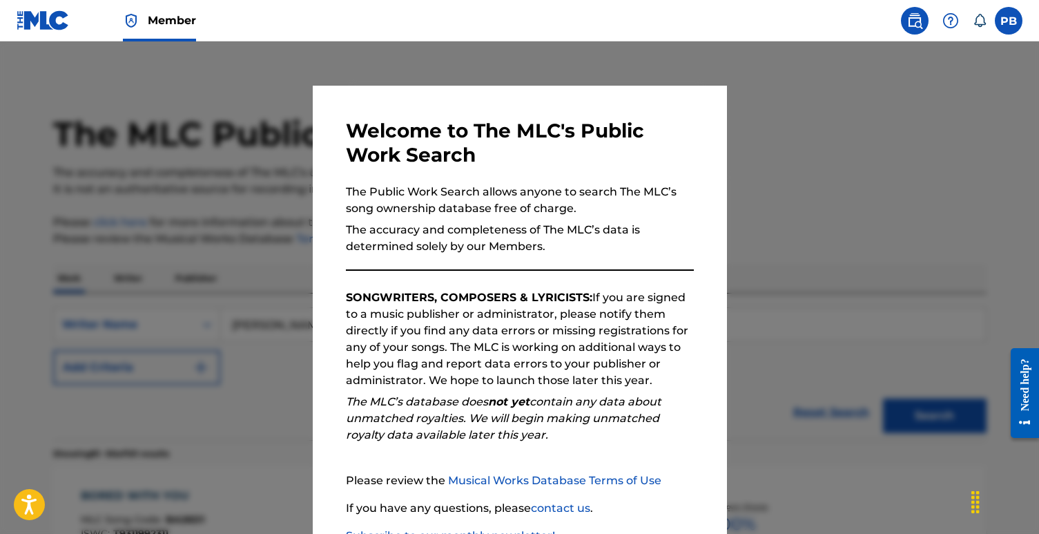
scroll to position [1157, 0]
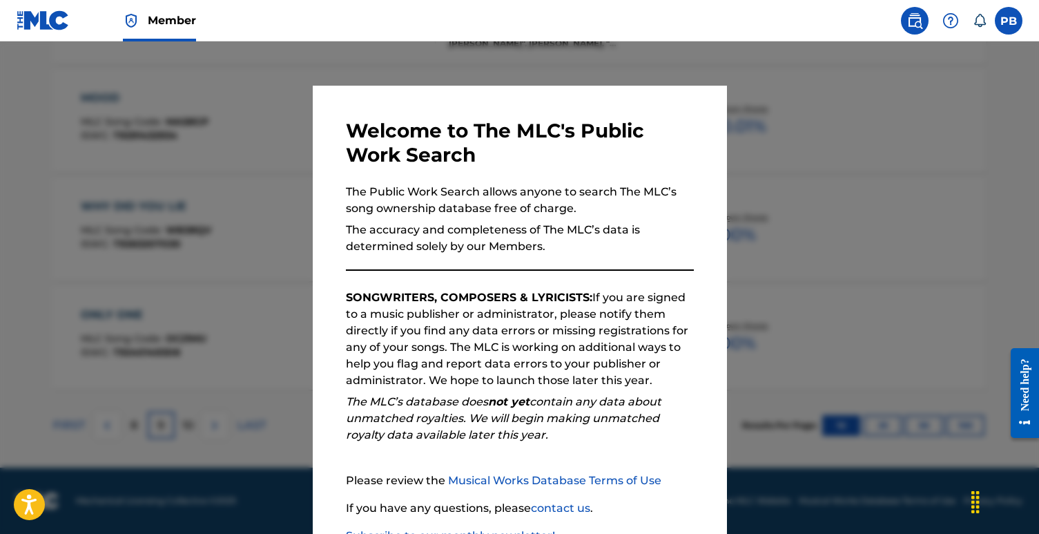
click at [97, 305] on div at bounding box center [519, 308] width 1039 height 534
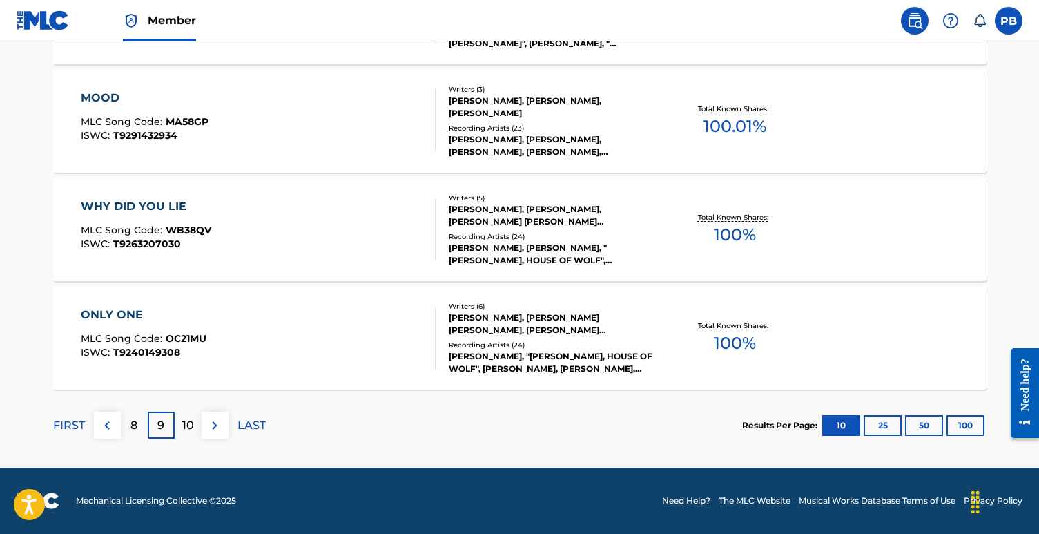
click at [151, 207] on div "WHY DID YOU LIE" at bounding box center [146, 206] width 131 height 17
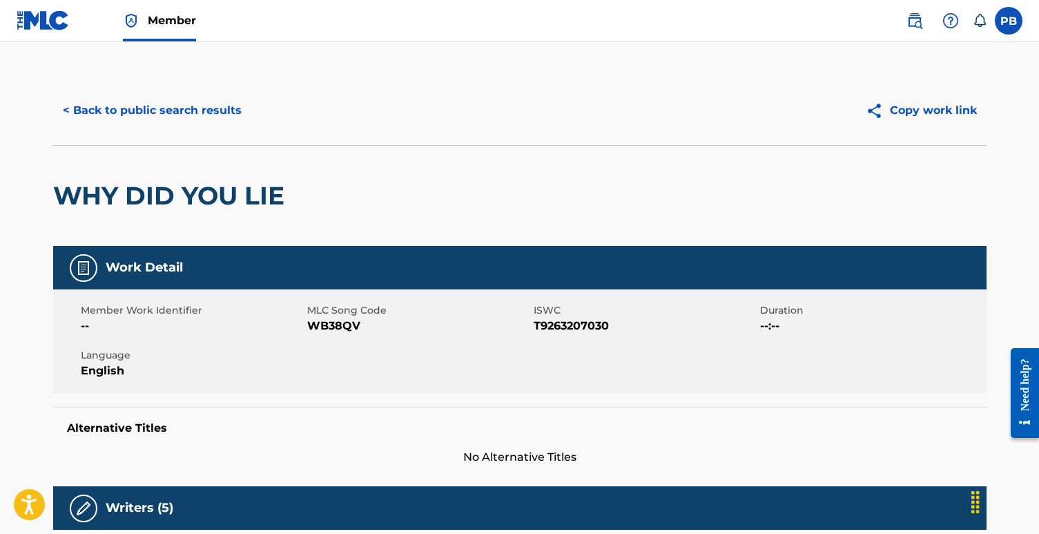
click at [939, 111] on button "Copy work link" at bounding box center [921, 110] width 131 height 35
click at [168, 109] on button "< Back to public search results" at bounding box center [152, 110] width 198 height 35
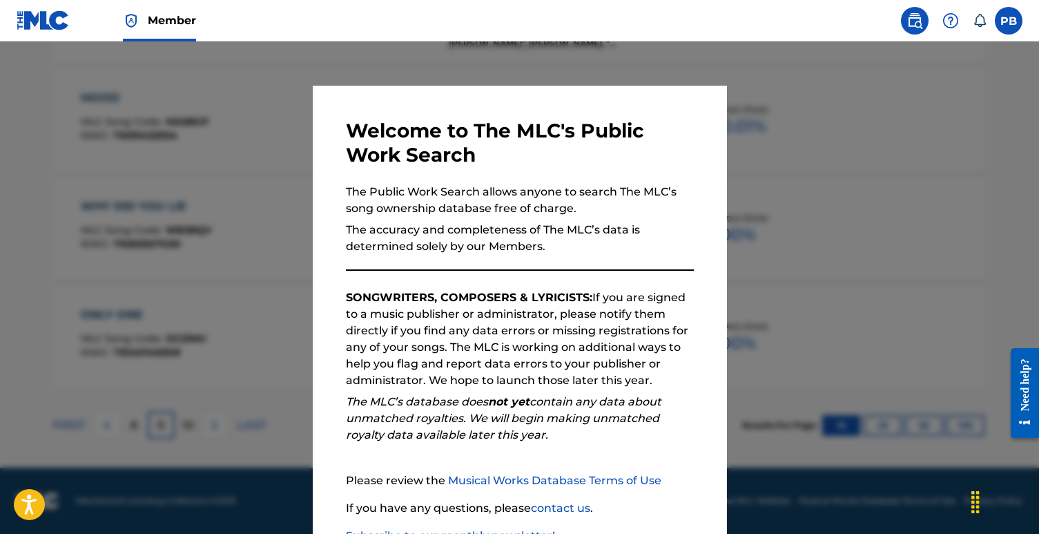
click at [114, 375] on div at bounding box center [519, 308] width 1039 height 534
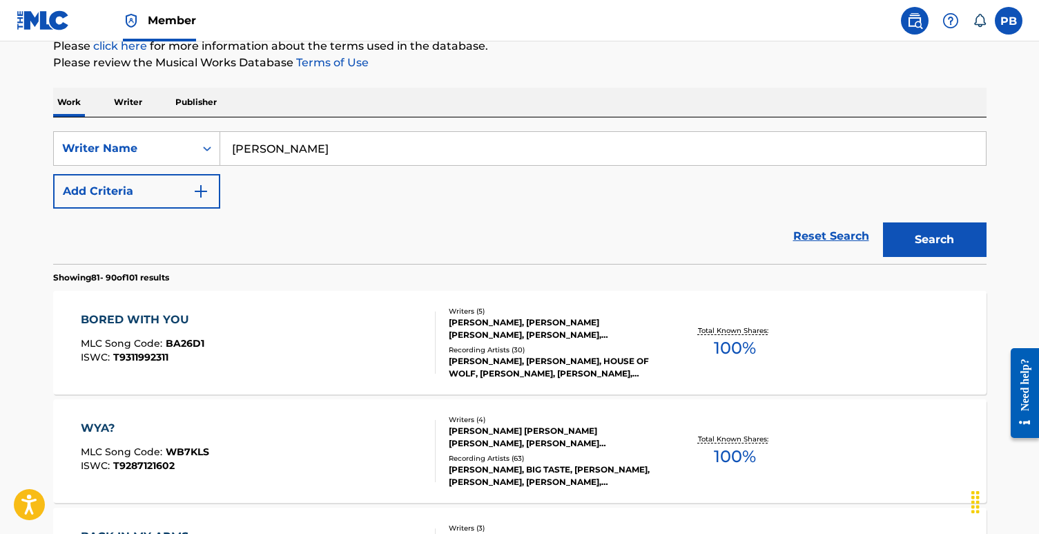
scroll to position [190, 0]
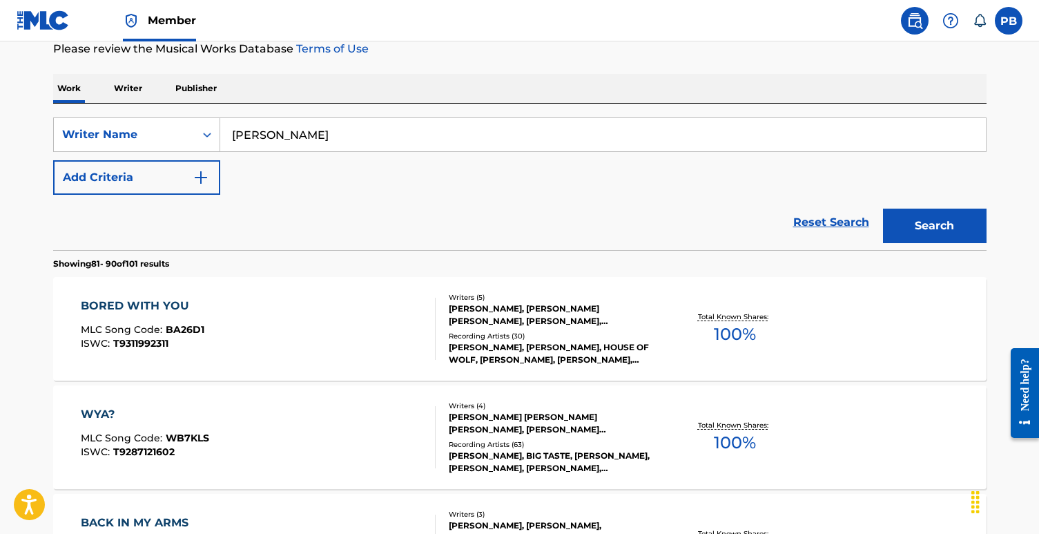
click at [562, 306] on div "[PERSON_NAME], [PERSON_NAME] [PERSON_NAME], [PERSON_NAME], [PERSON_NAME]" at bounding box center [553, 314] width 209 height 25
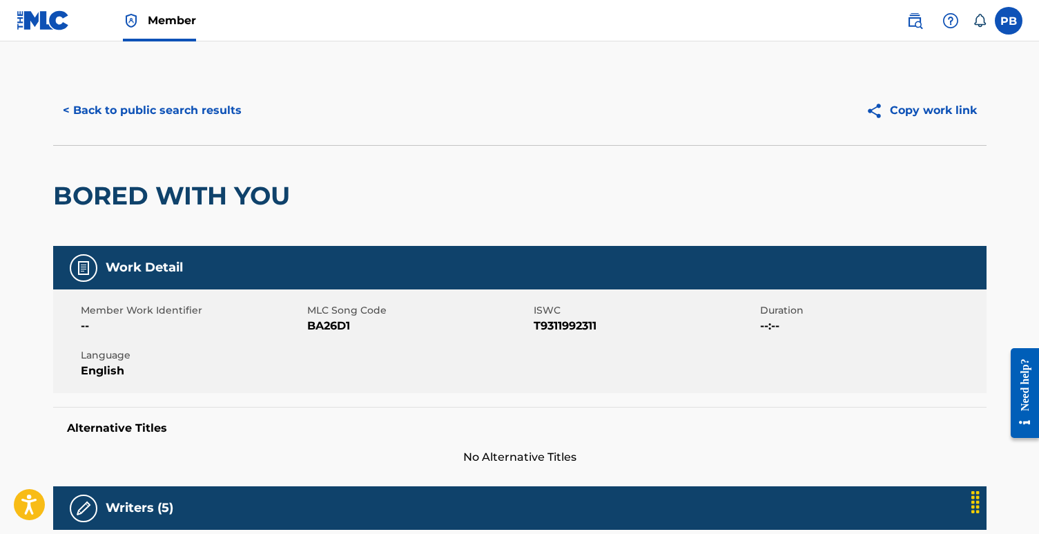
click at [907, 106] on button "Copy work link" at bounding box center [921, 110] width 131 height 35
click at [197, 108] on button "< Back to public search results" at bounding box center [152, 110] width 198 height 35
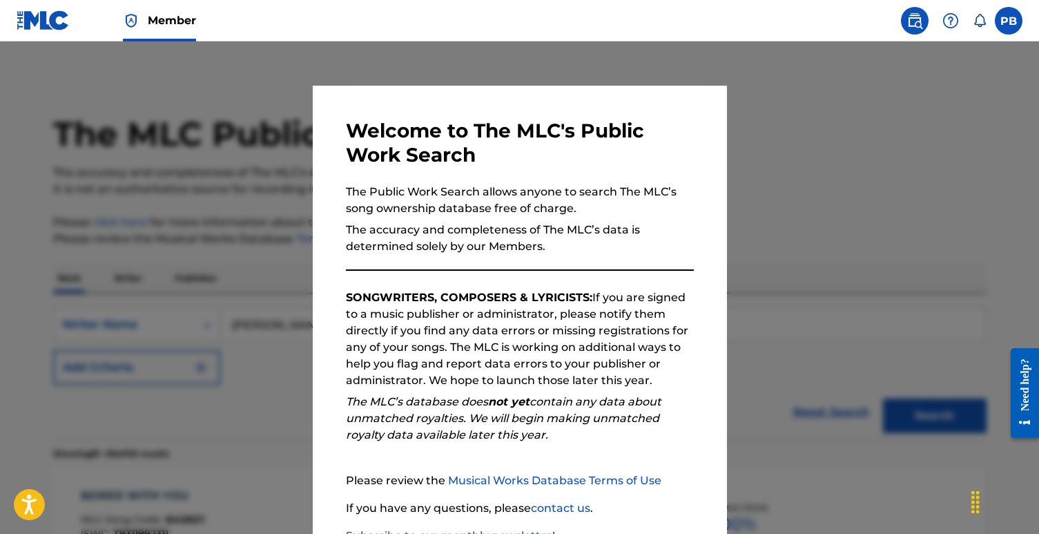
scroll to position [190, 0]
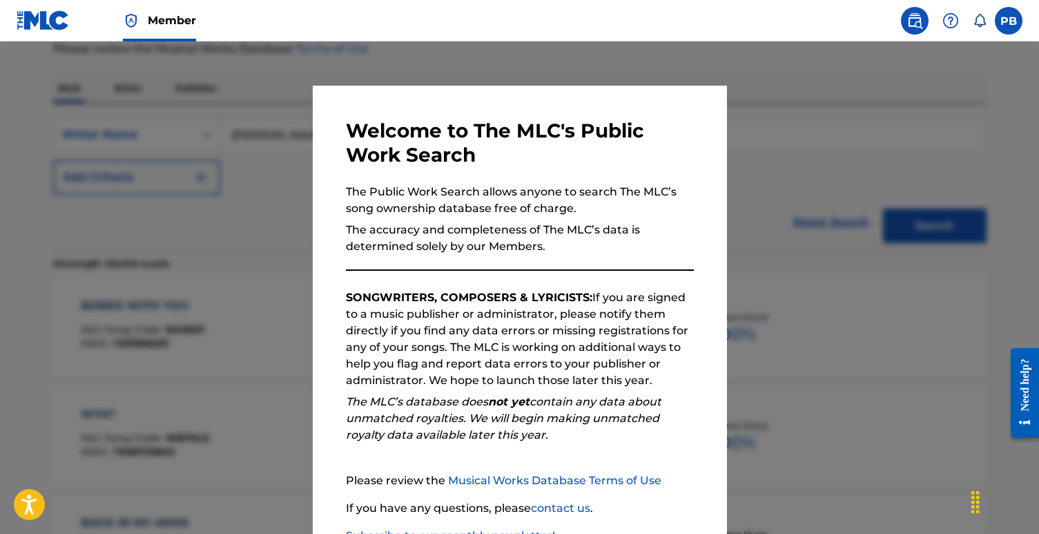
click at [227, 234] on div at bounding box center [519, 308] width 1039 height 534
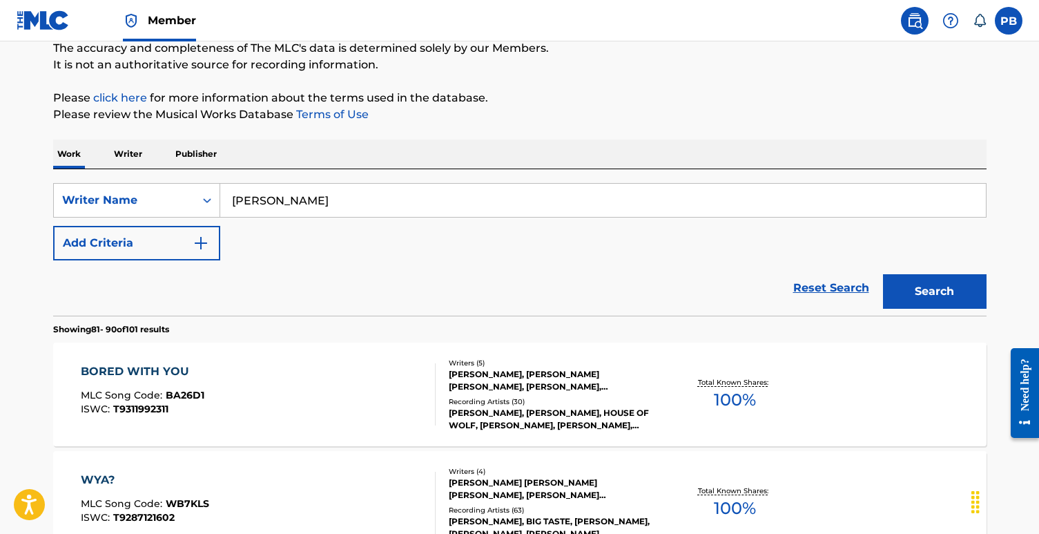
scroll to position [124, 0]
click at [306, 200] on input "[PERSON_NAME]" at bounding box center [603, 200] width 766 height 33
type input "[PERSON_NAME]"
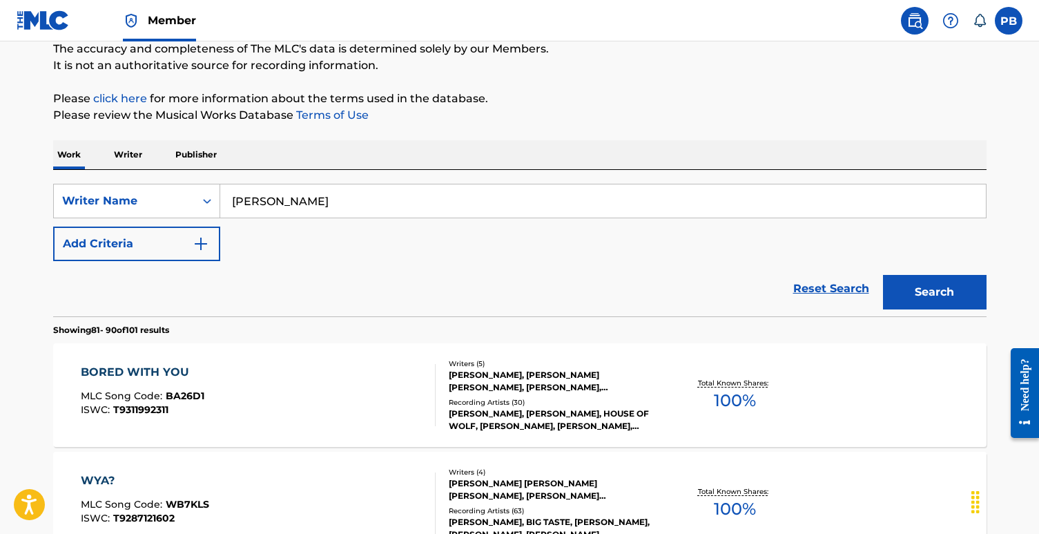
click at [883, 275] on button "Search" at bounding box center [935, 292] width 104 height 35
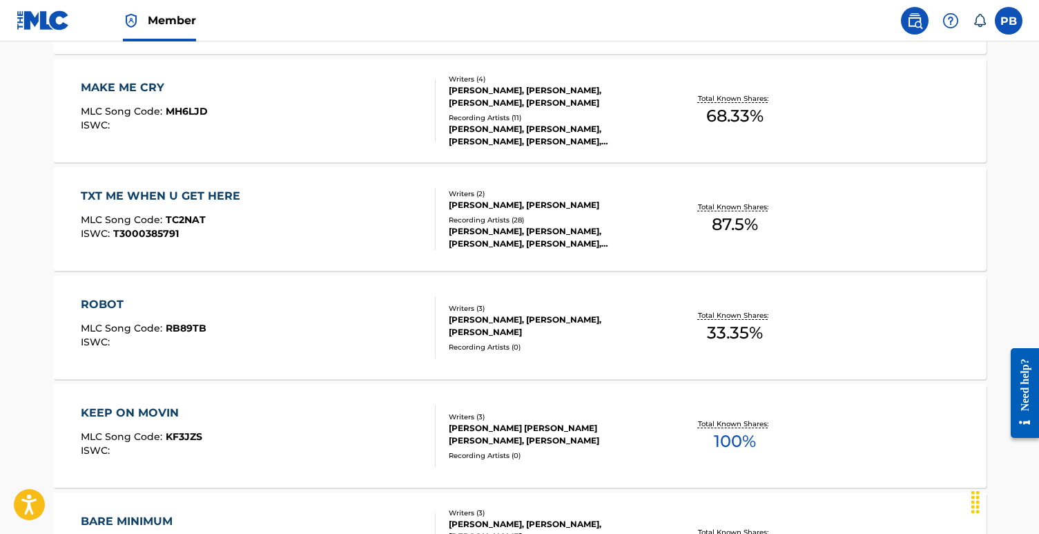
scroll to position [1157, 0]
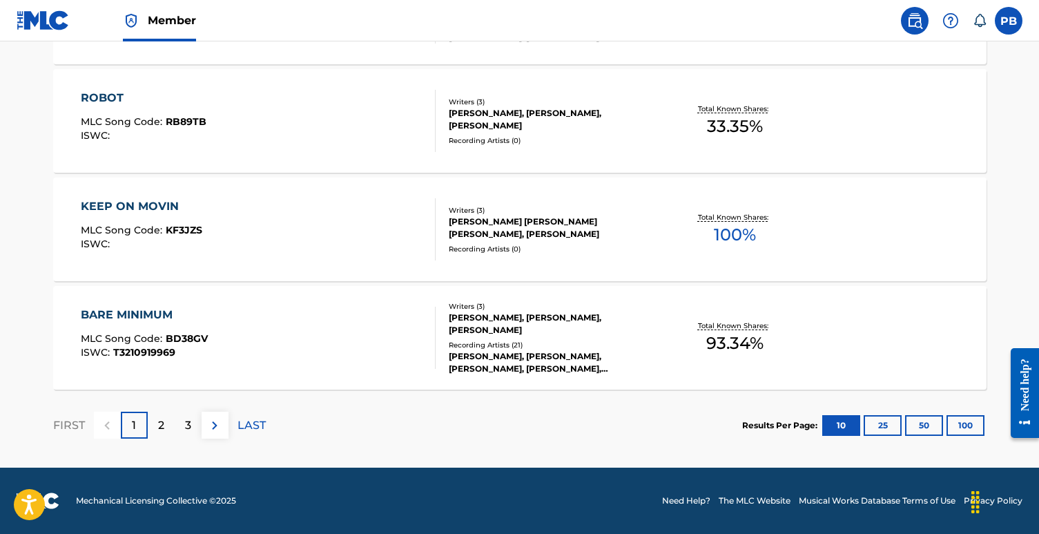
click at [160, 417] on p "2" at bounding box center [161, 425] width 6 height 17
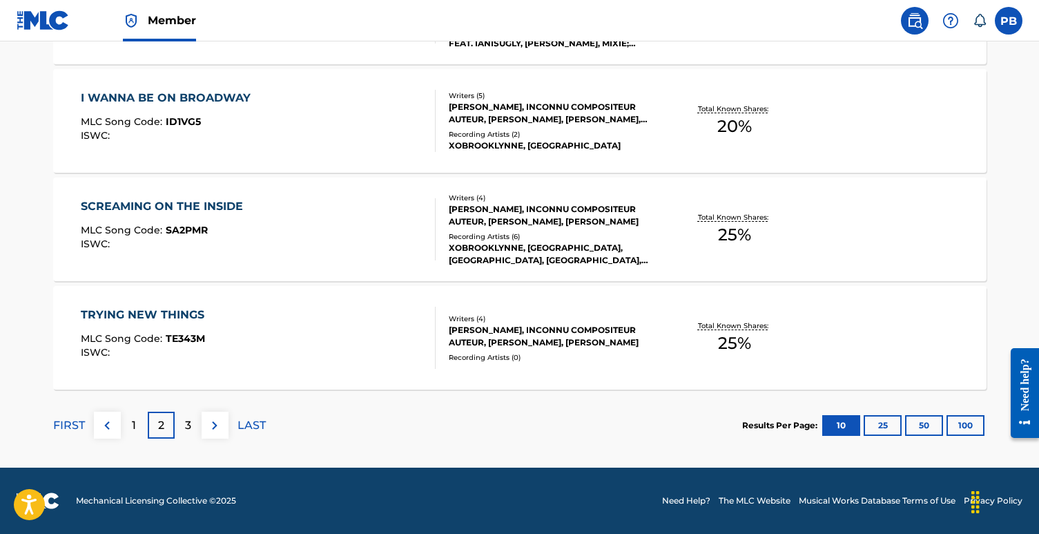
click at [183, 418] on div "3" at bounding box center [188, 425] width 27 height 27
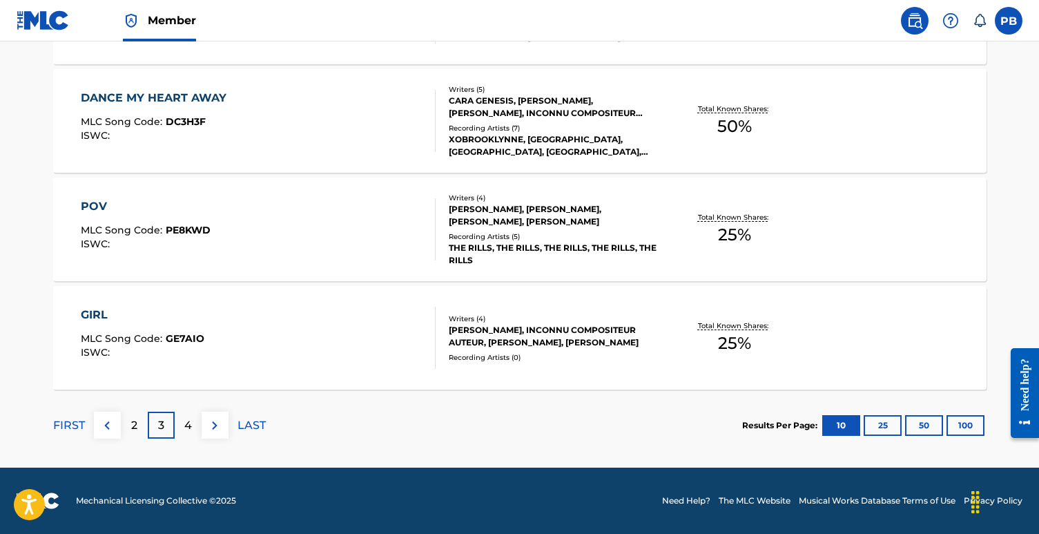
click at [186, 430] on p "4" at bounding box center [188, 425] width 8 height 17
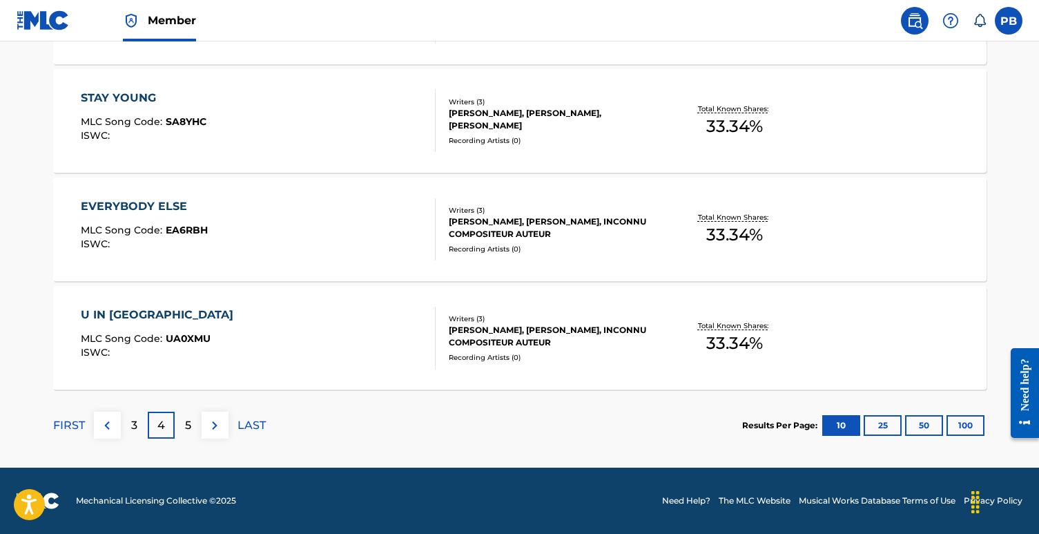
click at [190, 424] on p "5" at bounding box center [188, 425] width 6 height 17
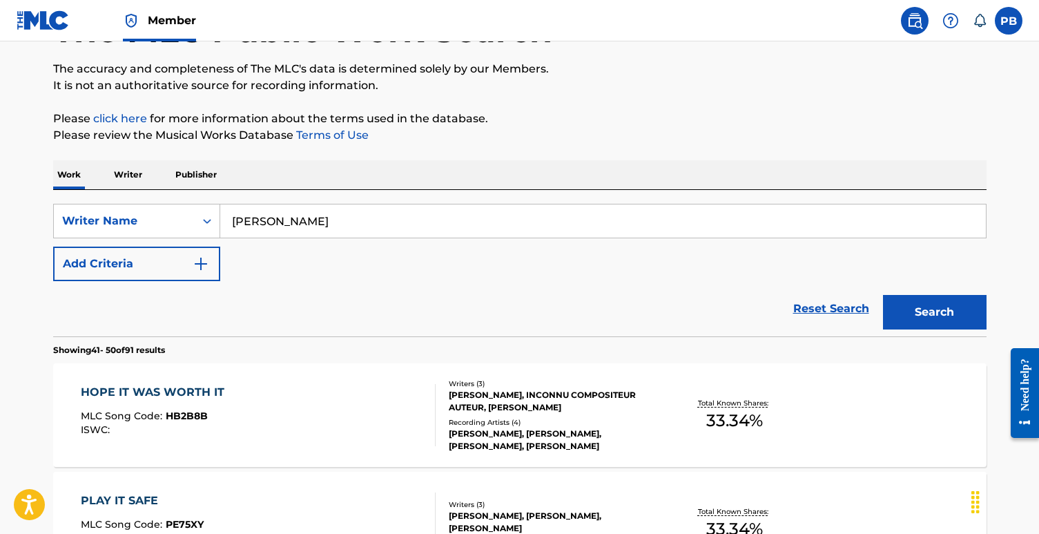
scroll to position [29, 0]
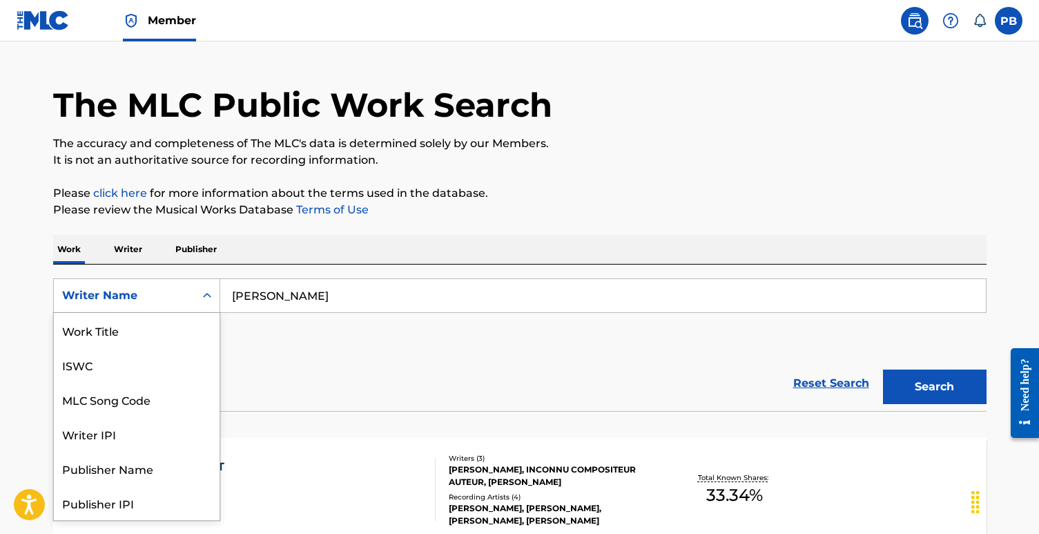
click at [157, 296] on div "Writer Name" at bounding box center [124, 295] width 124 height 17
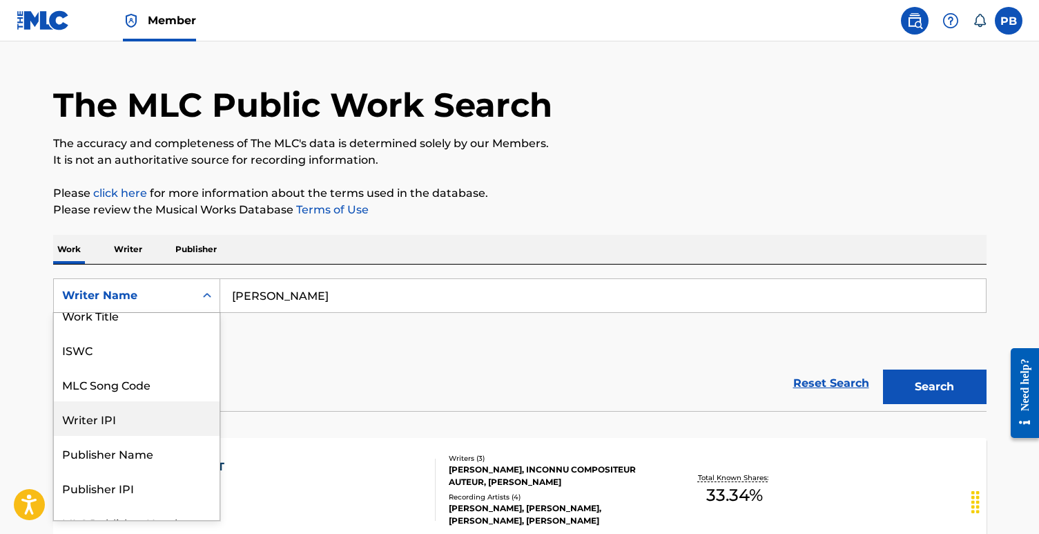
scroll to position [0, 0]
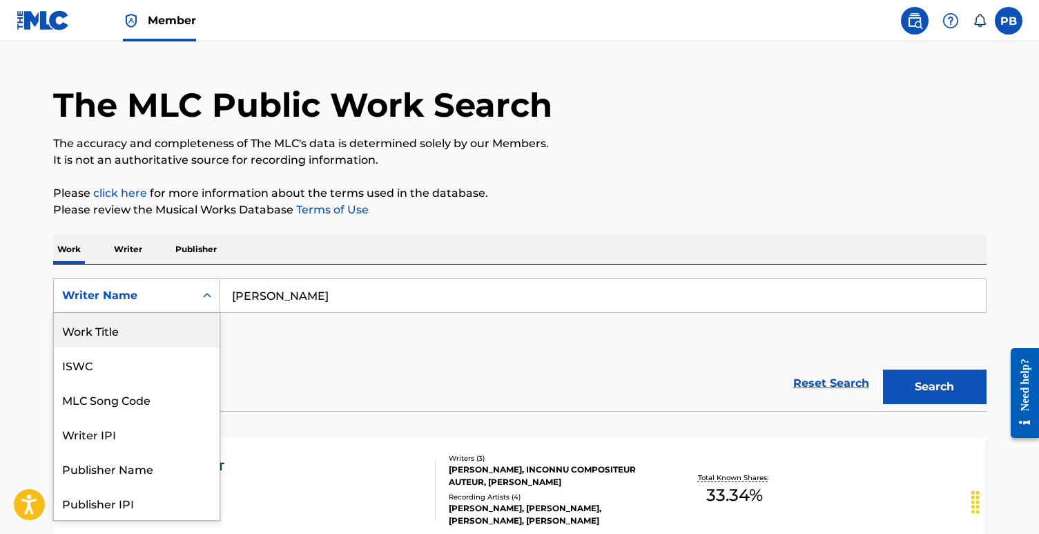
click at [132, 332] on div "Work Title" at bounding box center [137, 330] width 166 height 35
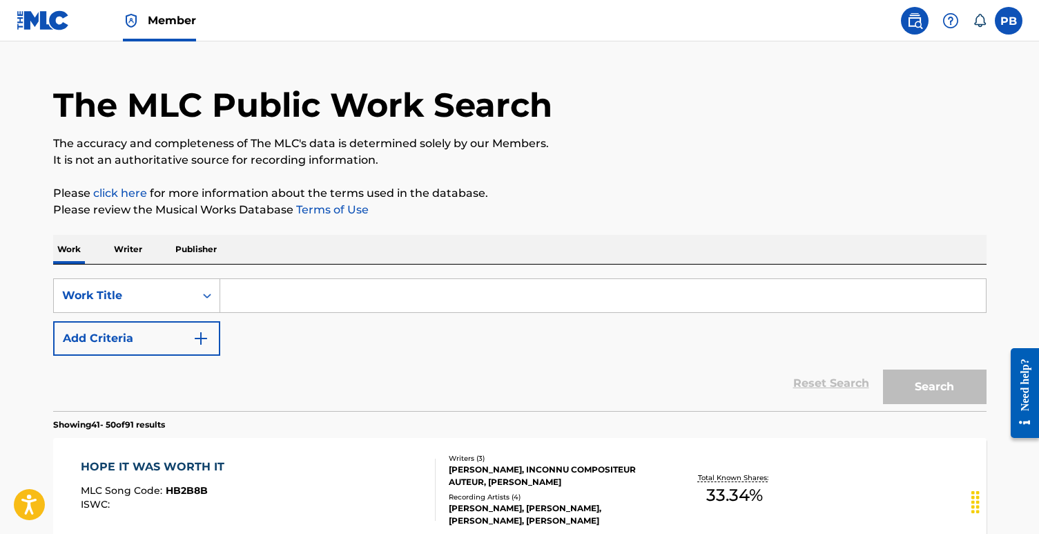
click at [269, 307] on input "Search Form" at bounding box center [603, 295] width 766 height 33
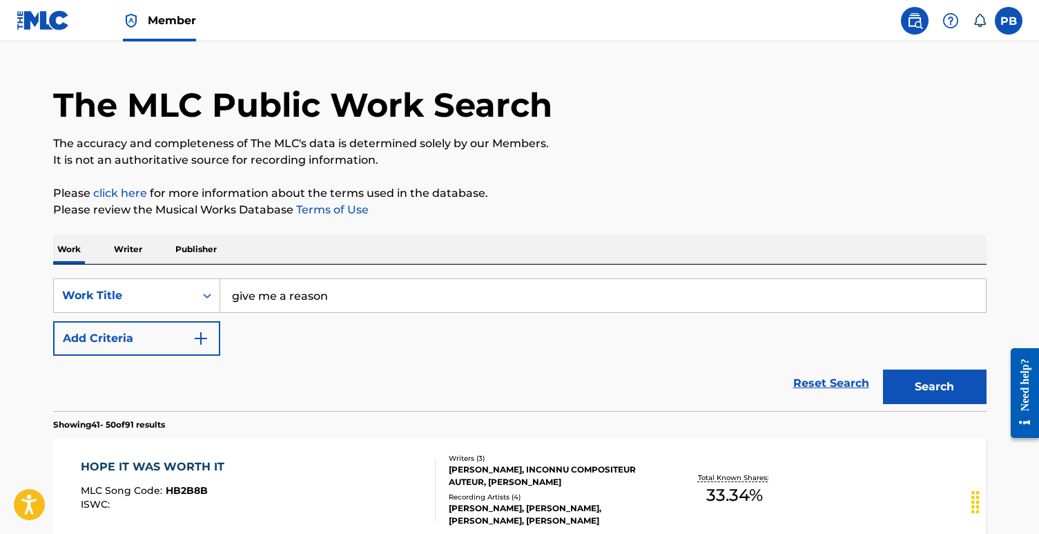
type input "give me a reason"
click at [954, 386] on button "Search" at bounding box center [935, 386] width 104 height 35
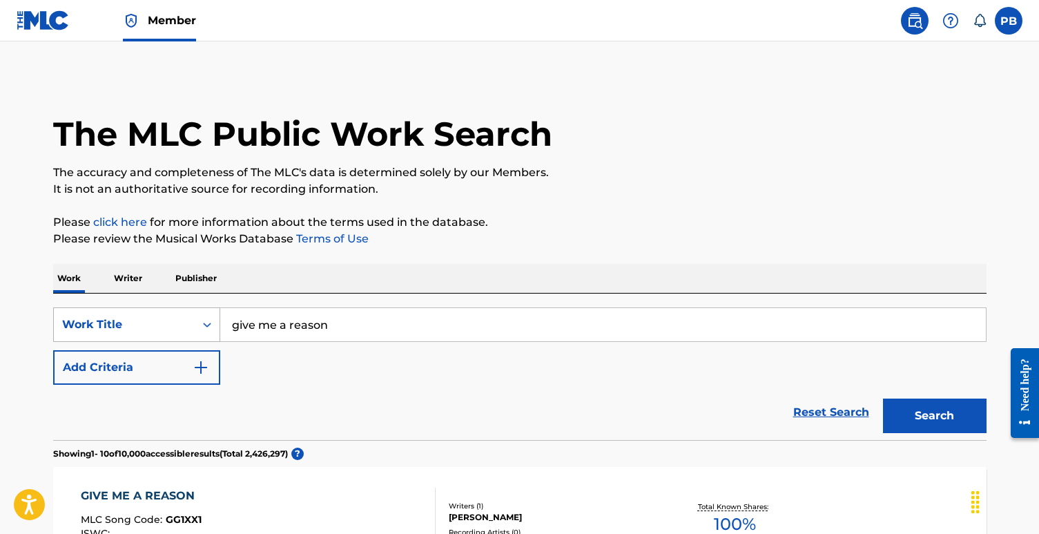
scroll to position [16, 0]
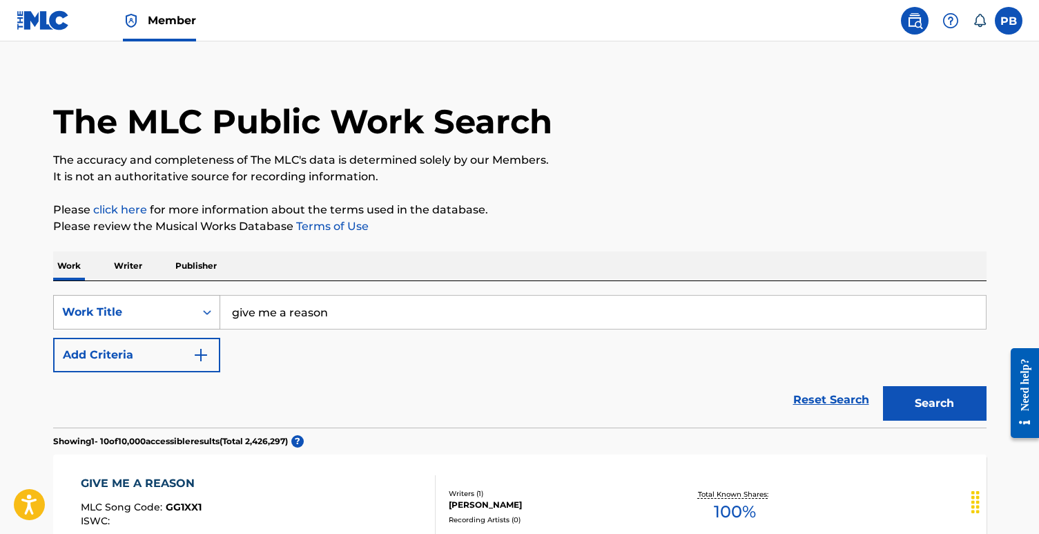
click at [189, 323] on div "Work Title" at bounding box center [124, 312] width 141 height 26
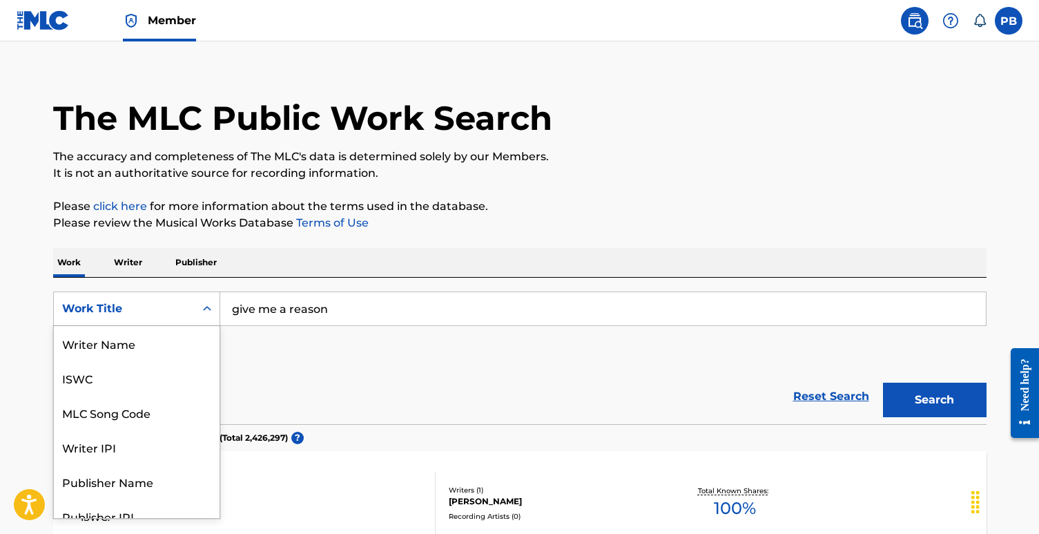
scroll to position [69, 0]
click at [157, 415] on div "Publisher Name" at bounding box center [137, 412] width 166 height 35
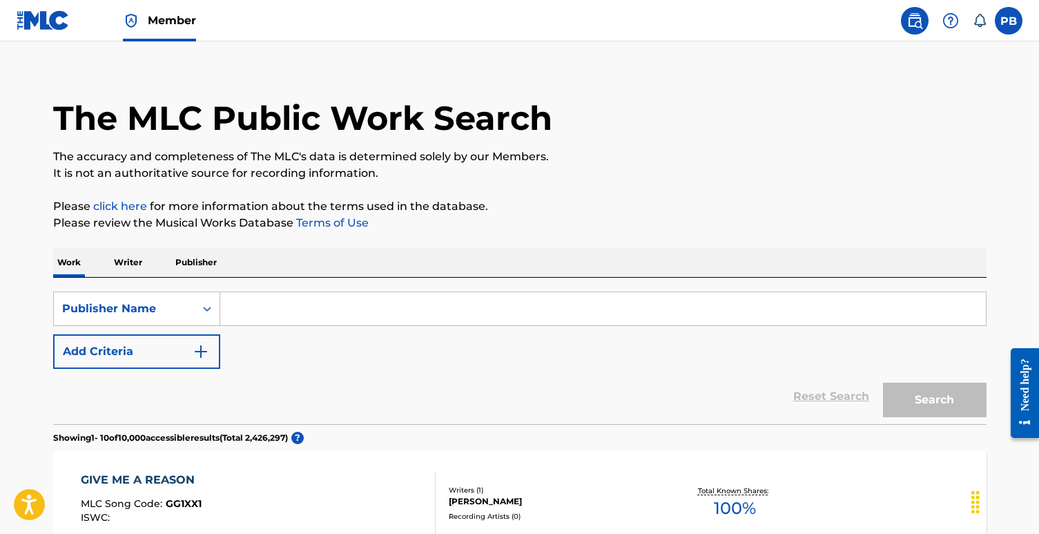
click at [270, 301] on input "Search Form" at bounding box center [603, 308] width 766 height 33
click at [205, 314] on icon "Search Form" at bounding box center [207, 309] width 14 height 14
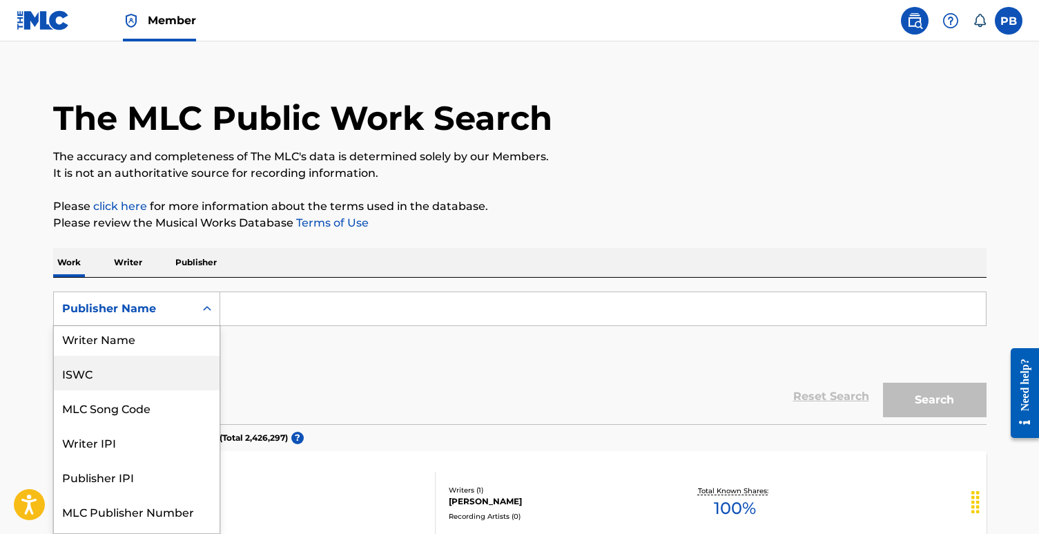
scroll to position [0, 0]
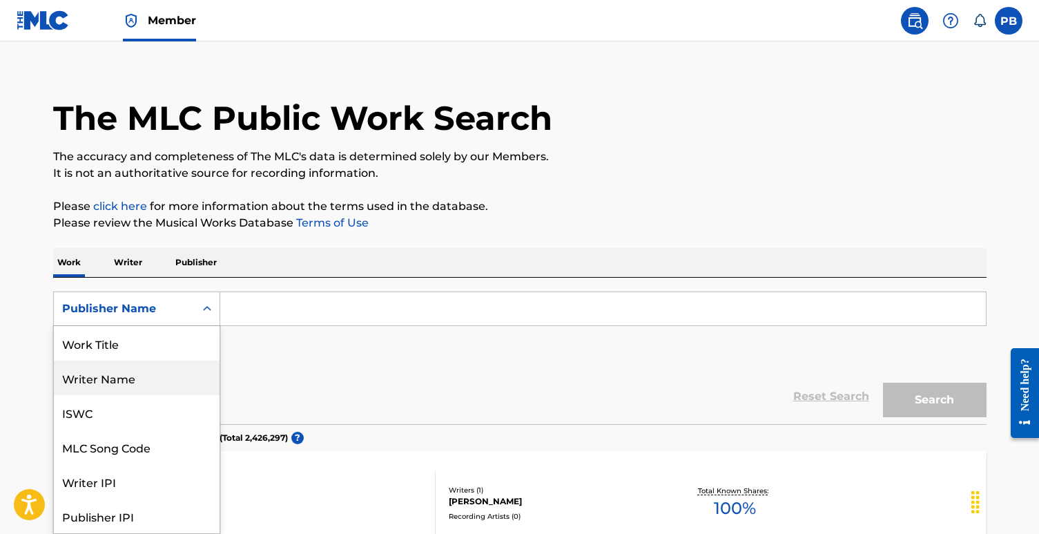
click at [126, 381] on div "Writer Name" at bounding box center [137, 378] width 166 height 35
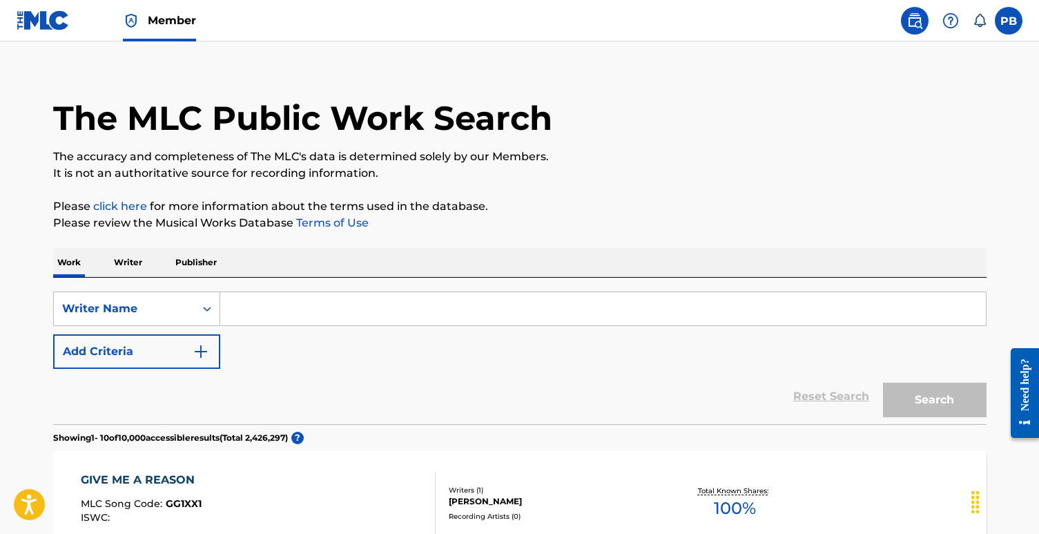
click at [268, 310] on input "Search Form" at bounding box center [603, 308] width 766 height 33
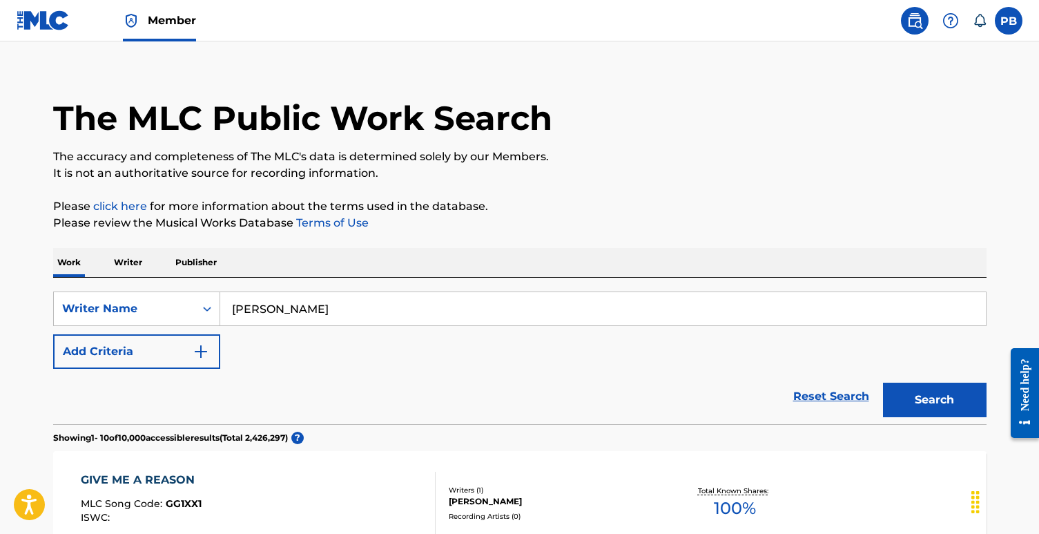
type input "[PERSON_NAME]"
click at [883, 383] on button "Search" at bounding box center [935, 400] width 104 height 35
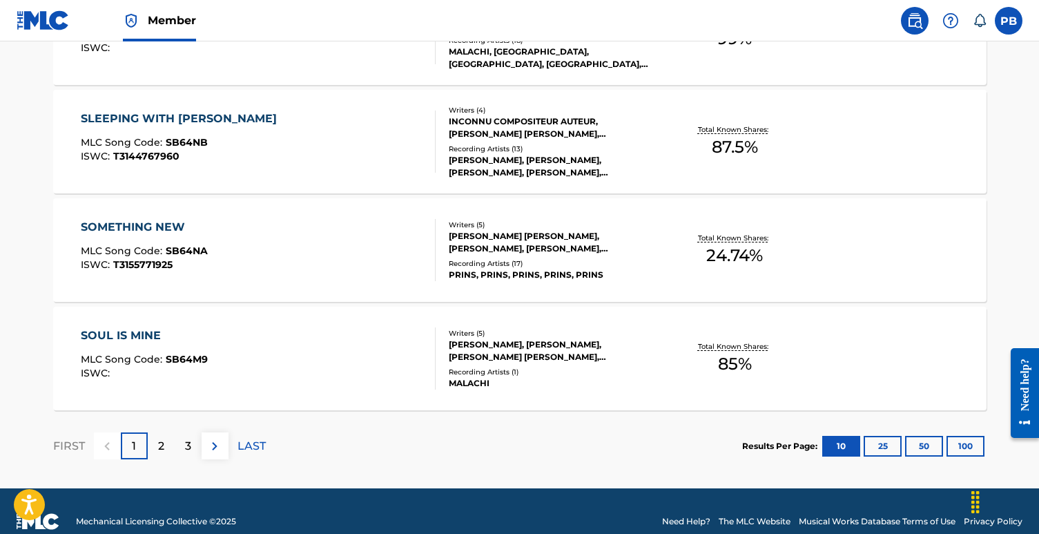
scroll to position [1157, 0]
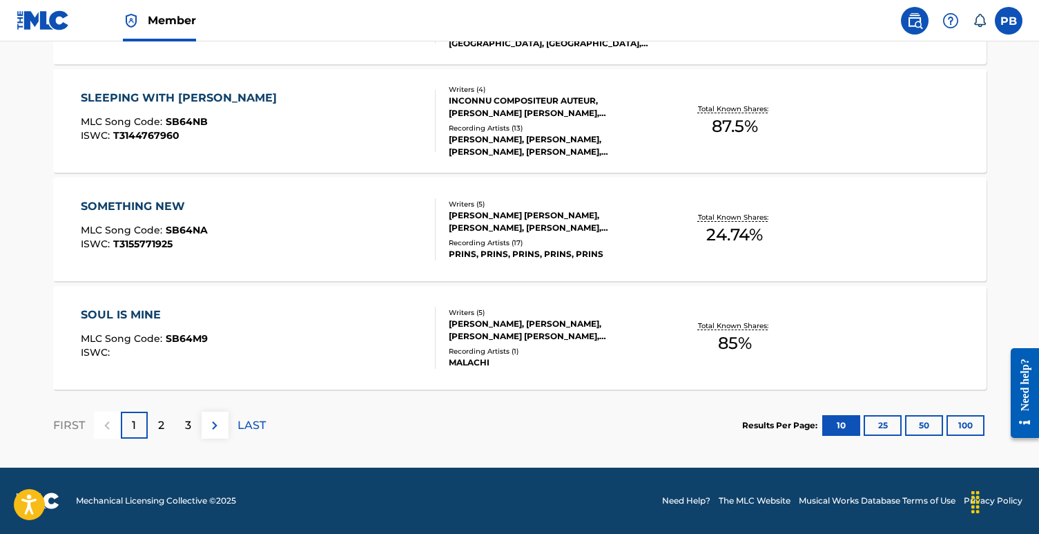
click at [159, 426] on p "2" at bounding box center [161, 425] width 6 height 17
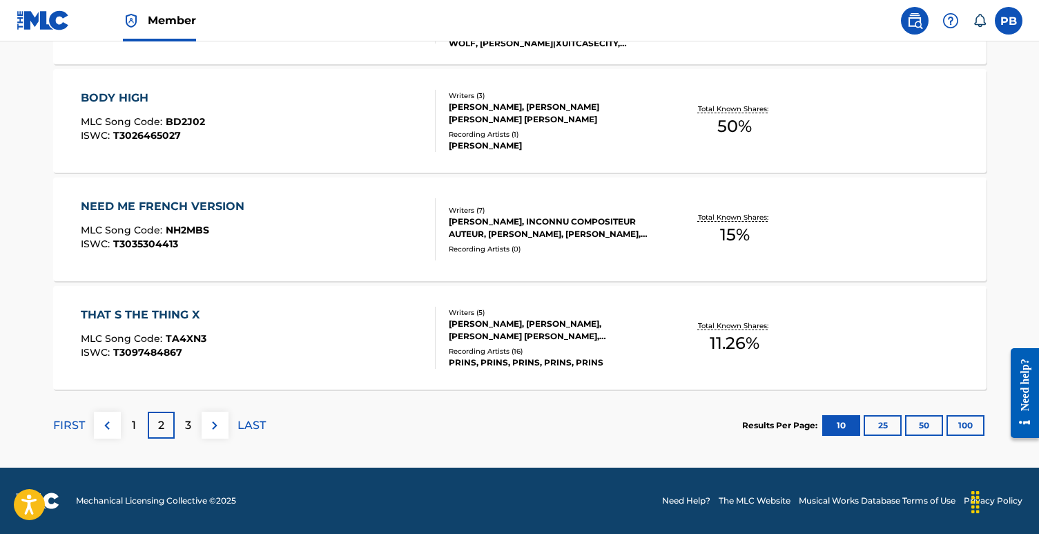
click at [962, 432] on button "100" at bounding box center [966, 425] width 38 height 21
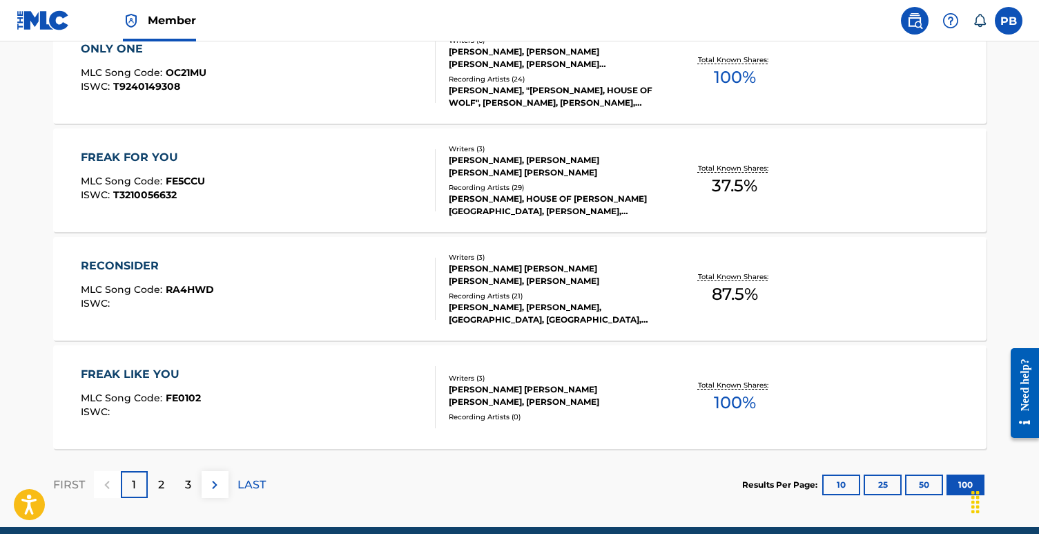
scroll to position [10915, 0]
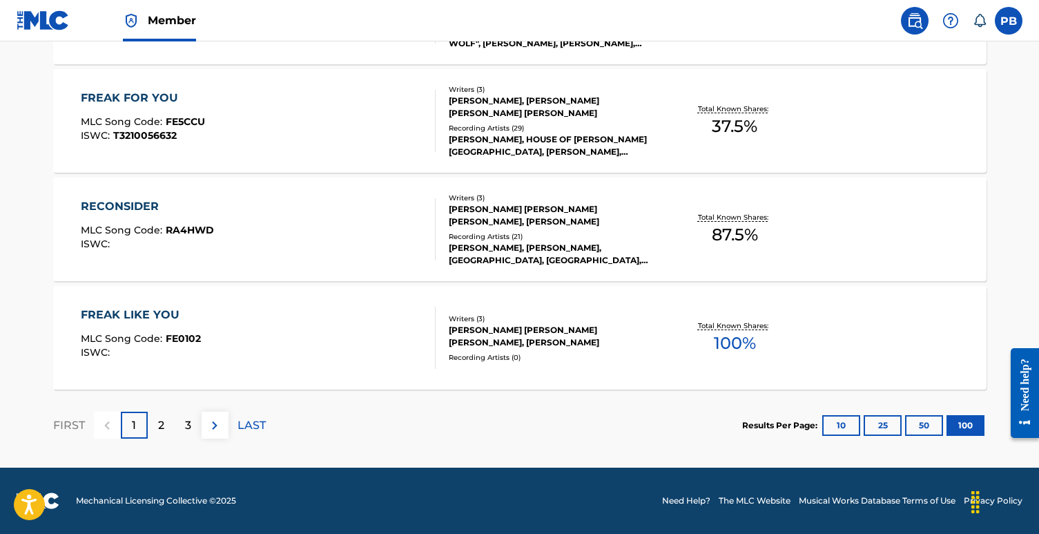
click at [156, 423] on div "2" at bounding box center [161, 425] width 27 height 27
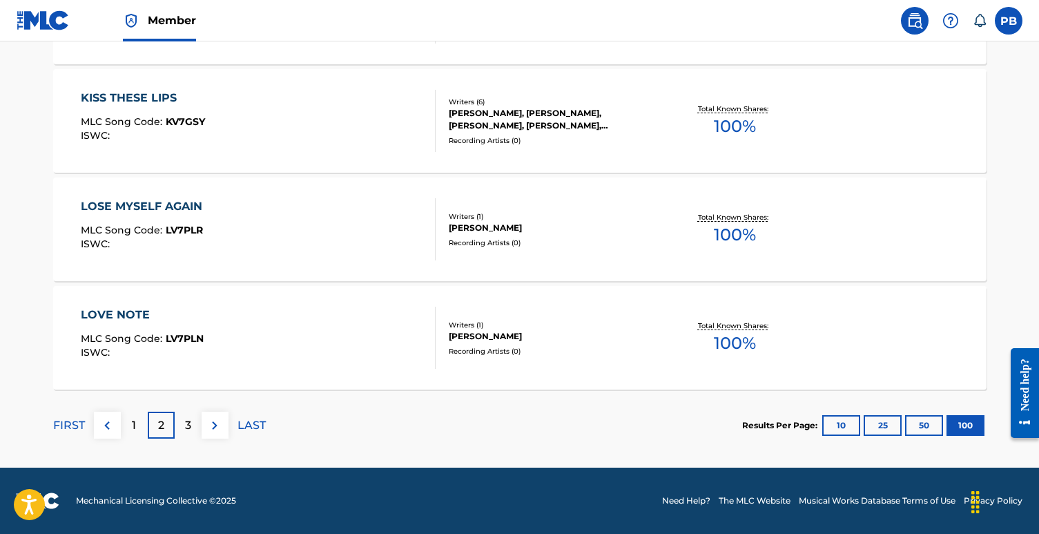
click at [188, 431] on p "3" at bounding box center [188, 425] width 6 height 17
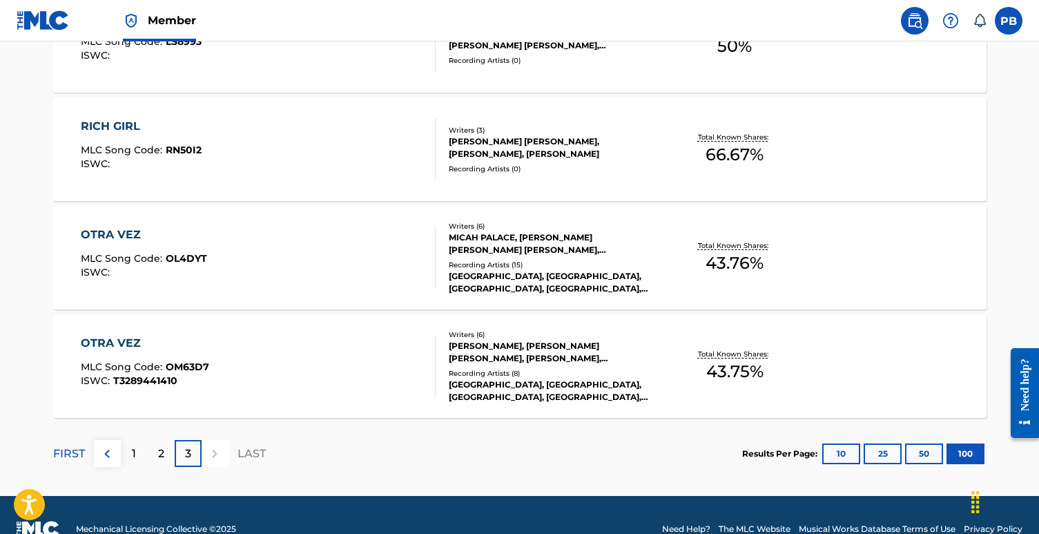
scroll to position [3407, 0]
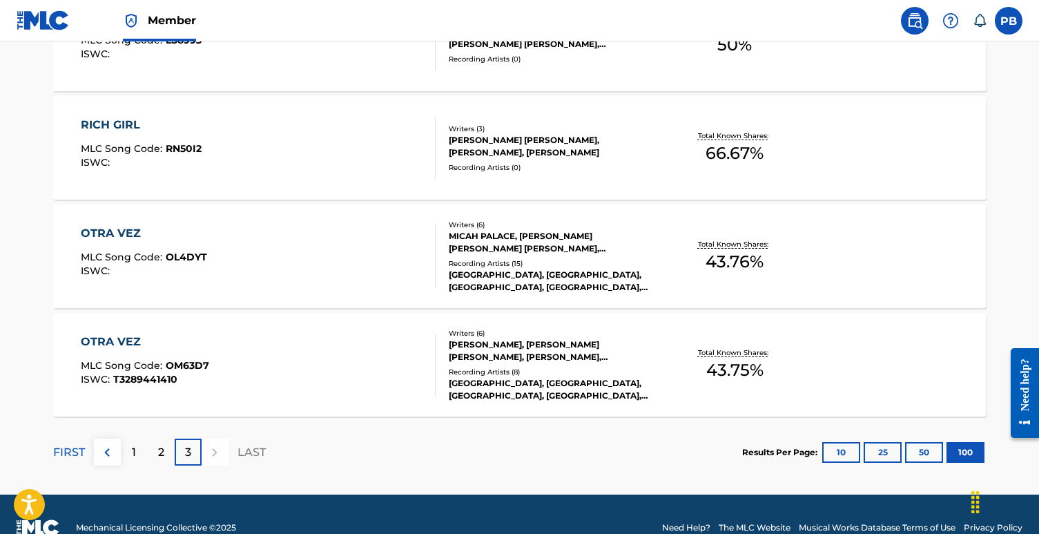
click at [486, 347] on div "[PERSON_NAME], [PERSON_NAME] [PERSON_NAME], [PERSON_NAME], [PERSON_NAME], [PERS…" at bounding box center [553, 350] width 209 height 25
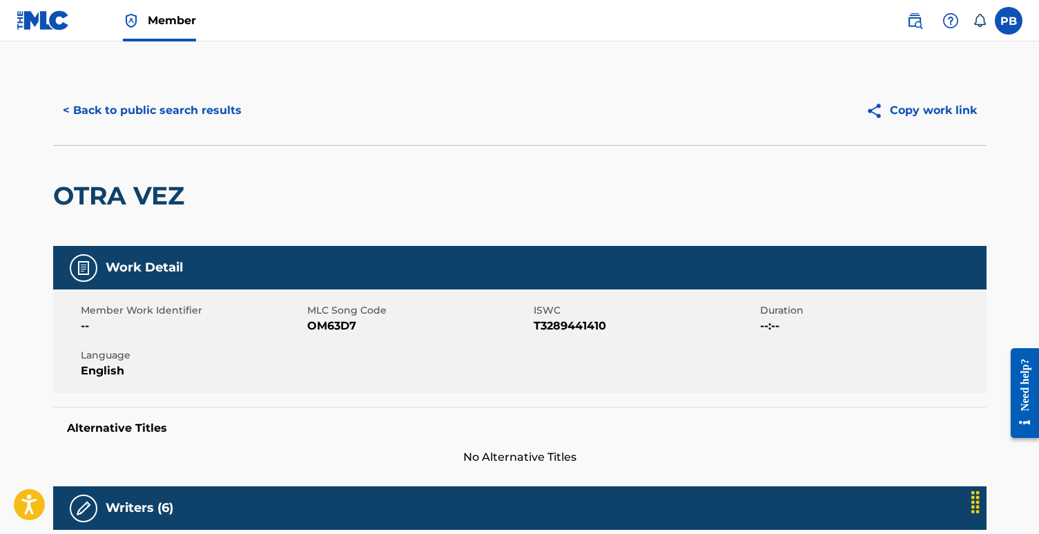
click at [896, 102] on button "Copy work link" at bounding box center [921, 110] width 131 height 35
click at [122, 113] on button "< Back to public search results" at bounding box center [152, 110] width 198 height 35
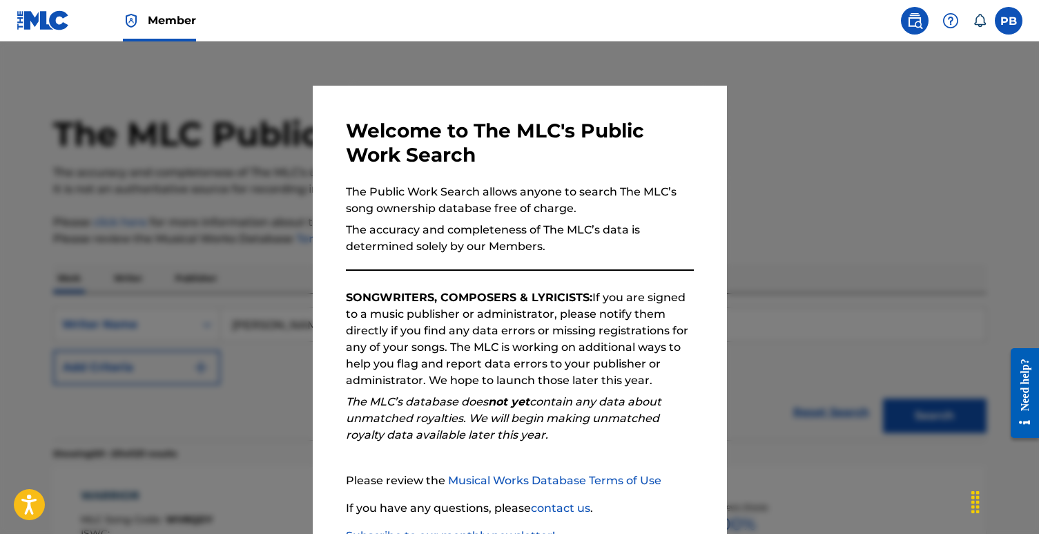
scroll to position [3434, 0]
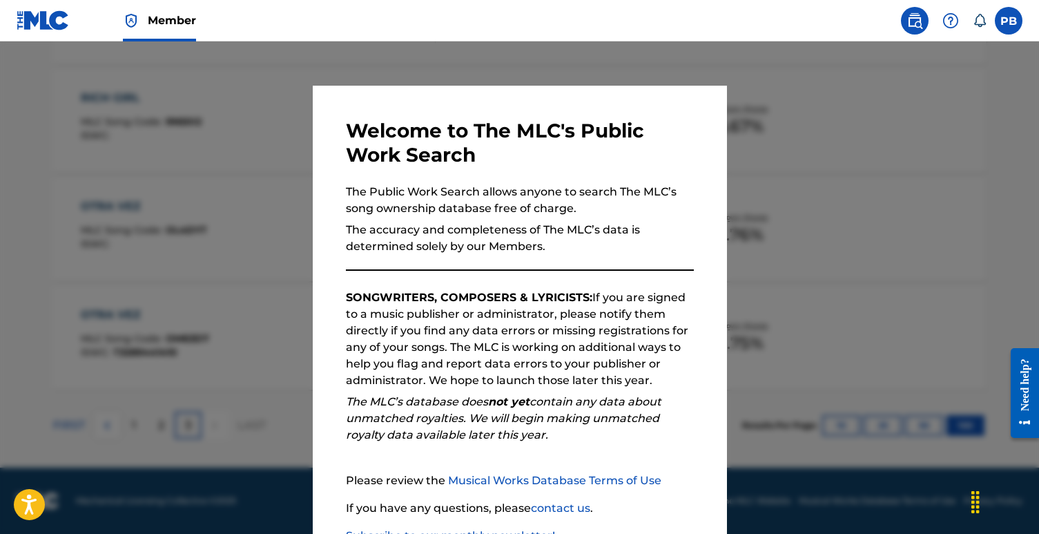
click at [173, 208] on div at bounding box center [519, 308] width 1039 height 534
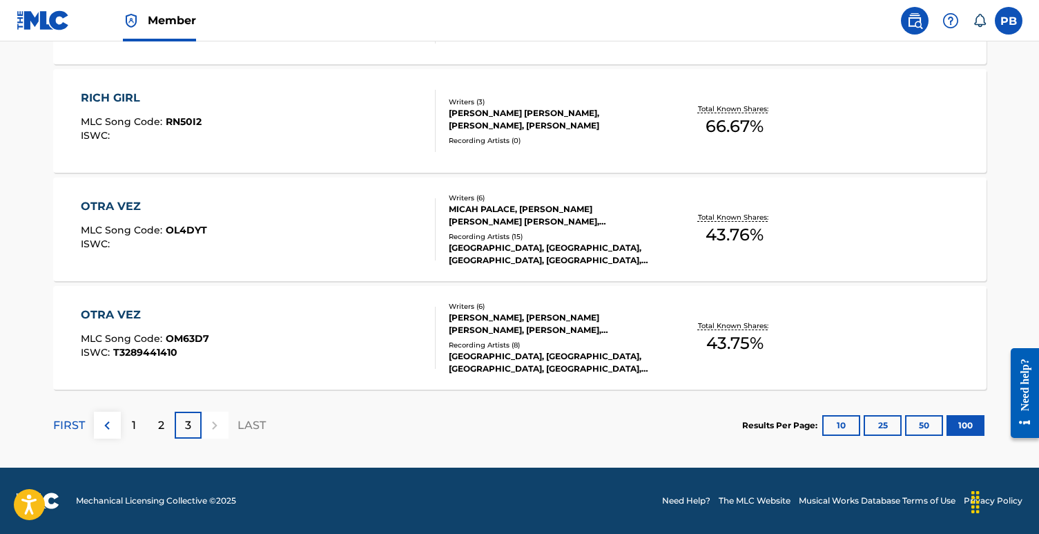
click at [212, 427] on div at bounding box center [215, 425] width 27 height 27
click at [140, 417] on div "1" at bounding box center [134, 425] width 27 height 27
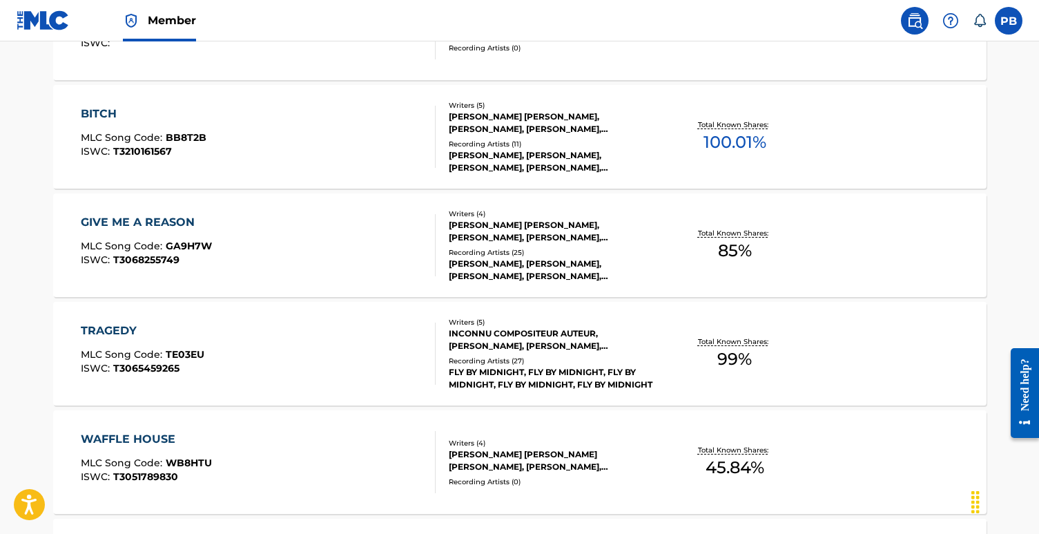
scroll to position [8619, 0]
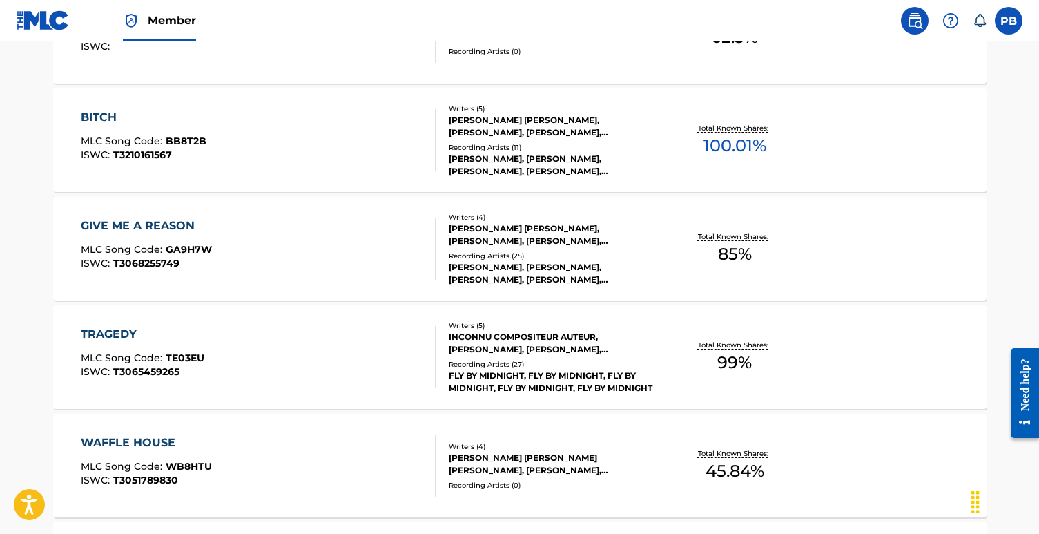
click at [514, 233] on div "[PERSON_NAME] [PERSON_NAME], [PERSON_NAME], [PERSON_NAME], [PERSON_NAME]" at bounding box center [553, 234] width 209 height 25
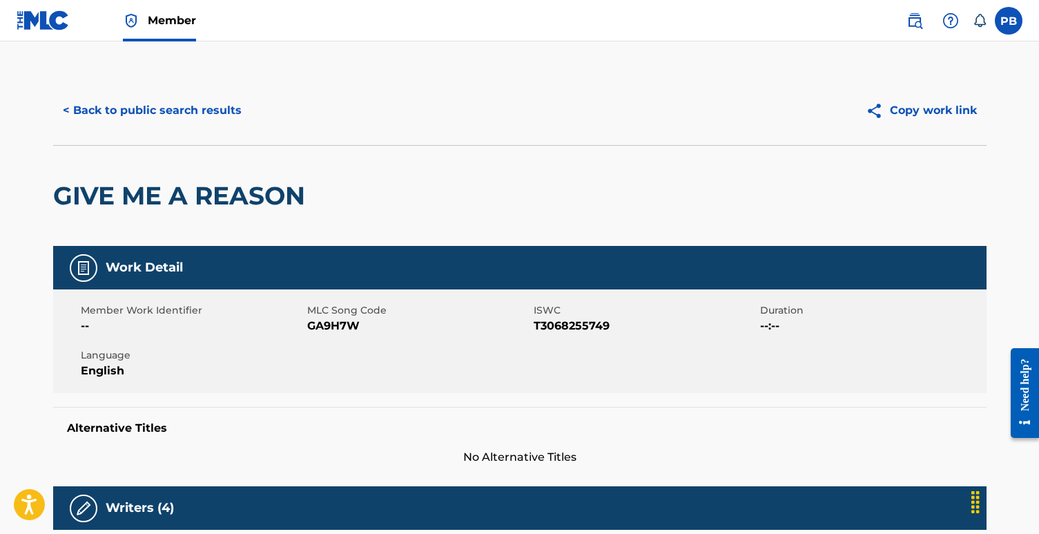
click at [909, 108] on button "Copy work link" at bounding box center [921, 110] width 131 height 35
